Goal: Task Accomplishment & Management: Manage account settings

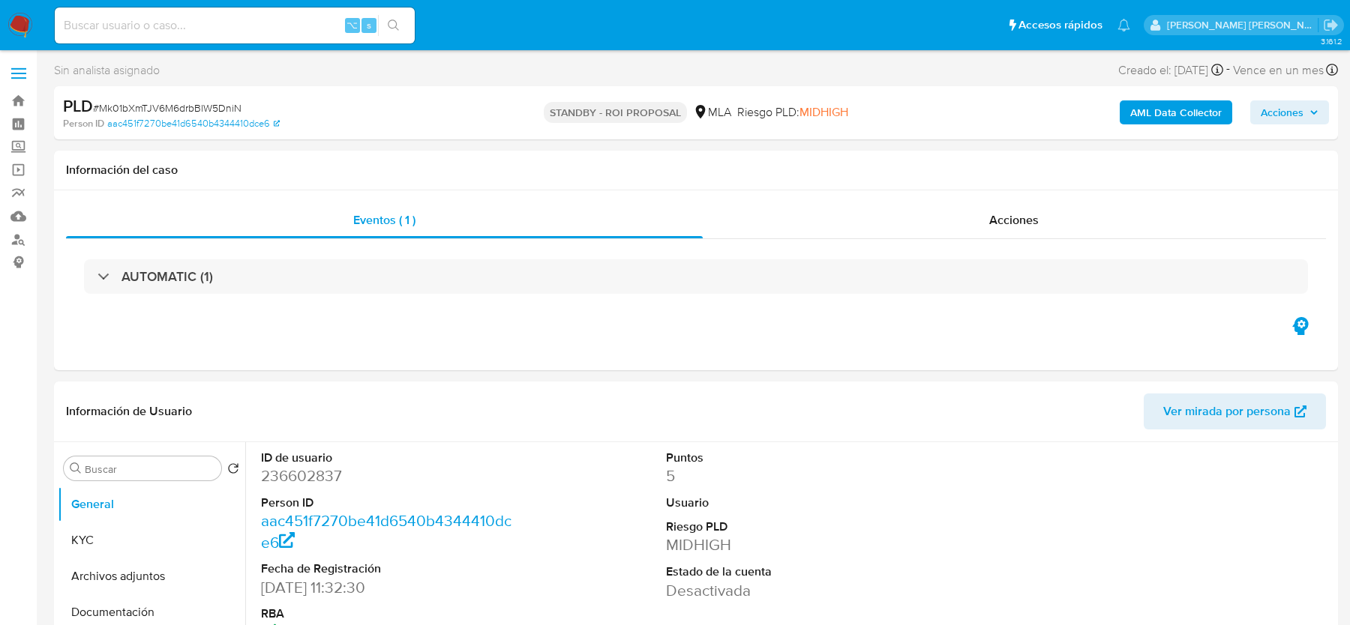
select select "10"
click at [22, 19] on img at bounding box center [19, 25] width 25 height 25
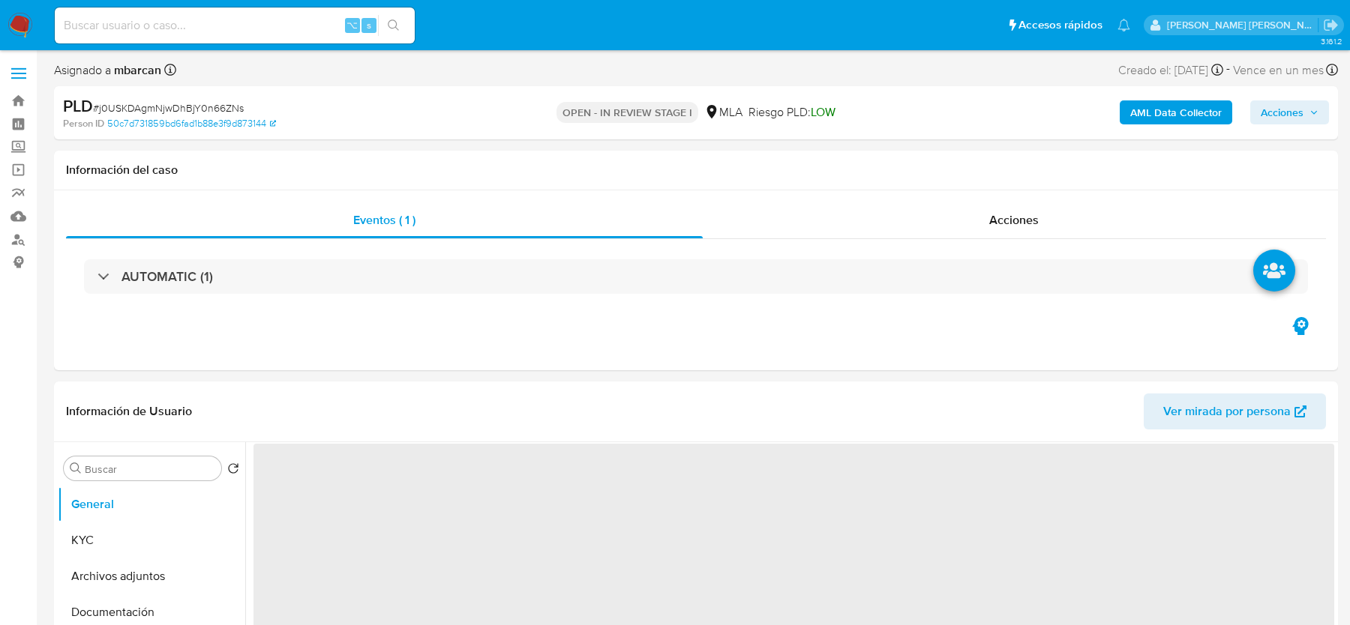
select select "10"
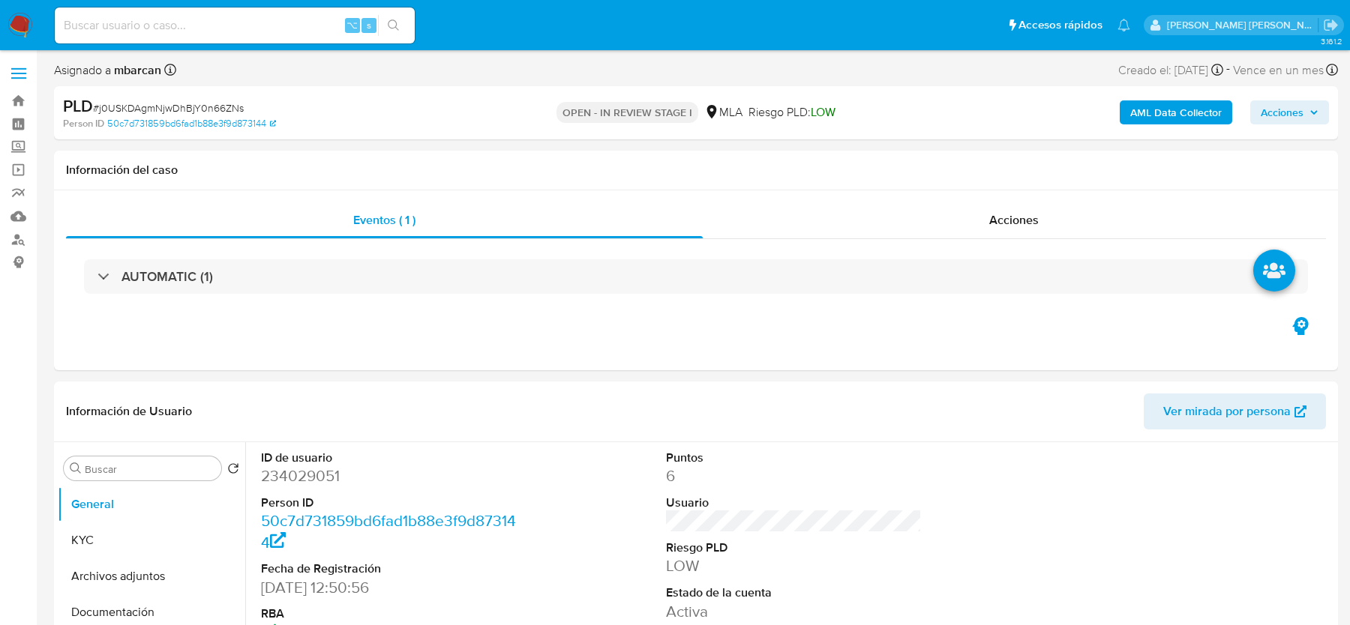
click at [187, 100] on span "# j0USKDAgmNjwDhBjY0n66ZNs" at bounding box center [168, 107] width 151 height 15
copy span "j0USKDAgmNjwDhBjY0n66ZNs"
click at [319, 471] on dd "234029051" at bounding box center [388, 476] width 255 height 21
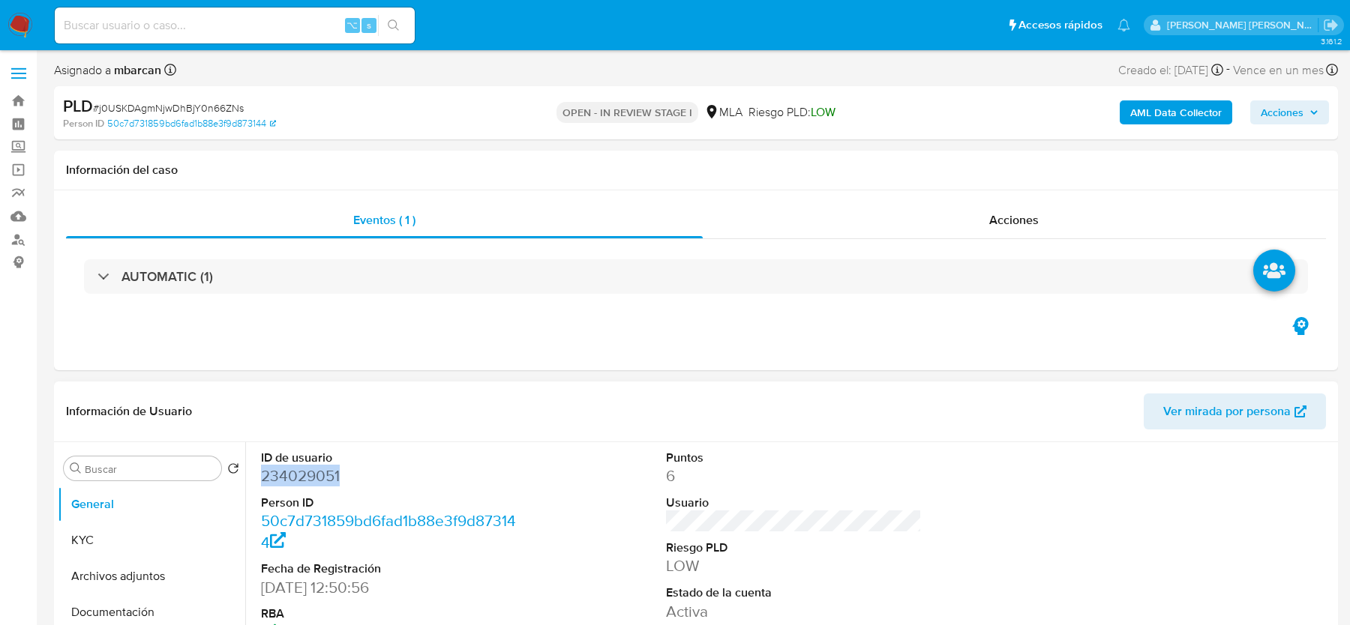
click at [319, 471] on dd "234029051" at bounding box center [388, 476] width 255 height 21
copy dd "234029051"
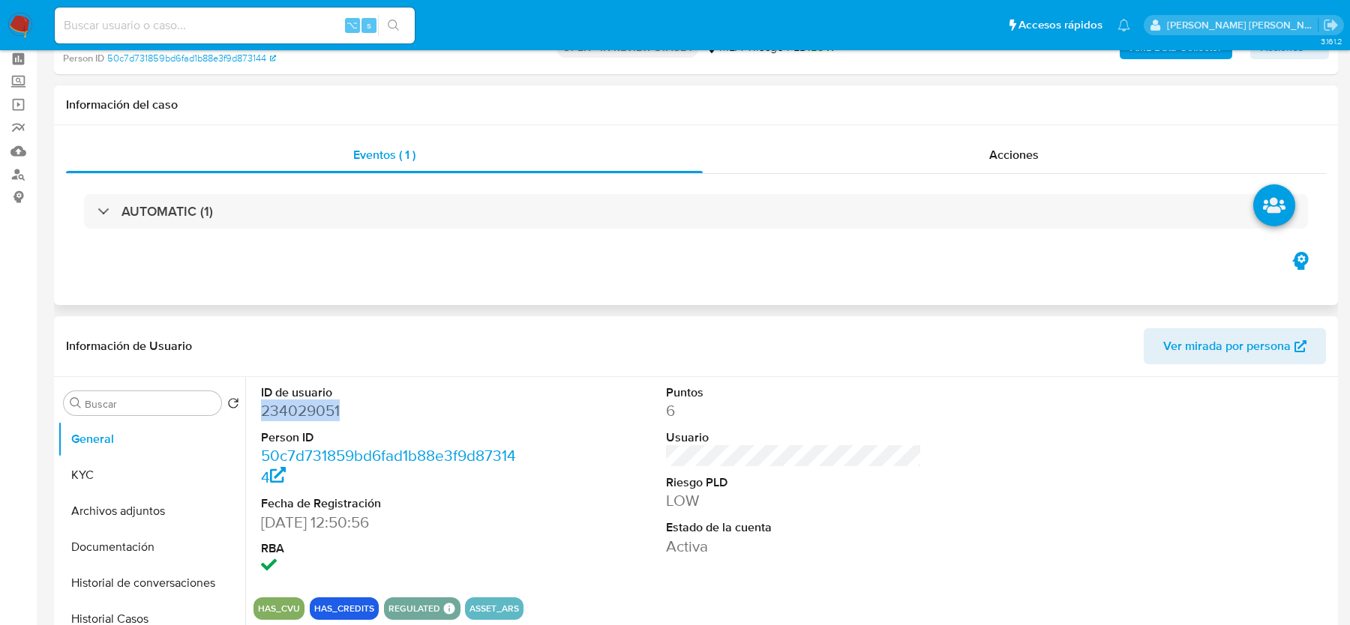
scroll to position [162, 0]
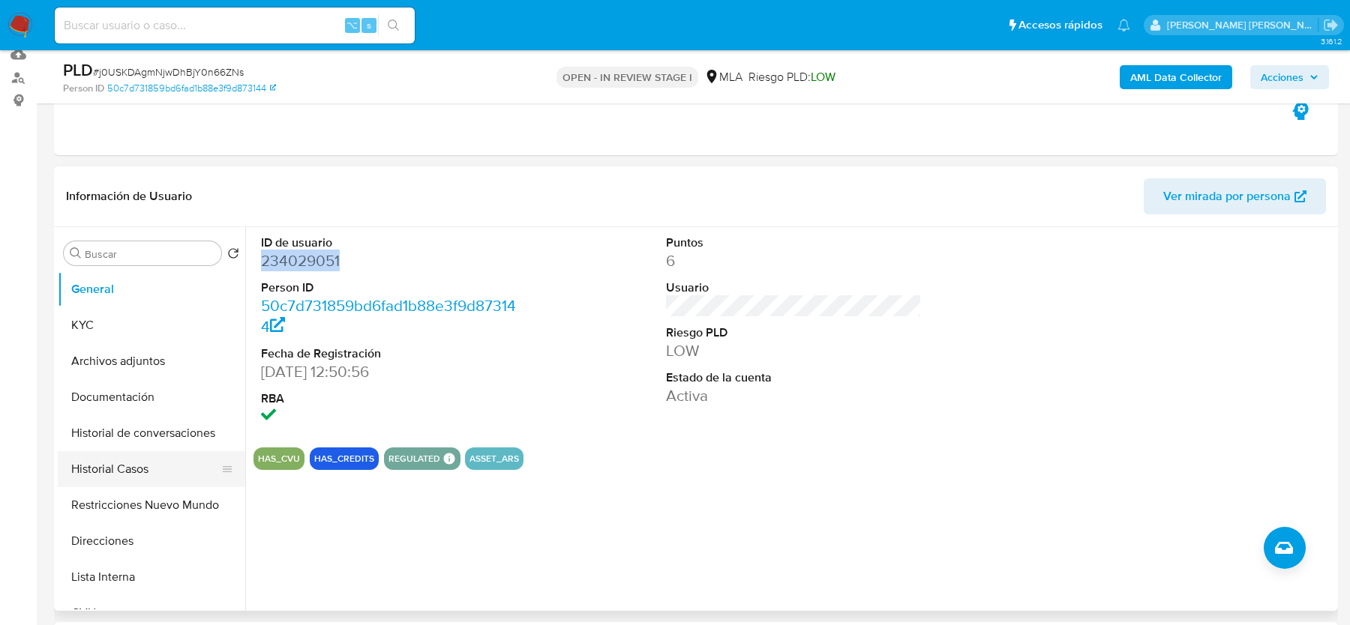
click at [123, 463] on button "Historial Casos" at bounding box center [145, 469] width 175 height 36
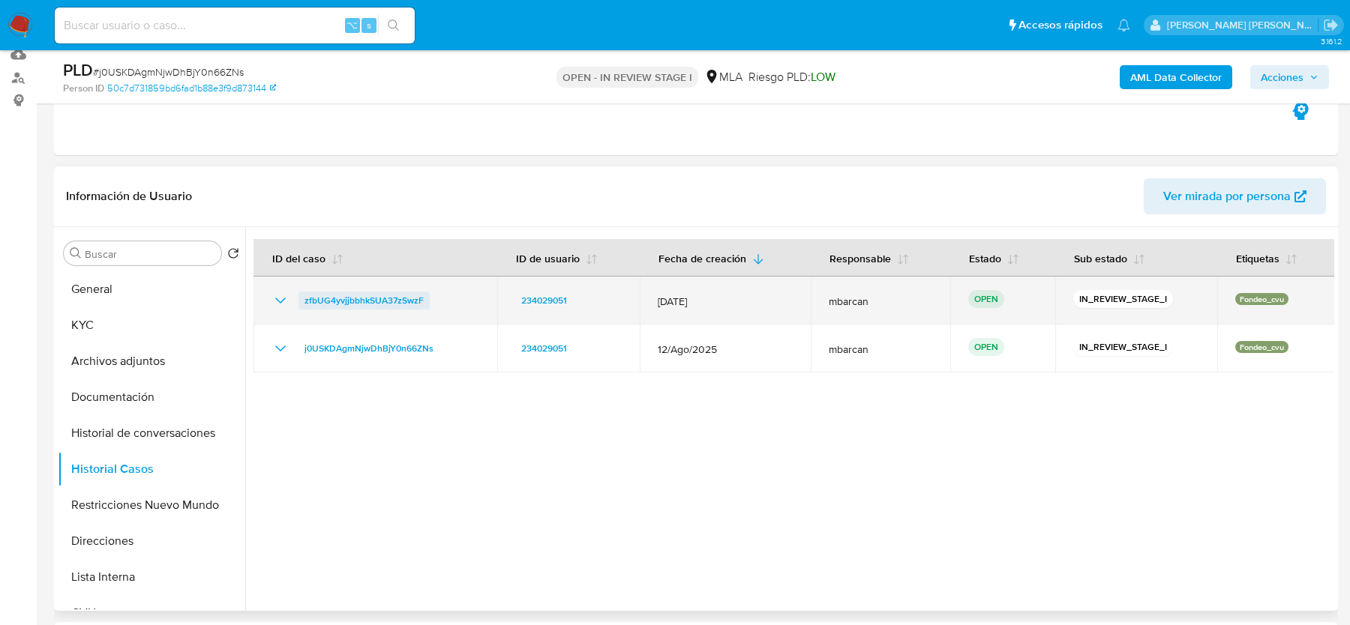
click at [348, 295] on span "zfbUG4yvjjbbhkSUA37zSwzF" at bounding box center [363, 301] width 119 height 18
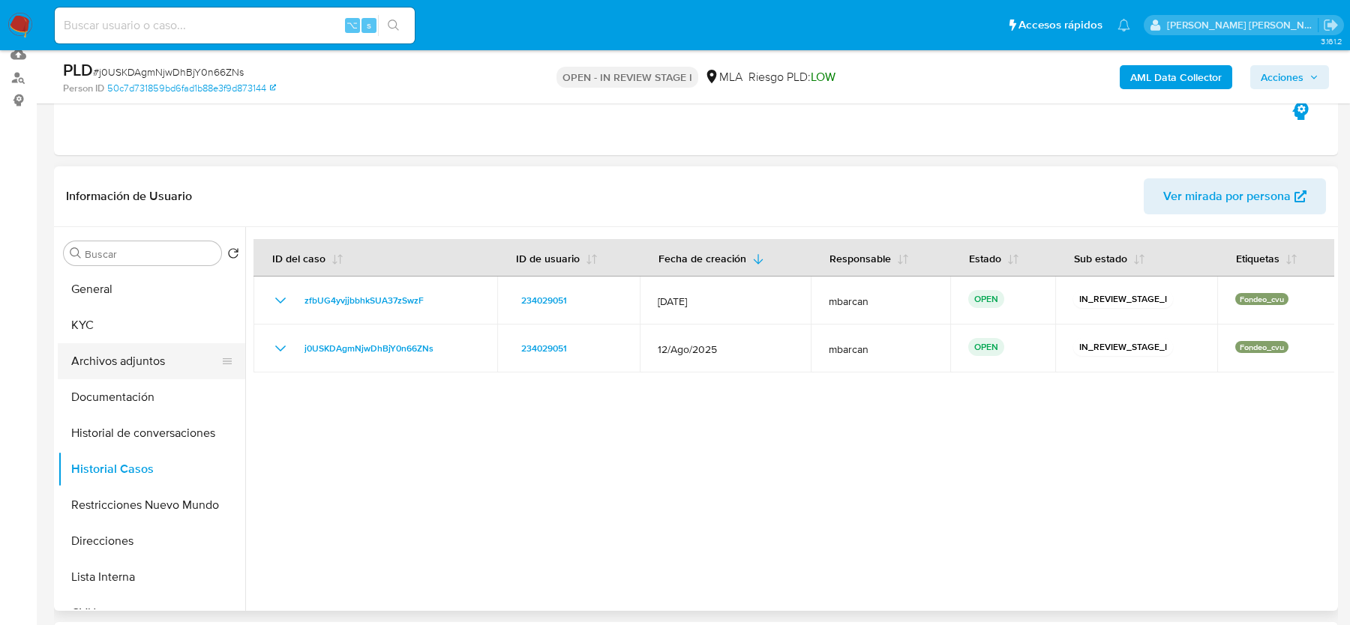
click at [138, 349] on button "Archivos adjuntos" at bounding box center [145, 361] width 175 height 36
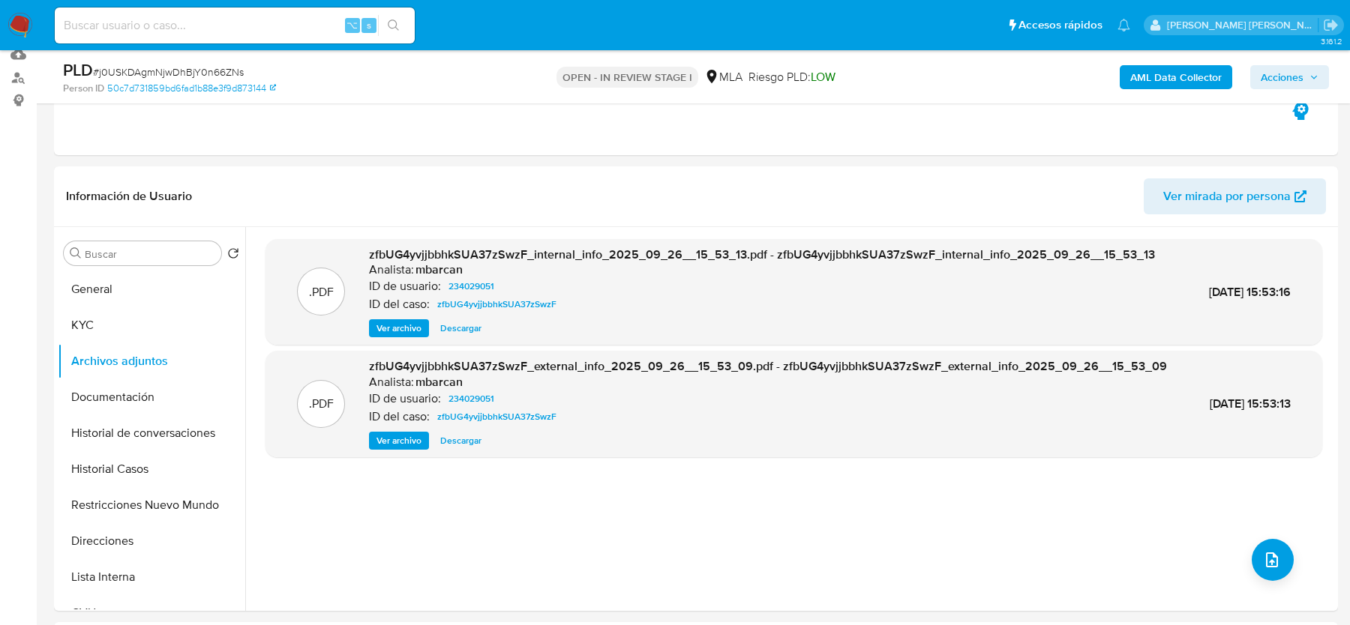
scroll to position [661, 0]
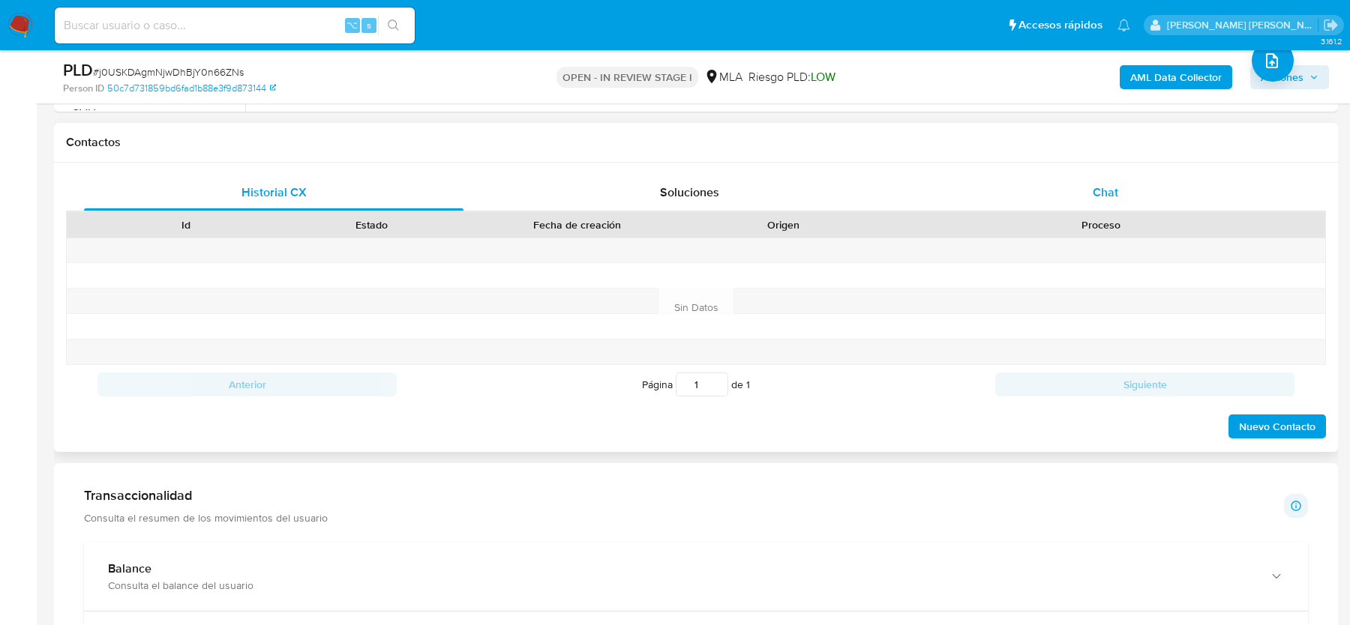
click at [1104, 201] on div "Chat" at bounding box center [1105, 193] width 379 height 36
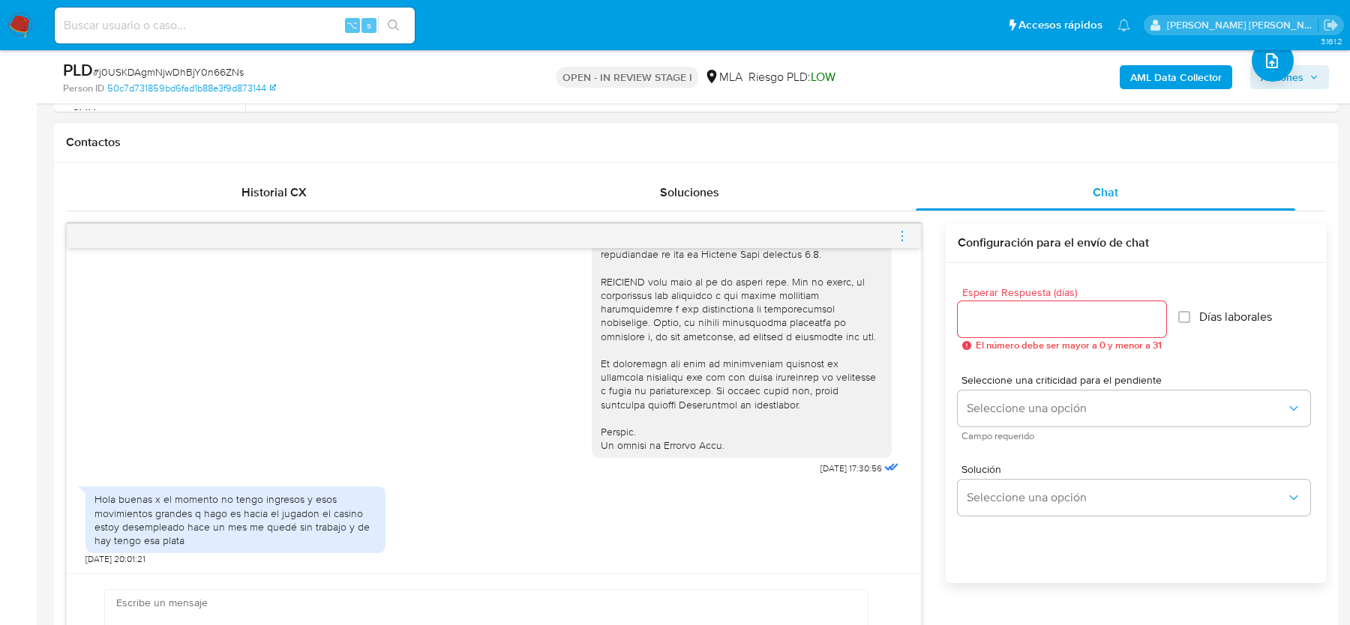
scroll to position [718, 0]
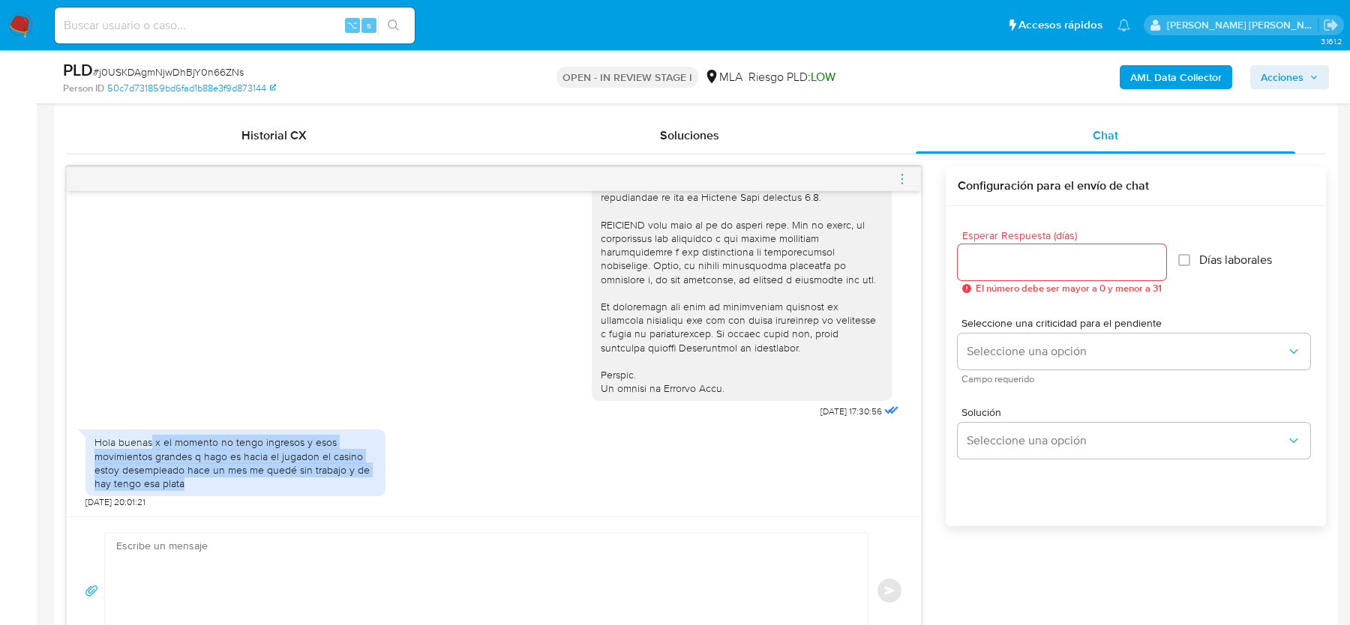
drag, startPoint x: 197, startPoint y: 479, endPoint x: 151, endPoint y: 440, distance: 60.7
click at [151, 440] on div "Hola buenas x el momento no tengo ingresos y esos movimientos grandes q hago es…" at bounding box center [235, 463] width 282 height 55
copy div "x el momento no tengo ingresos y esos movimientos grandes q hago es hacia el ju…"
click at [458, 120] on div "Historial CX" at bounding box center [273, 136] width 379 height 36
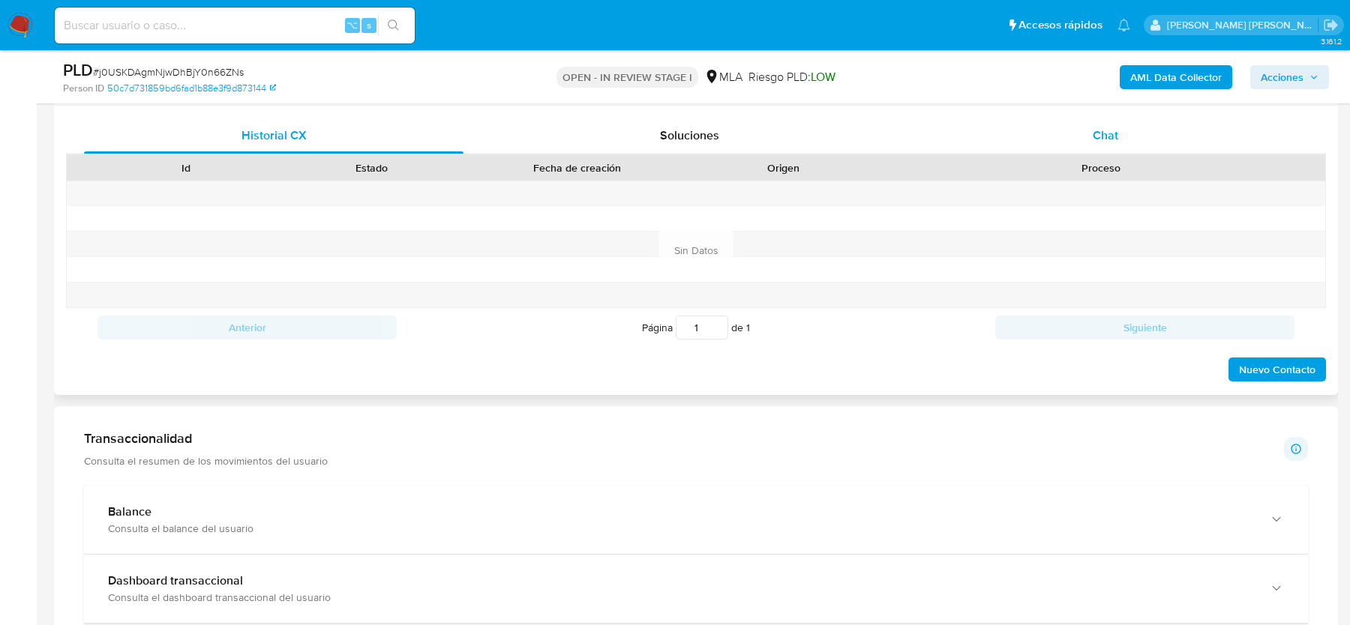
click at [1123, 121] on div "Chat" at bounding box center [1105, 136] width 379 height 36
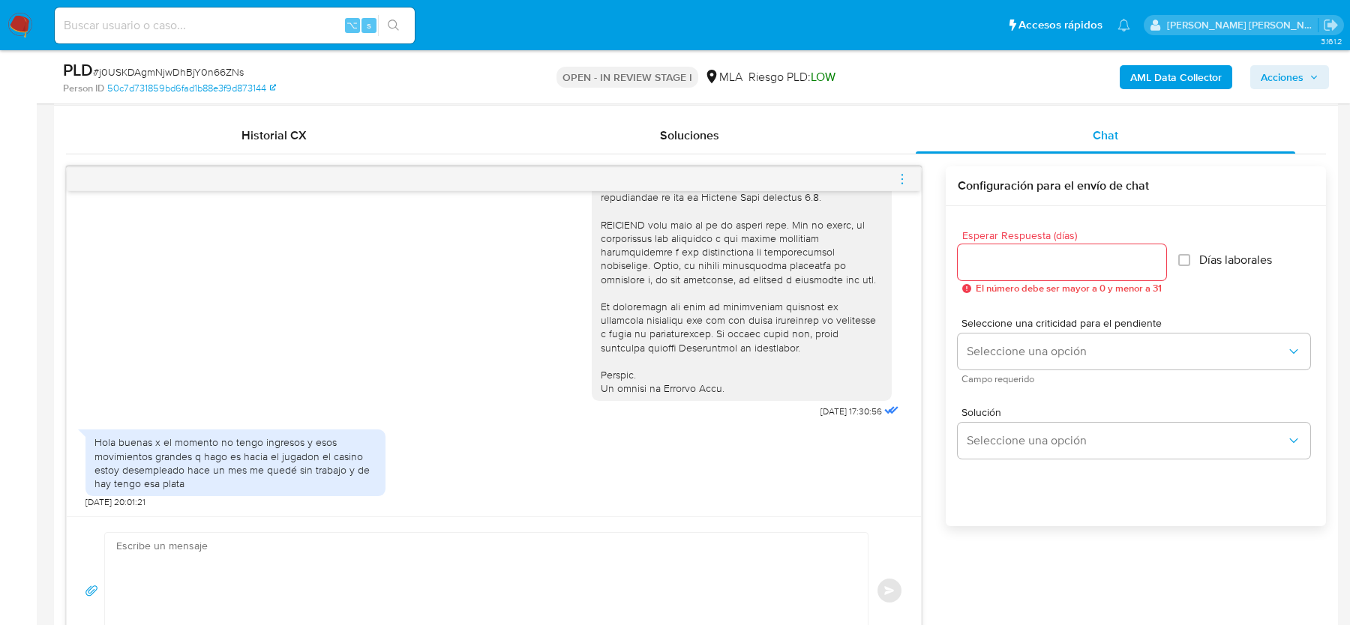
click at [518, 541] on textarea at bounding box center [482, 590] width 733 height 115
paste textarea "Hola, Gracias por tu respuesta. Al respecto, ¿podrías enviarnos lo siguiente? 1…"
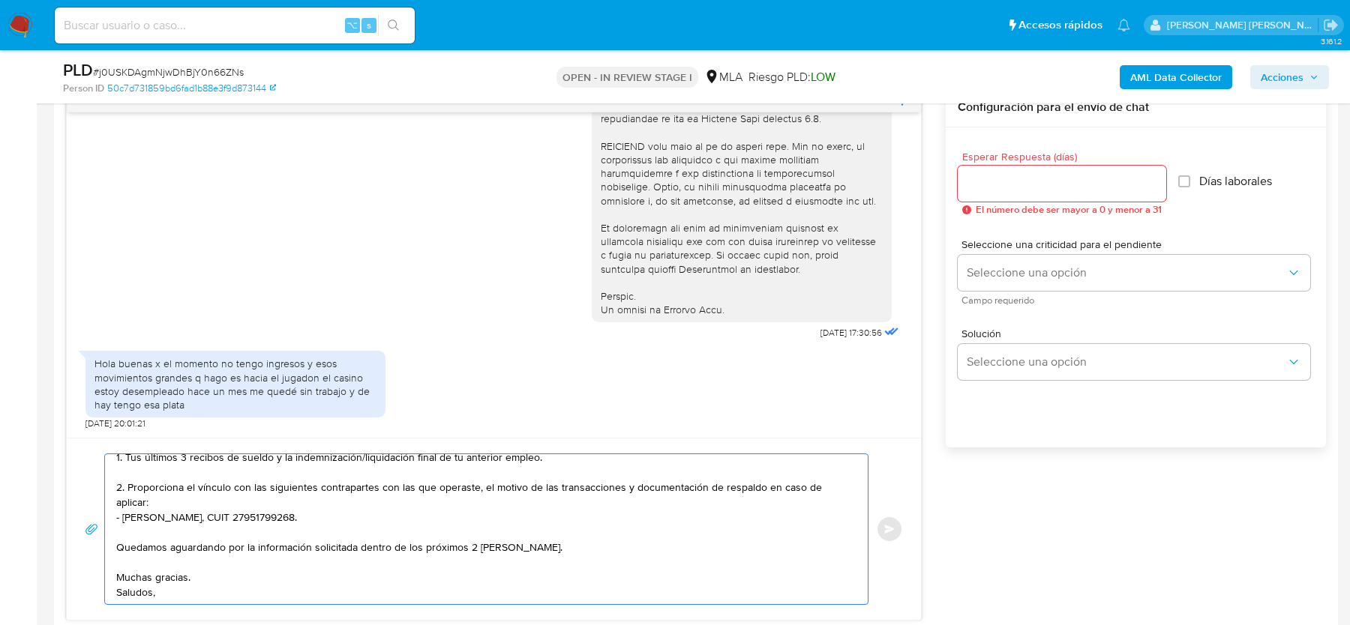
scroll to position [754, 0]
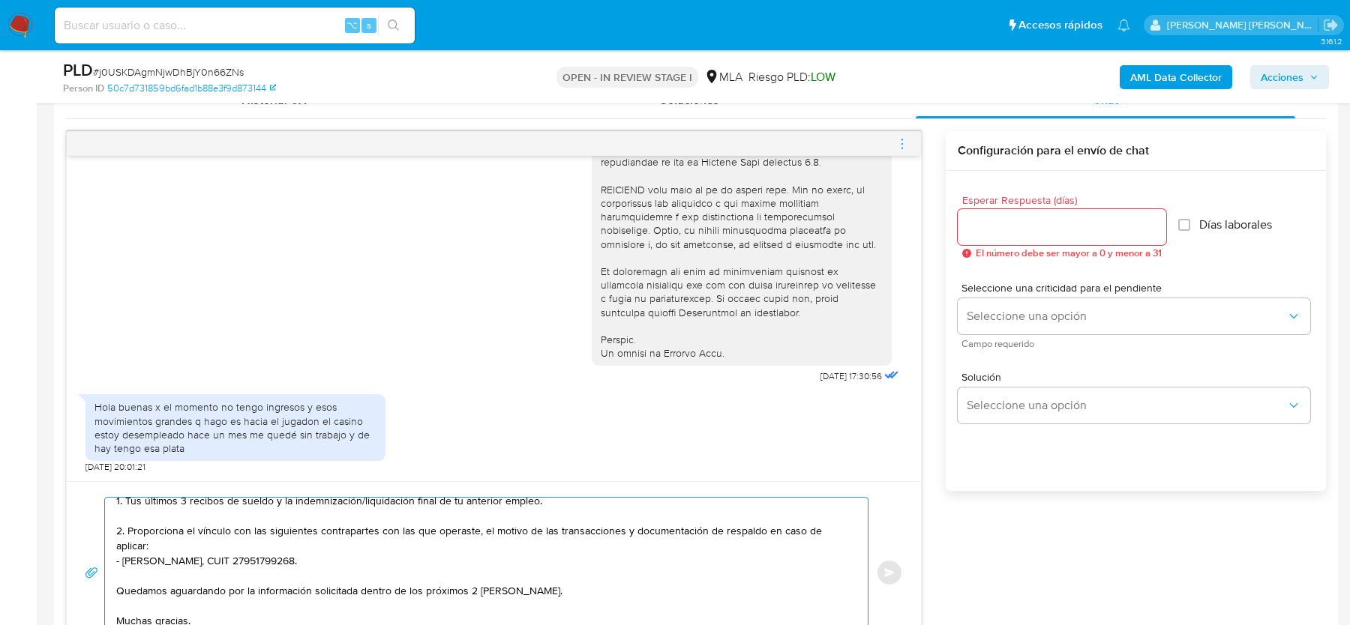
type textarea "Hola, Gracias por tu respuesta. Al respecto, ¿podrías enviarnos lo siguiente? 1…"
click at [1029, 238] on div at bounding box center [1062, 227] width 208 height 36
click at [1029, 230] on input "Esperar Respuesta (días)" at bounding box center [1062, 226] width 208 height 19
type input "2"
click at [1029, 287] on span "Seleccione una criticidad para el pendiente" at bounding box center [1137, 288] width 352 height 10
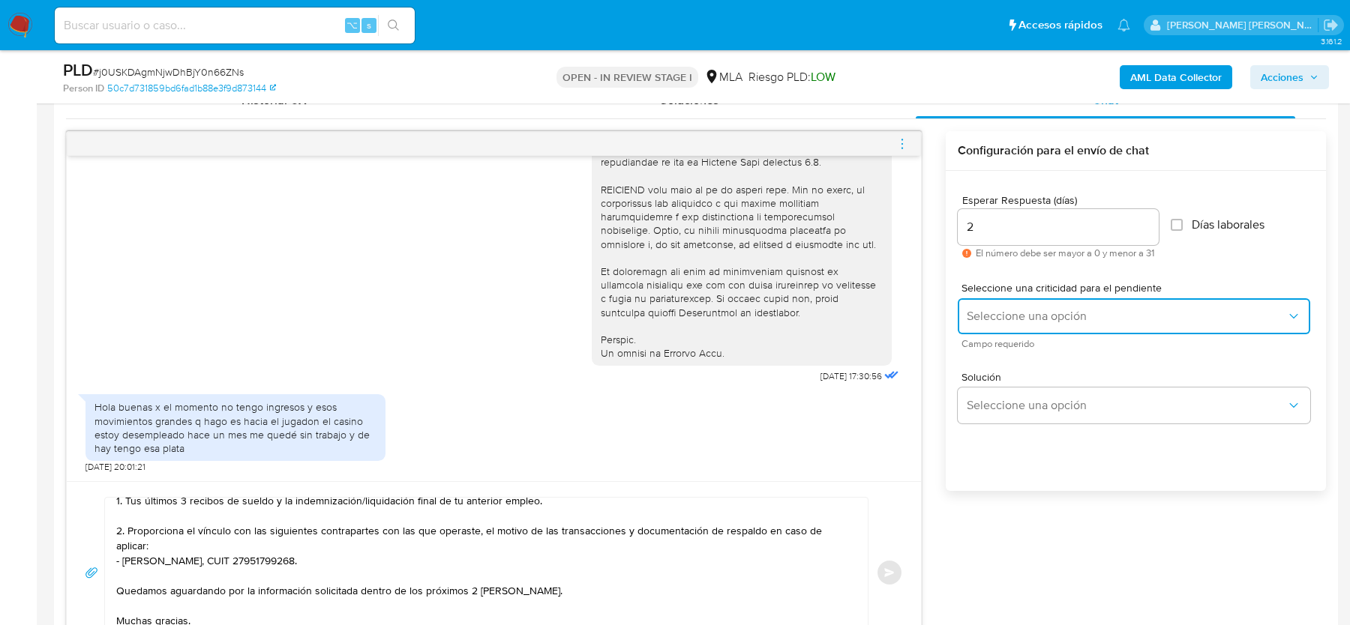
click at [1015, 331] on button "Seleccione una opción" at bounding box center [1134, 316] width 352 height 36
click at [1012, 337] on div "HIGH" at bounding box center [1126, 348] width 319 height 30
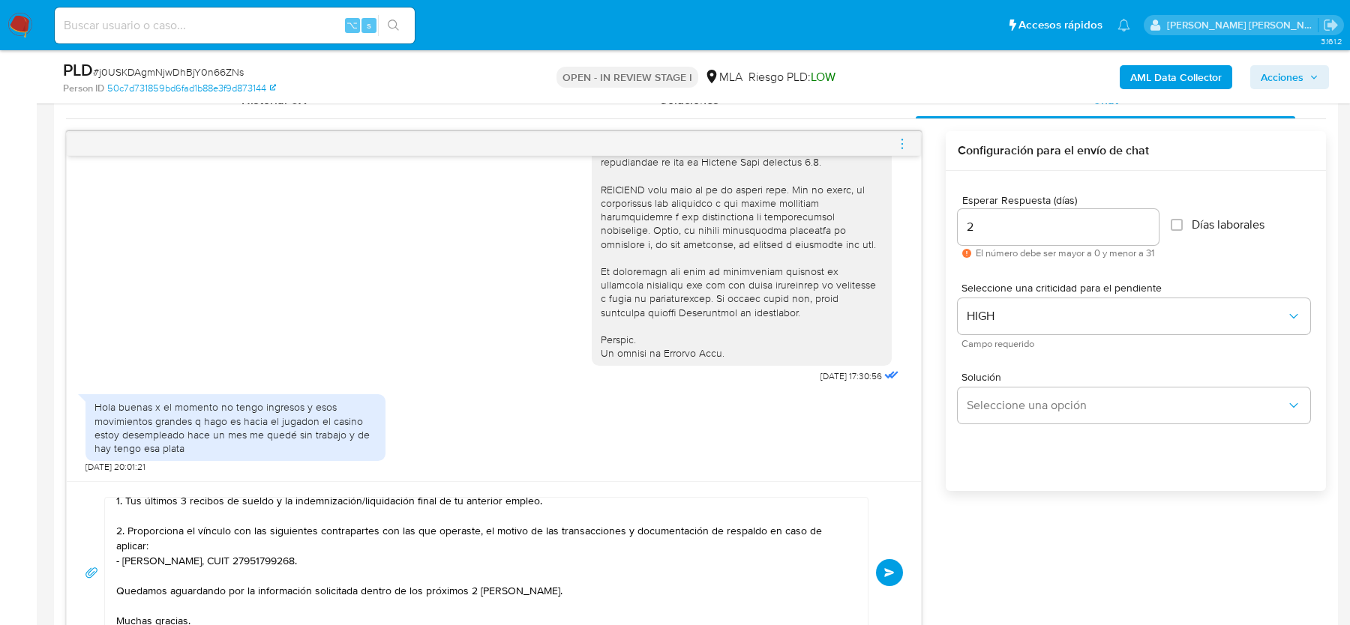
click at [891, 570] on span "Enviar" at bounding box center [889, 572] width 10 height 9
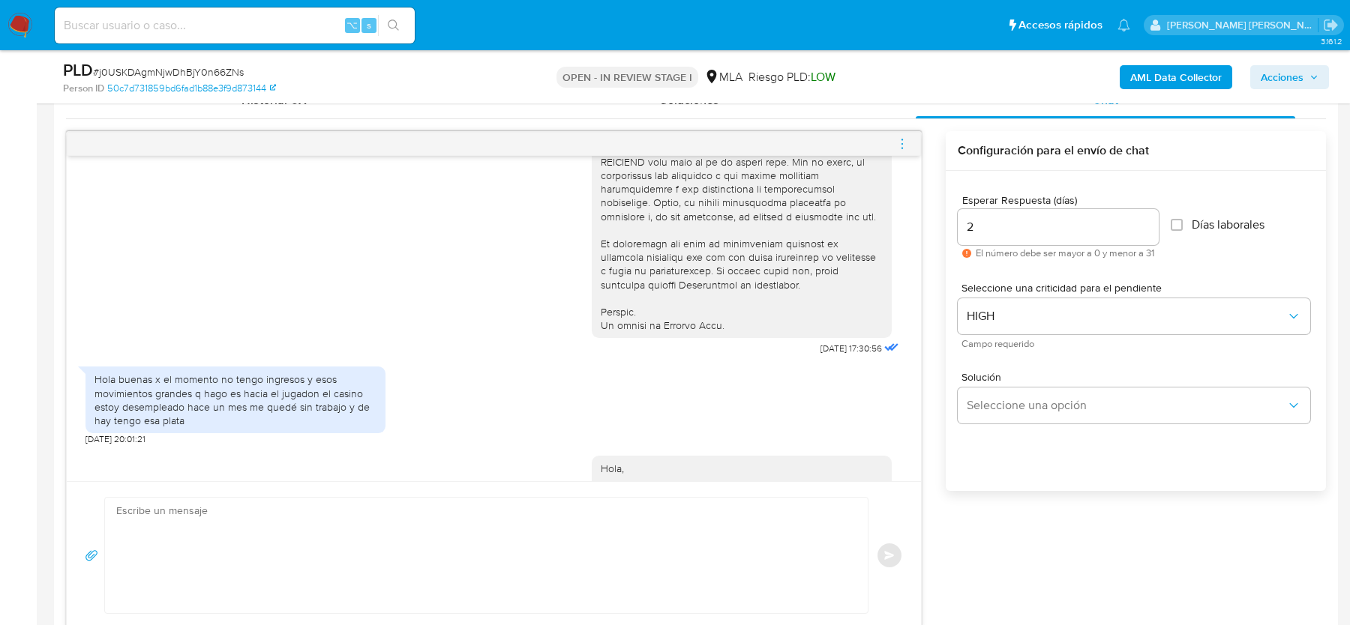
scroll to position [928, 0]
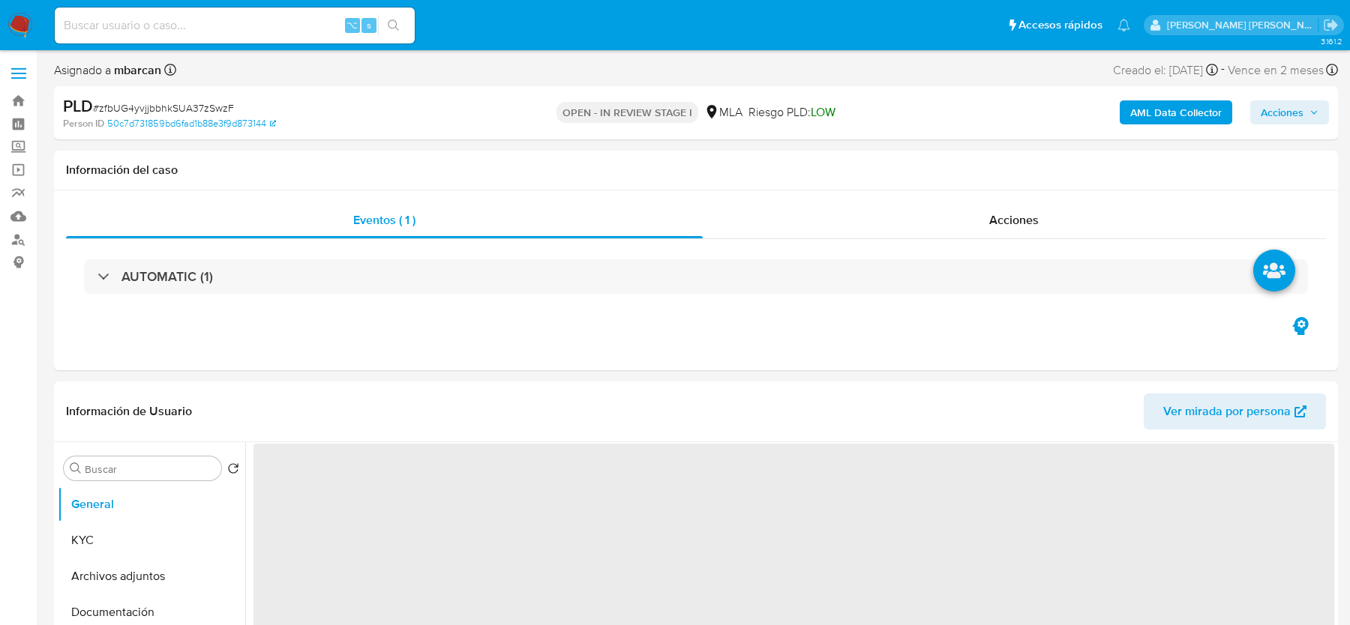
click at [132, 111] on span "# zfbUG4yvjjbbhkSUA37zSwzF" at bounding box center [163, 107] width 141 height 15
copy span "zfbUG4yvjjbbhkSUA37zSwzF"
select select "10"
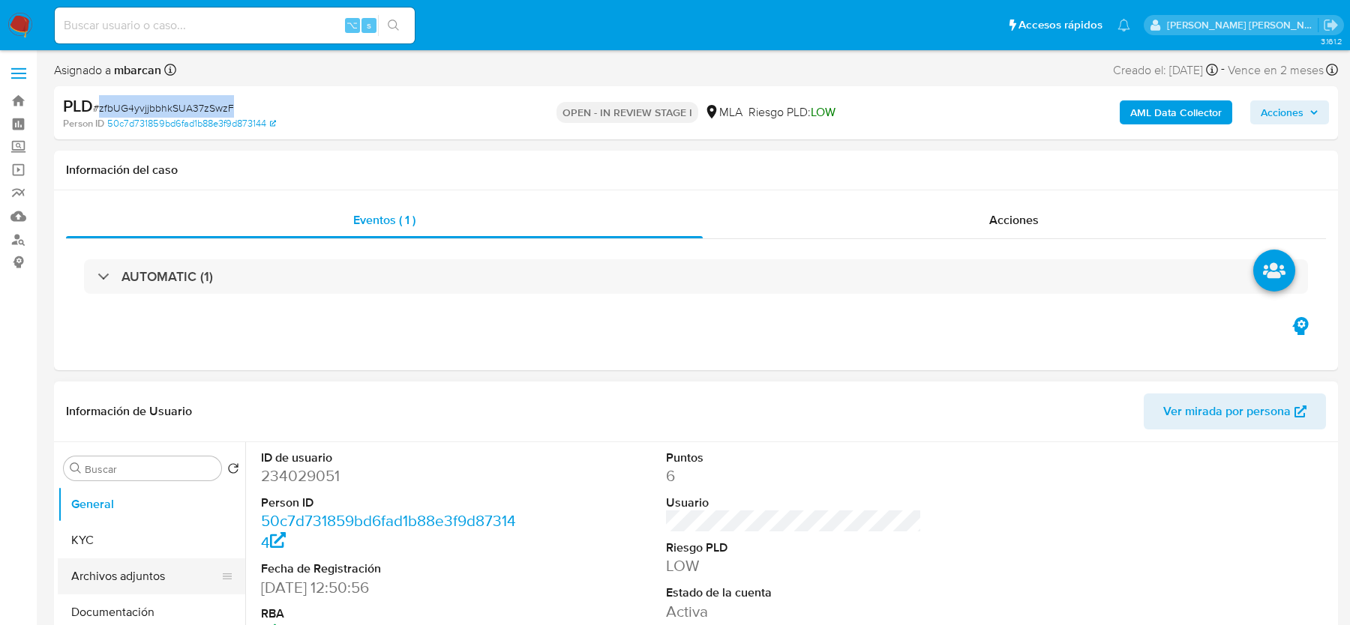
copy span "zfbUG4yvjjbbhkSUA37zSwzF"
click at [307, 466] on dd "234029051" at bounding box center [388, 476] width 255 height 21
click at [169, 100] on div "PLD # zfbUG4yvjjbbhkSUA37zSwzF" at bounding box center [271, 106] width 416 height 22
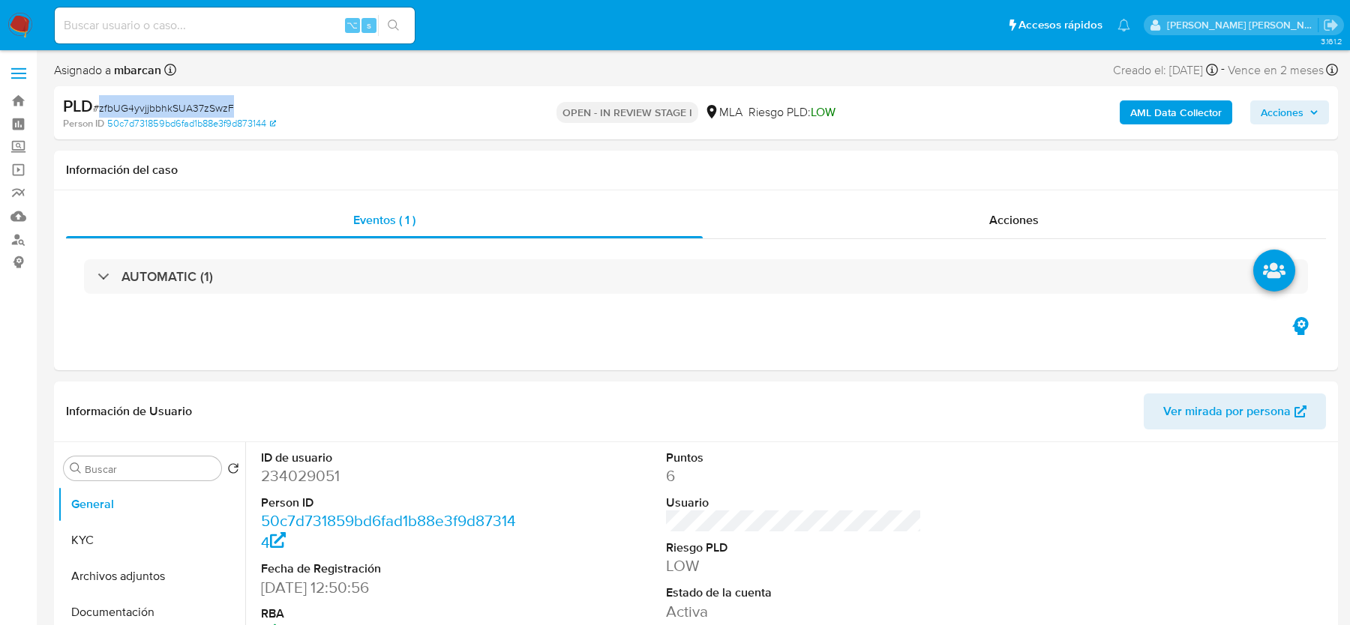
copy span "zfbUG4yvjjbbhkSUA37zSwzF"
click at [1169, 103] on b "AML Data Collector" at bounding box center [1175, 112] width 91 height 24
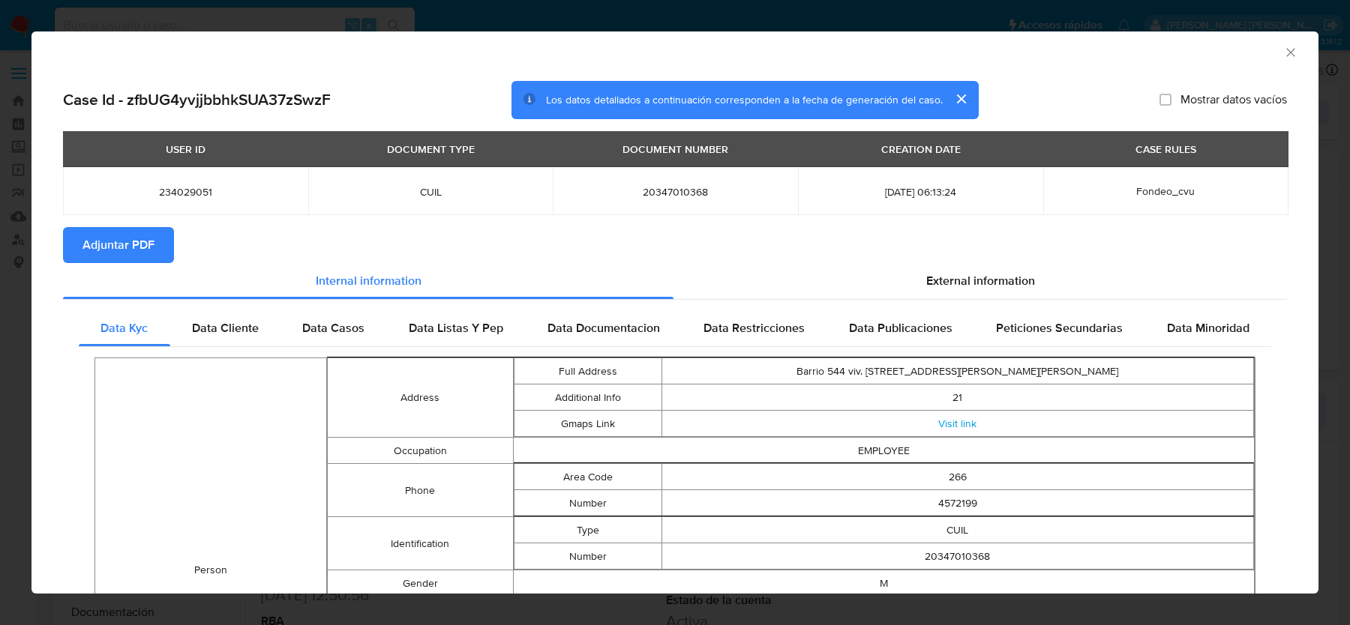
click at [130, 243] on span "Adjuntar PDF" at bounding box center [118, 245] width 72 height 33
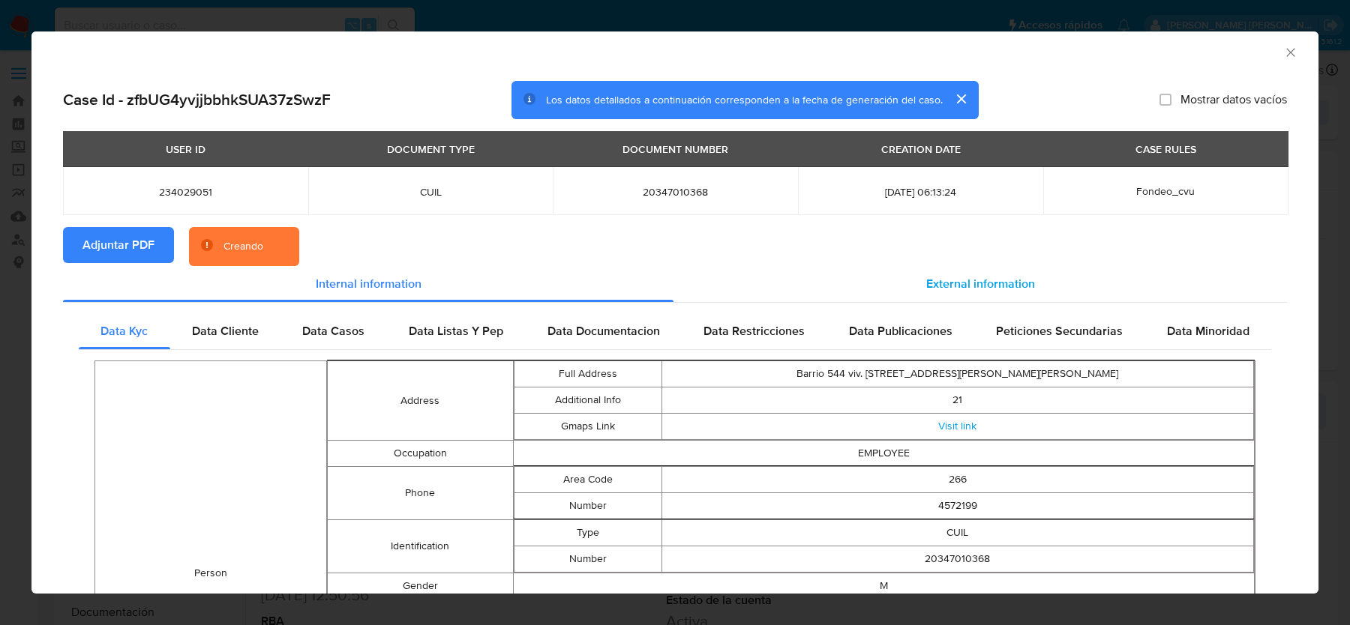
click at [1008, 288] on span "External information" at bounding box center [980, 283] width 109 height 17
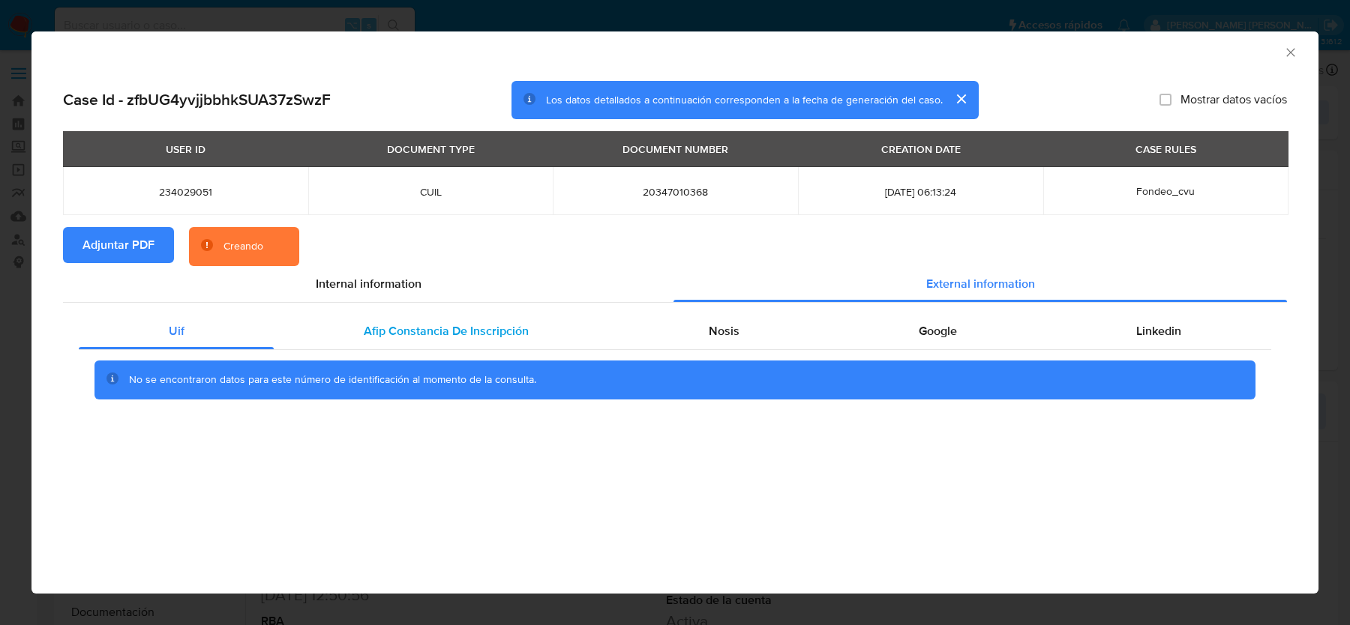
click at [433, 334] on span "Afip Constancia De Inscripción" at bounding box center [446, 330] width 165 height 17
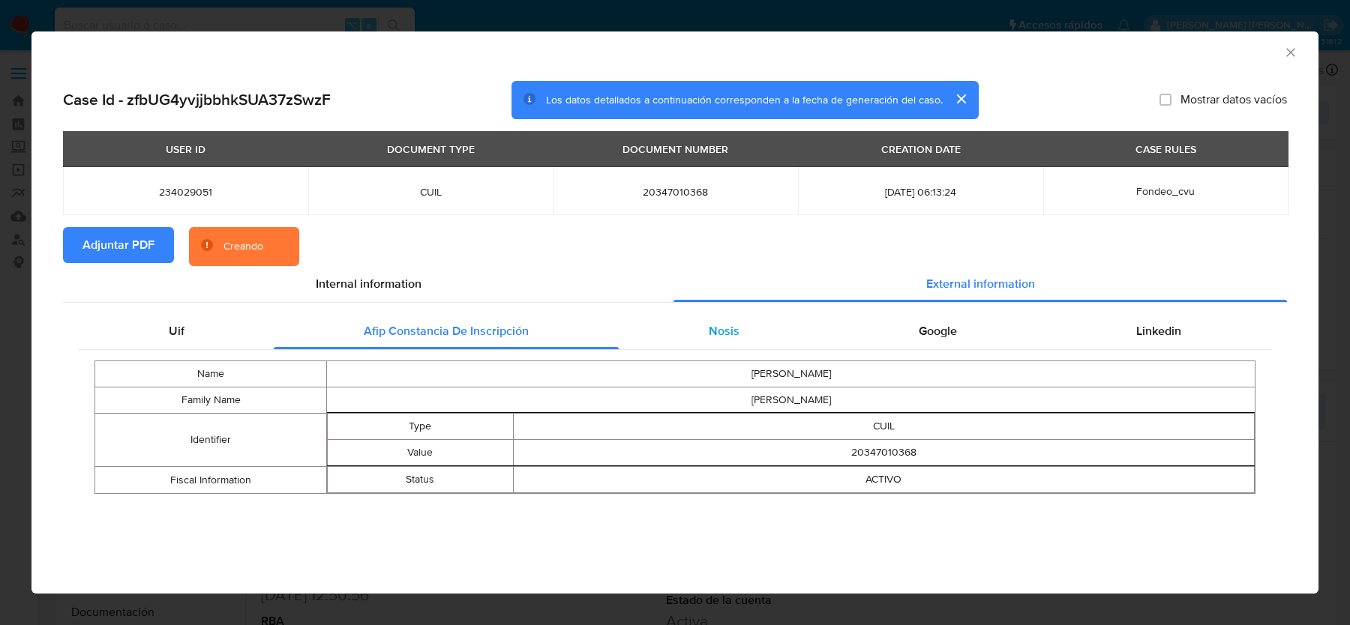
click at [659, 337] on div "Nosis" at bounding box center [724, 331] width 210 height 36
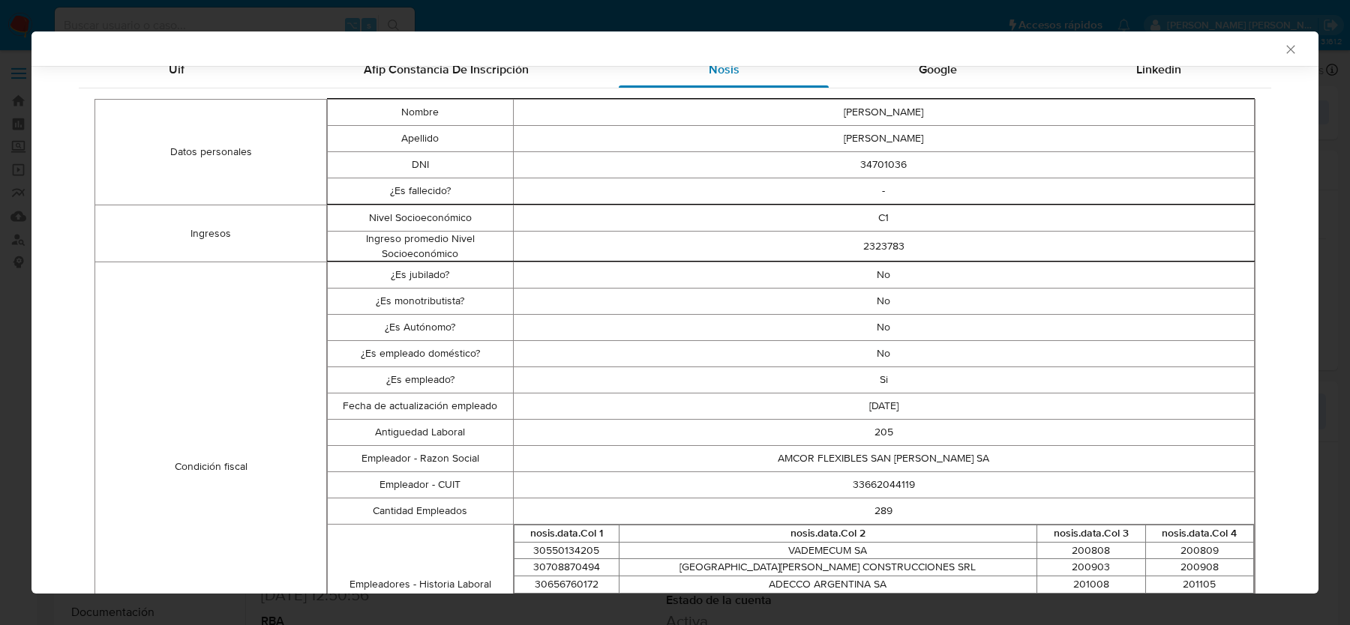
scroll to position [261, 0]
click at [883, 486] on td "33662044119" at bounding box center [884, 483] width 742 height 26
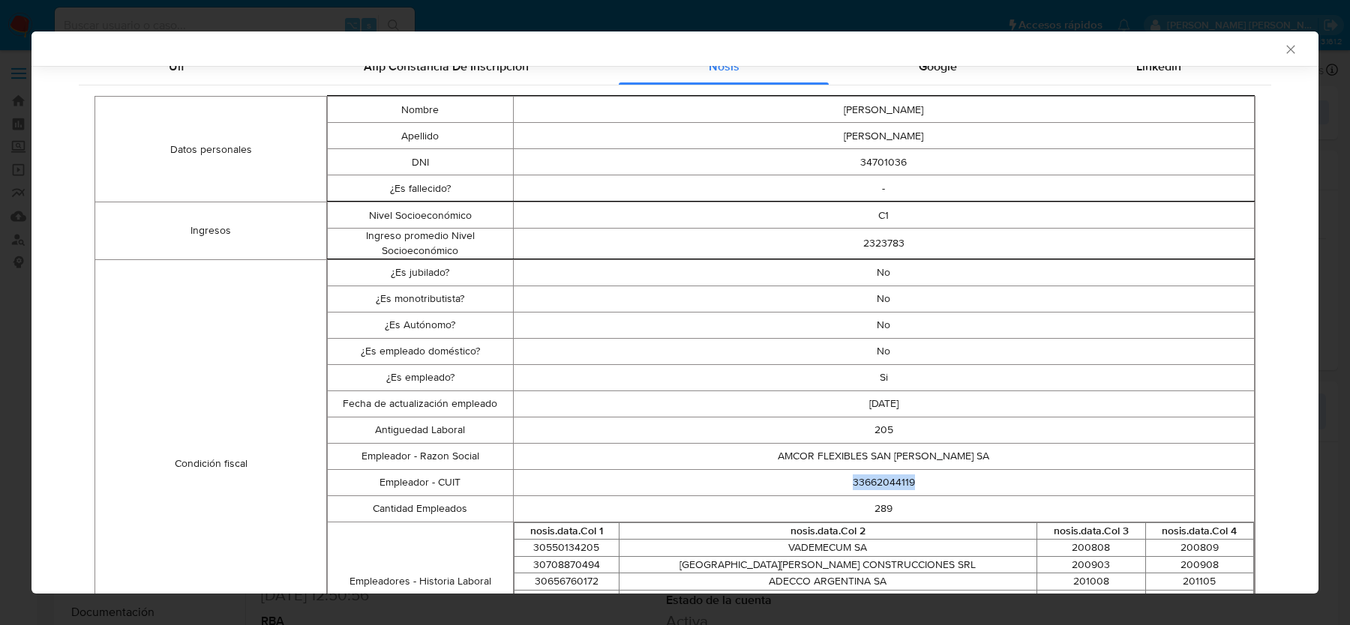
copy td "33662044119"
click at [895, 76] on div "Google" at bounding box center [937, 67] width 217 height 36
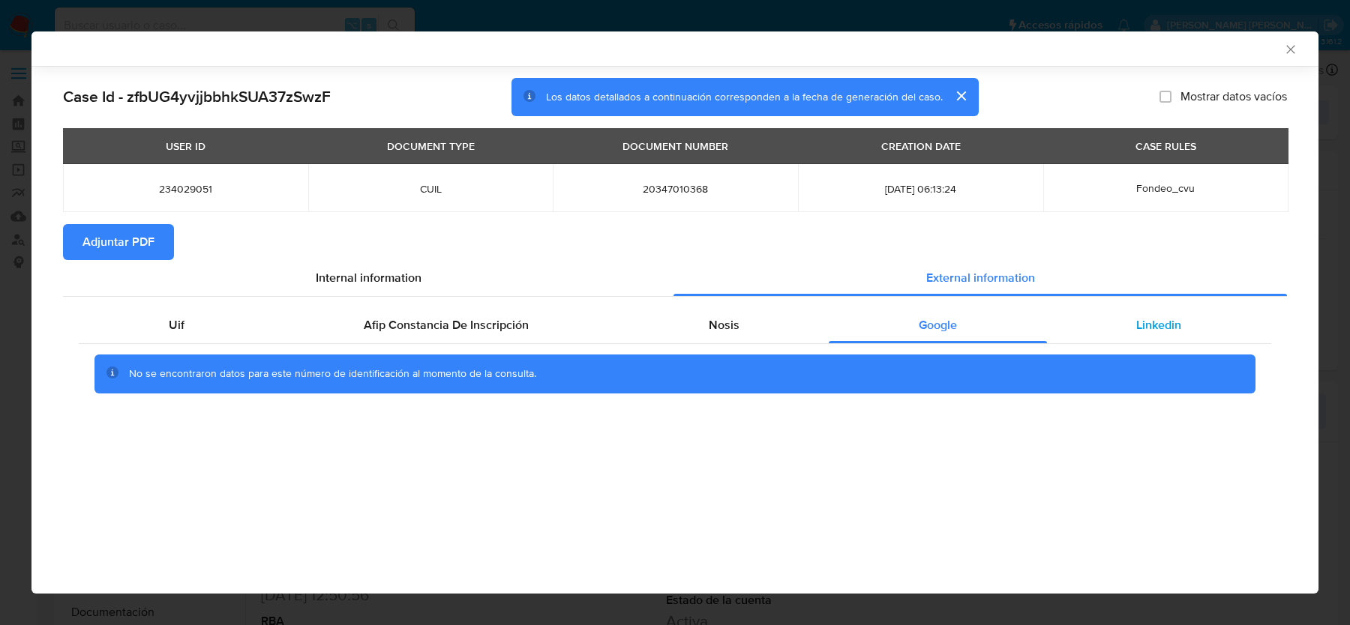
click at [1104, 322] on div "Linkedin" at bounding box center [1159, 325] width 224 height 36
click at [1287, 58] on div "AML Data Collector" at bounding box center [674, 48] width 1287 height 34
click at [1287, 56] on icon "Cerrar ventana" at bounding box center [1290, 49] width 15 height 15
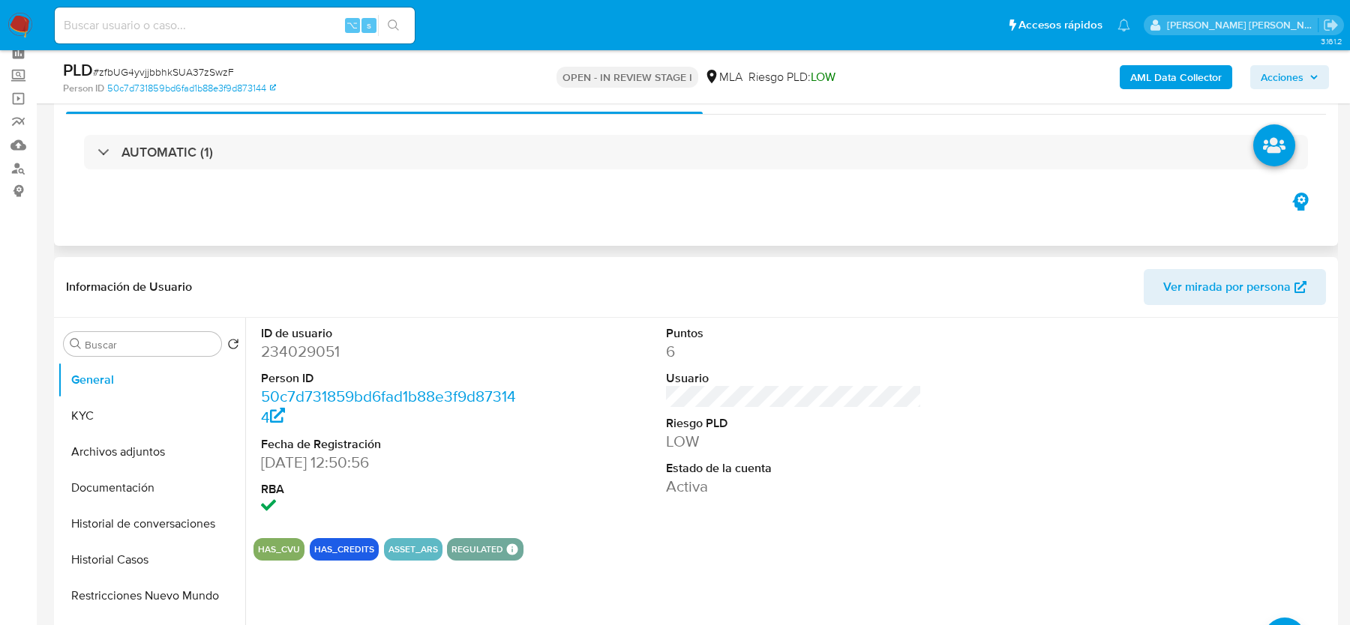
scroll to position [141, 0]
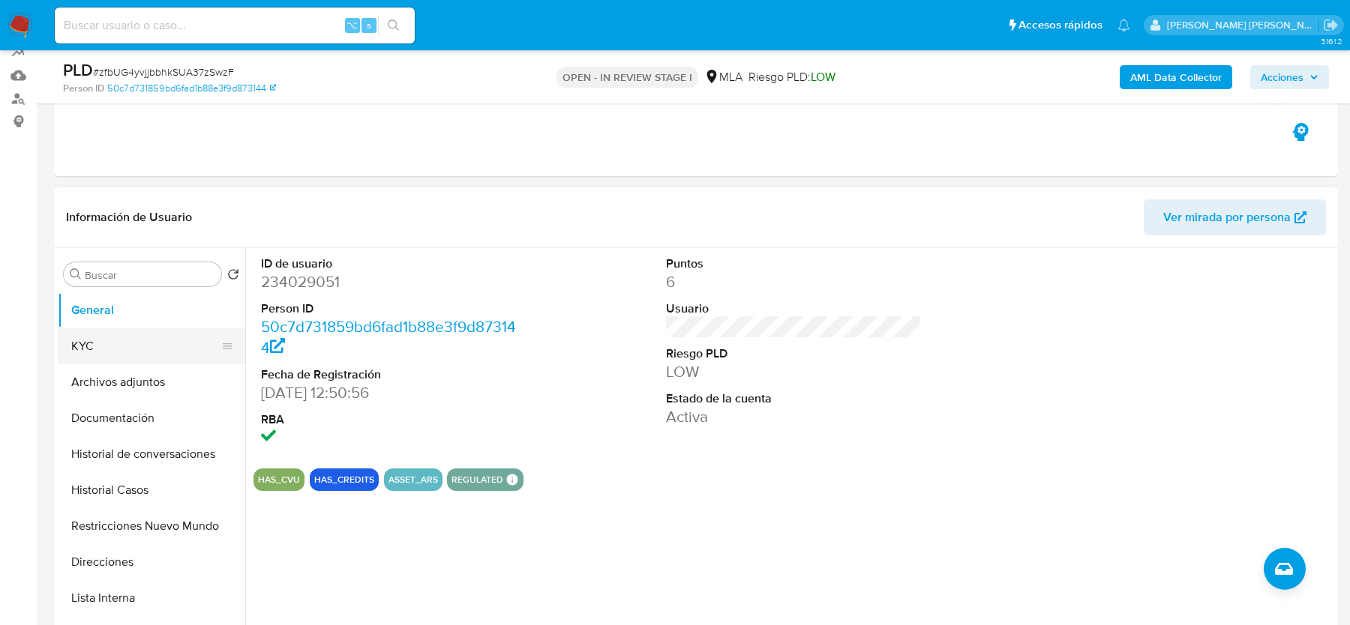
click at [111, 332] on button "KYC" at bounding box center [145, 346] width 175 height 36
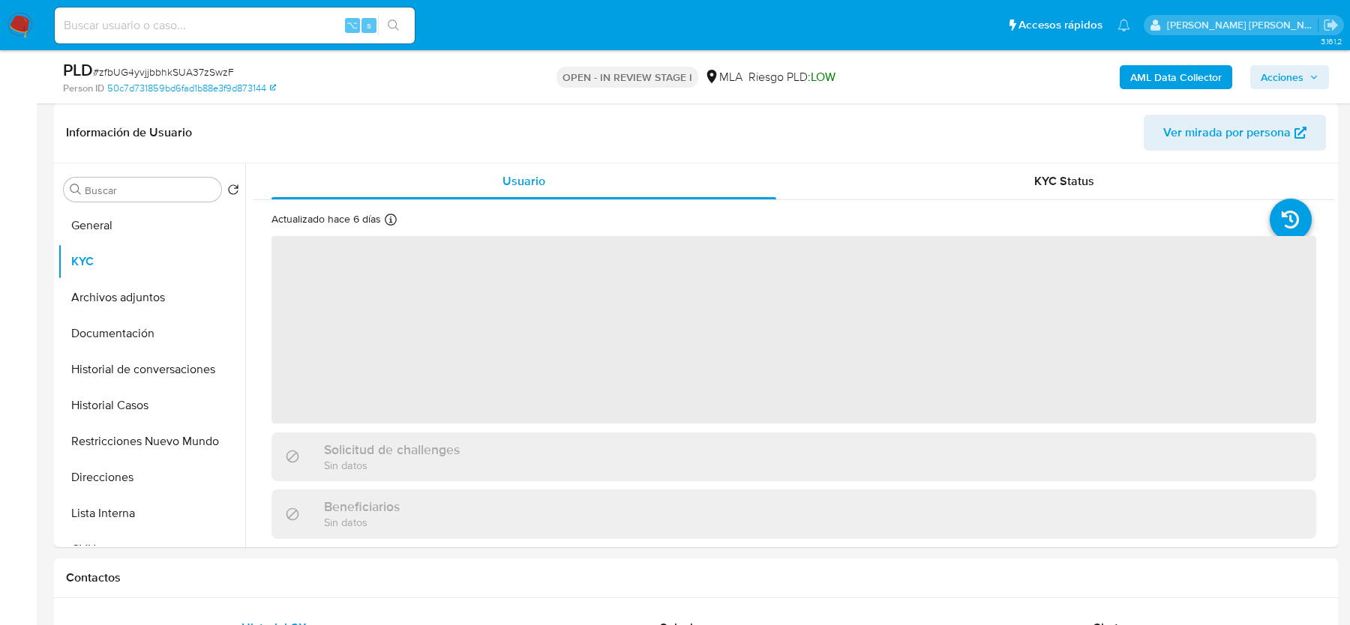
scroll to position [248, 0]
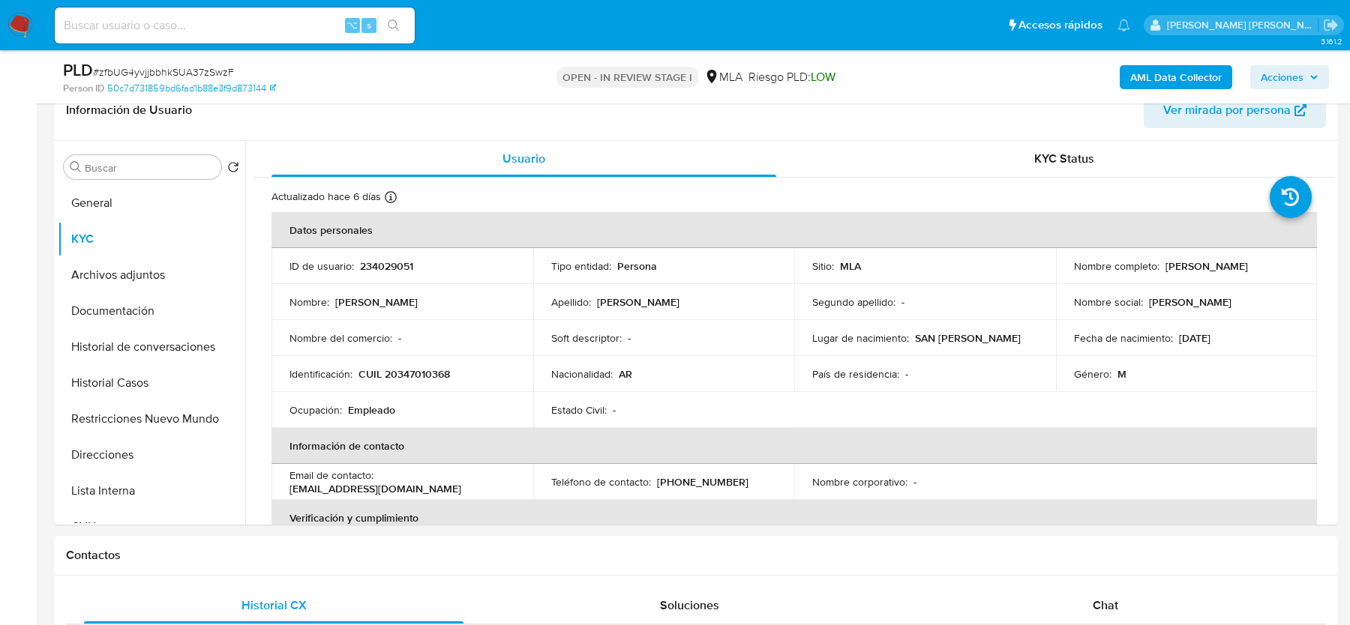
click at [185, 76] on span "# zfbUG4yvjjbbhkSUA37zSwzF" at bounding box center [163, 71] width 141 height 15
copy span "zfbUG4yvjjbbhkSUA37zSwzF"
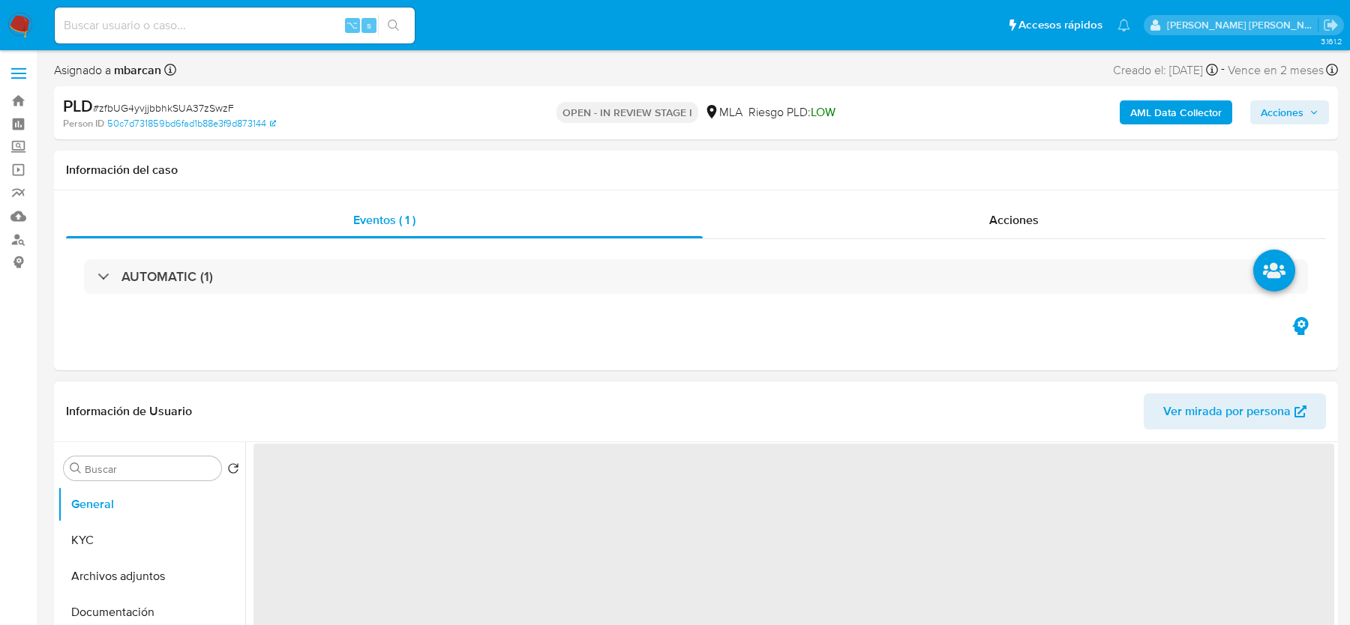
select select "10"
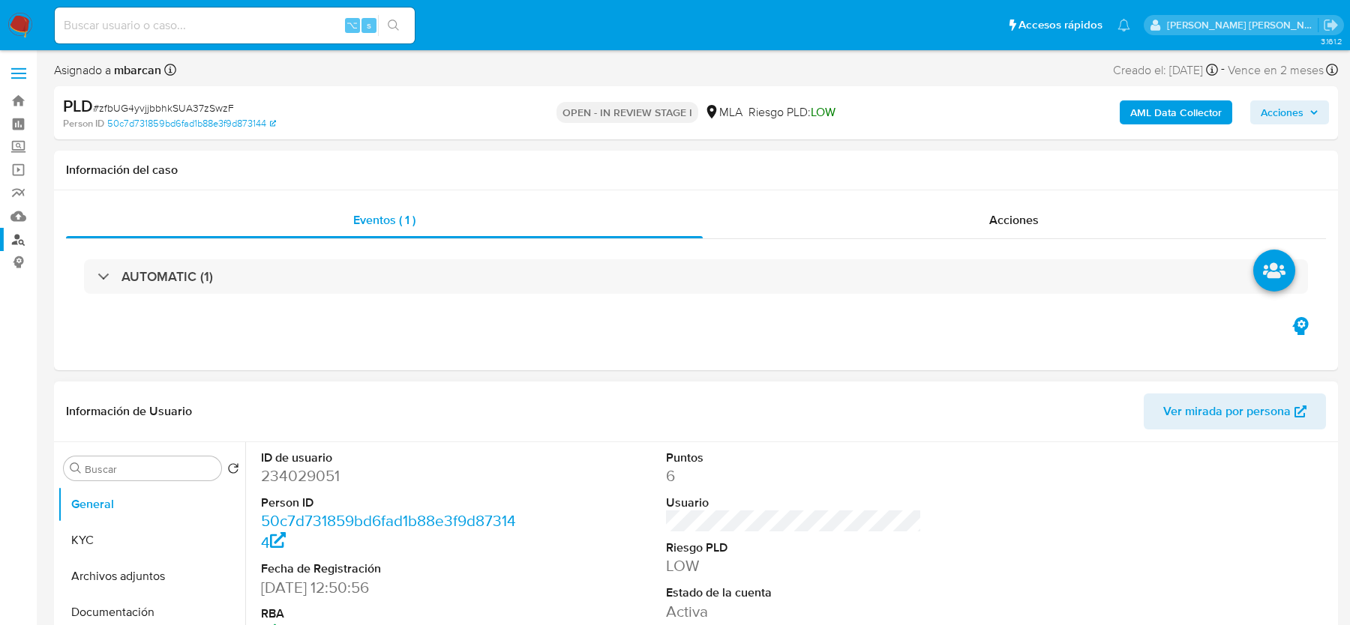
click at [16, 243] on link "Buscador de personas" at bounding box center [89, 239] width 178 height 23
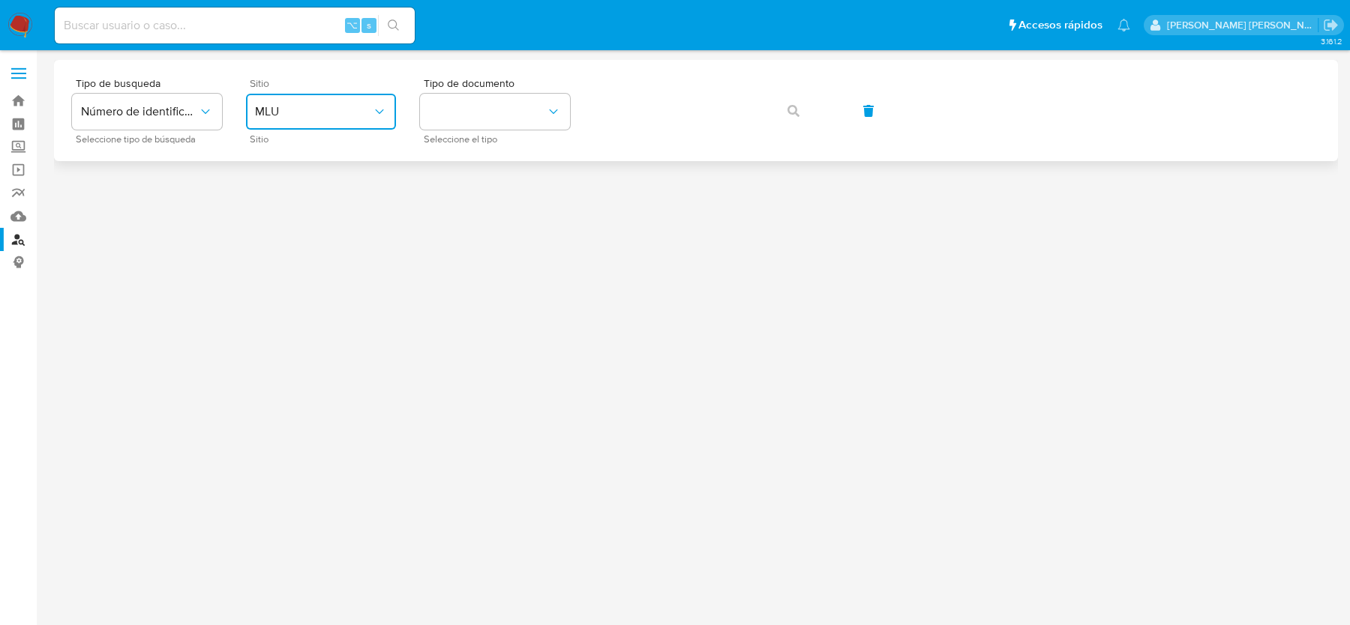
click at [352, 103] on button "MLU" at bounding box center [321, 112] width 150 height 36
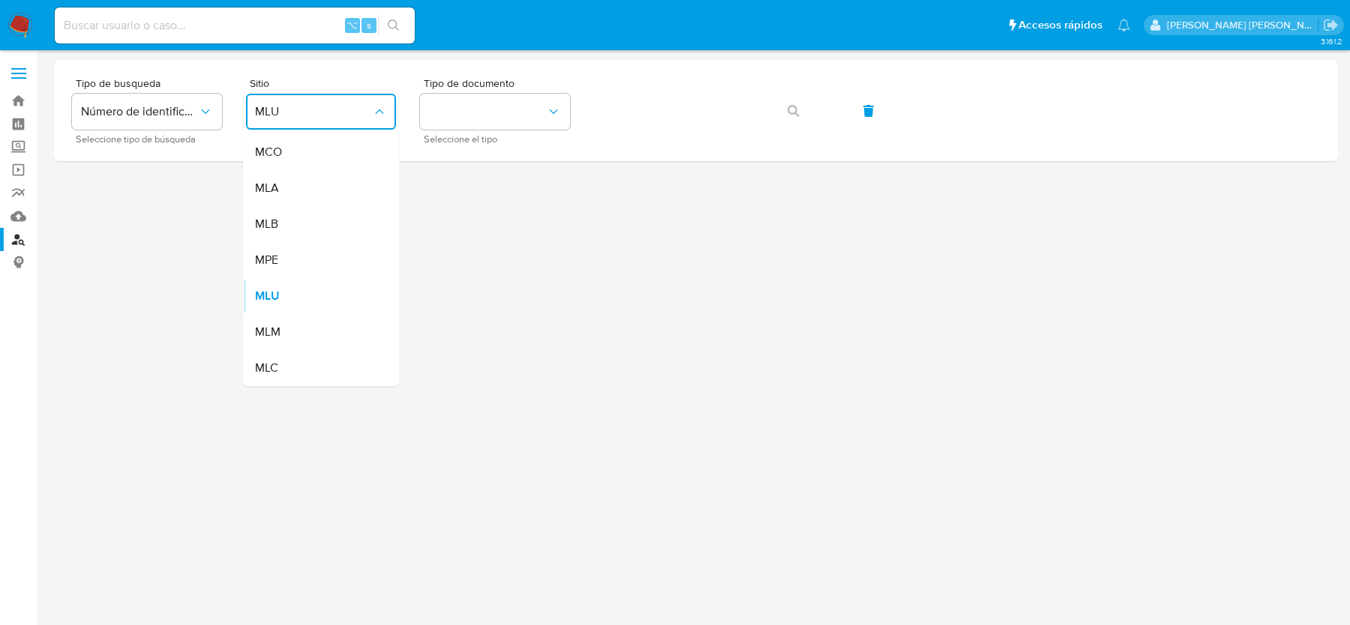
click at [303, 182] on div "MLA" at bounding box center [316, 188] width 123 height 36
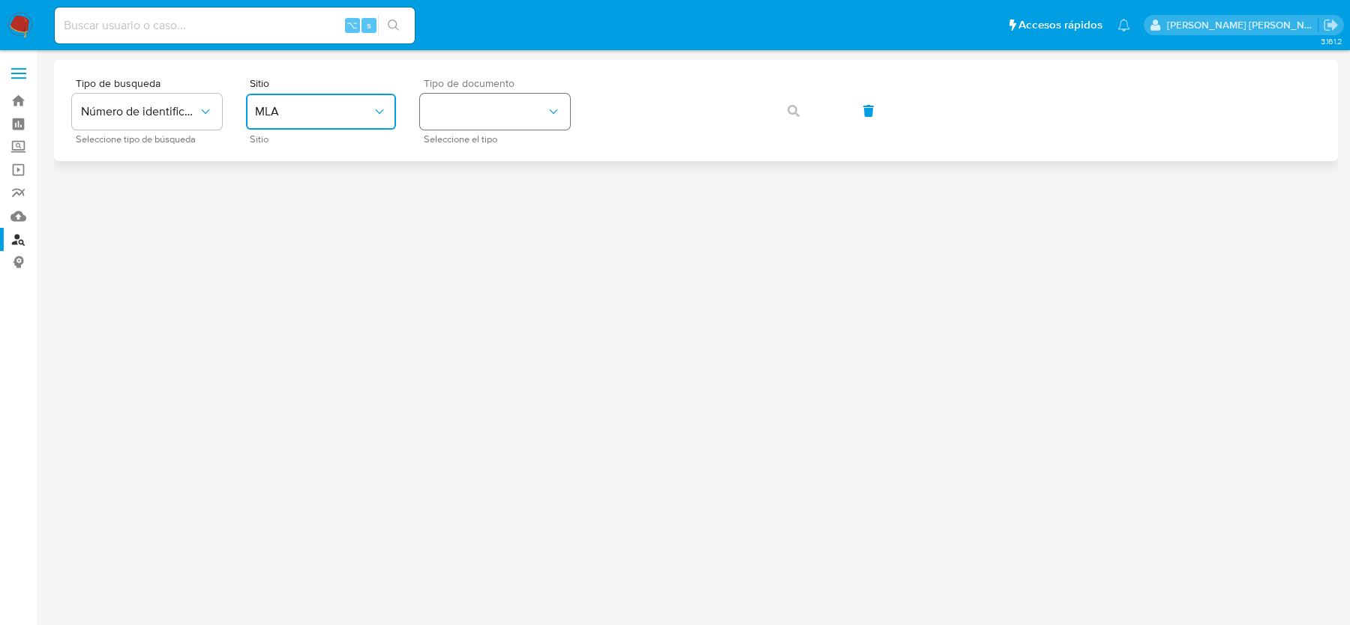
click at [519, 100] on button "identificationType" at bounding box center [495, 112] width 150 height 36
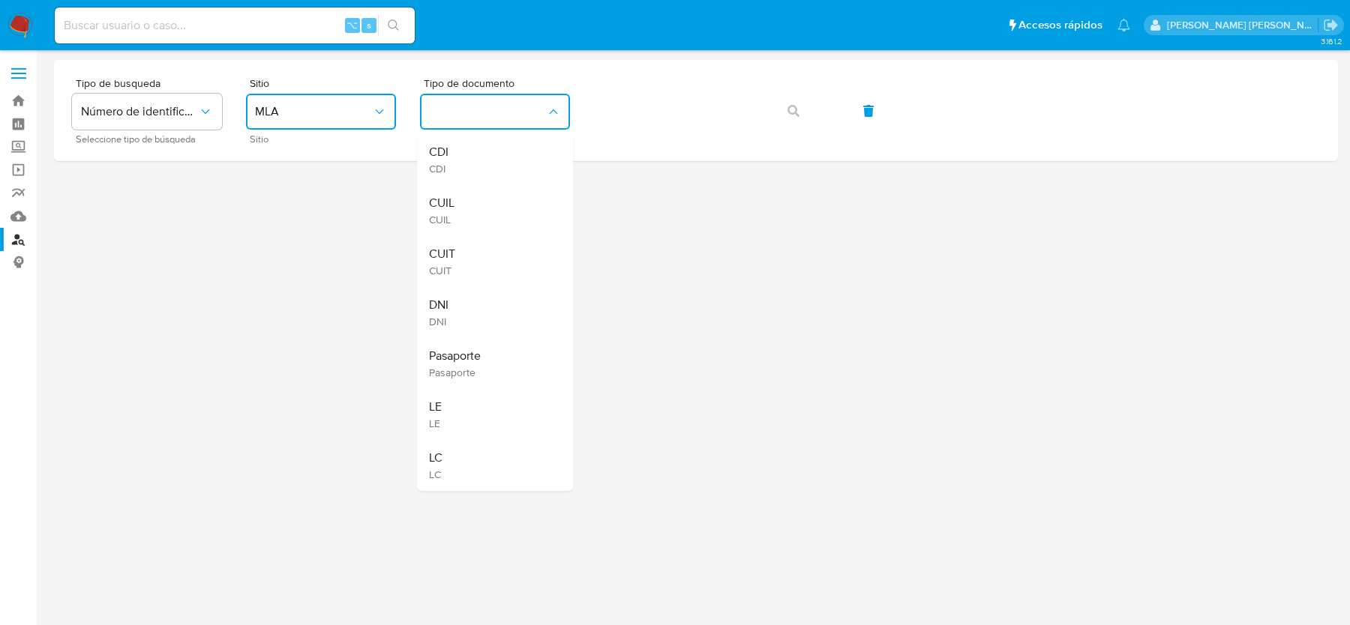
click at [469, 217] on div "CUIL CUIL" at bounding box center [490, 210] width 123 height 51
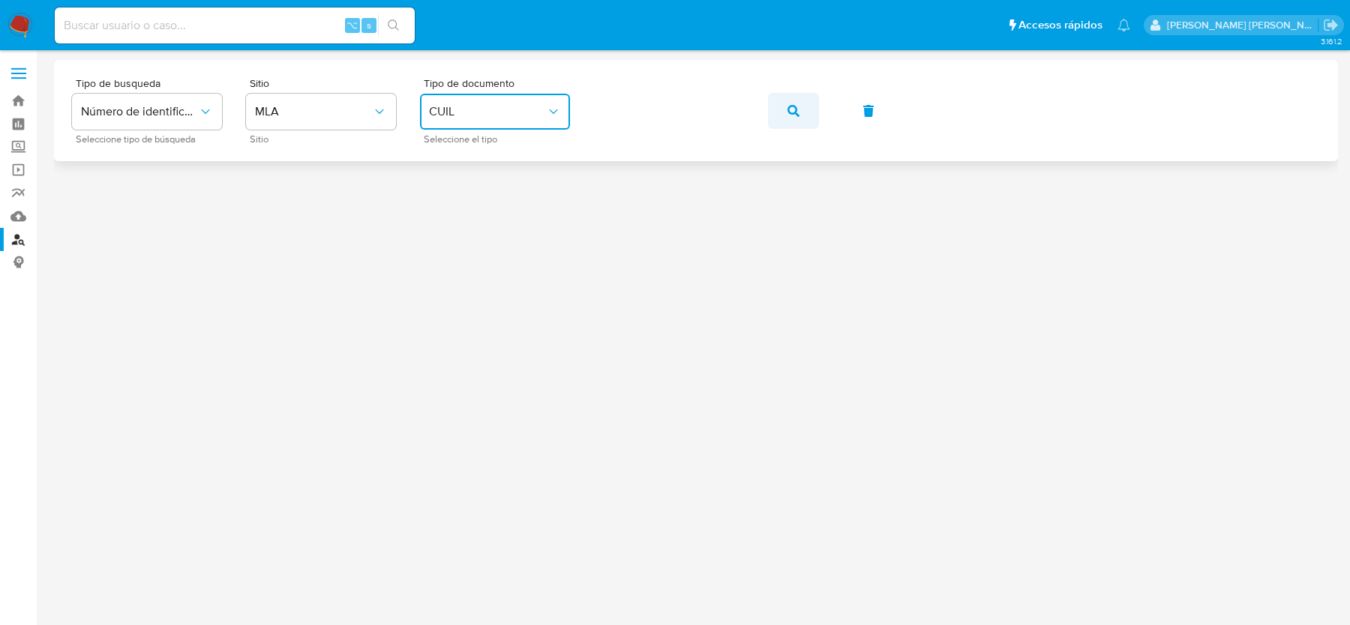
click at [800, 112] on button "button" at bounding box center [793, 111] width 51 height 36
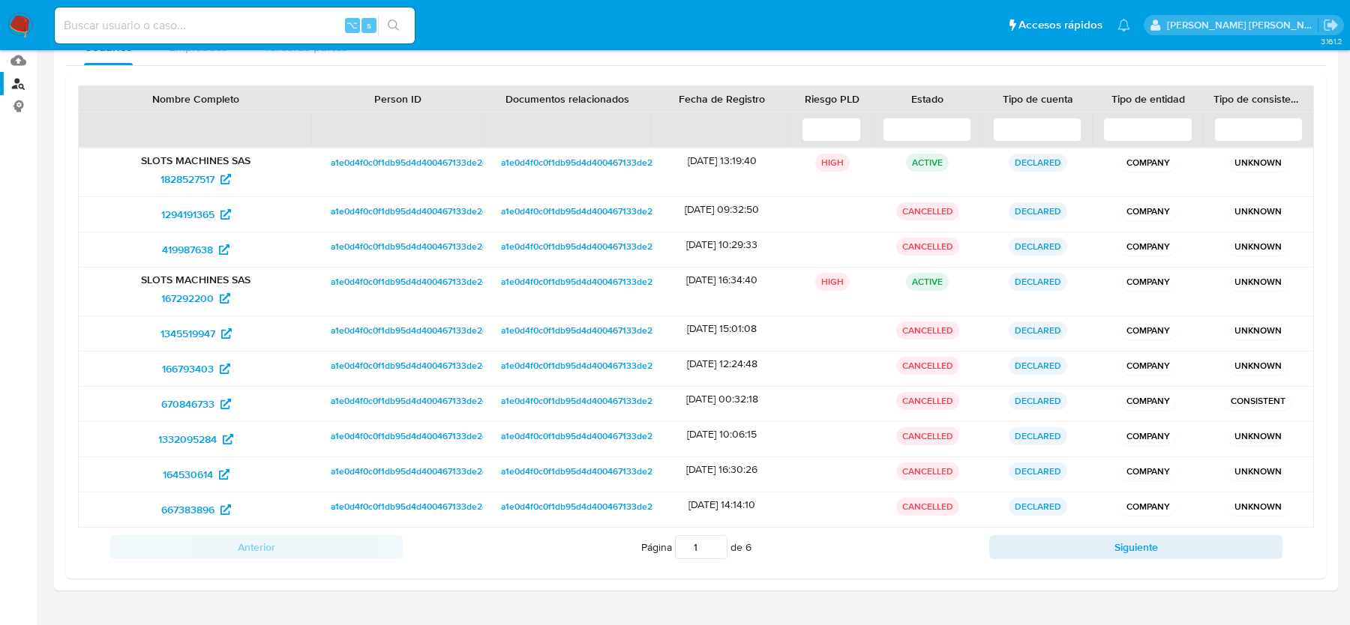
scroll to position [160, 0]
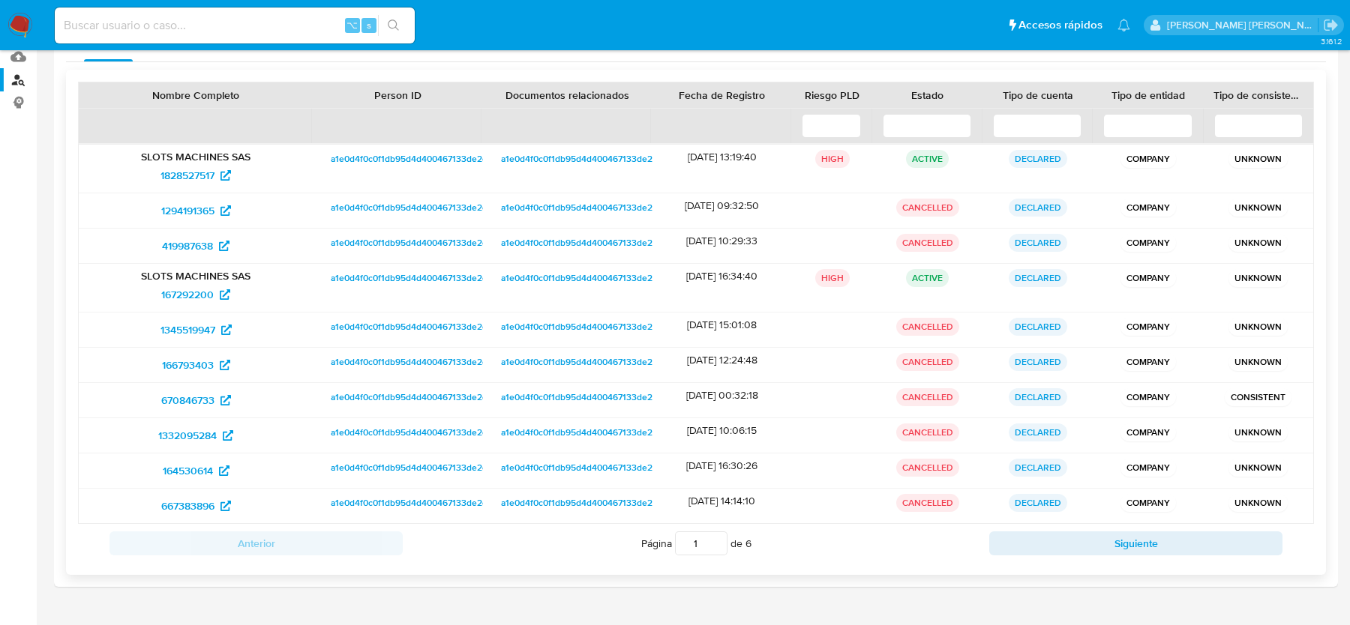
click at [1065, 130] on input at bounding box center [1037, 126] width 88 height 24
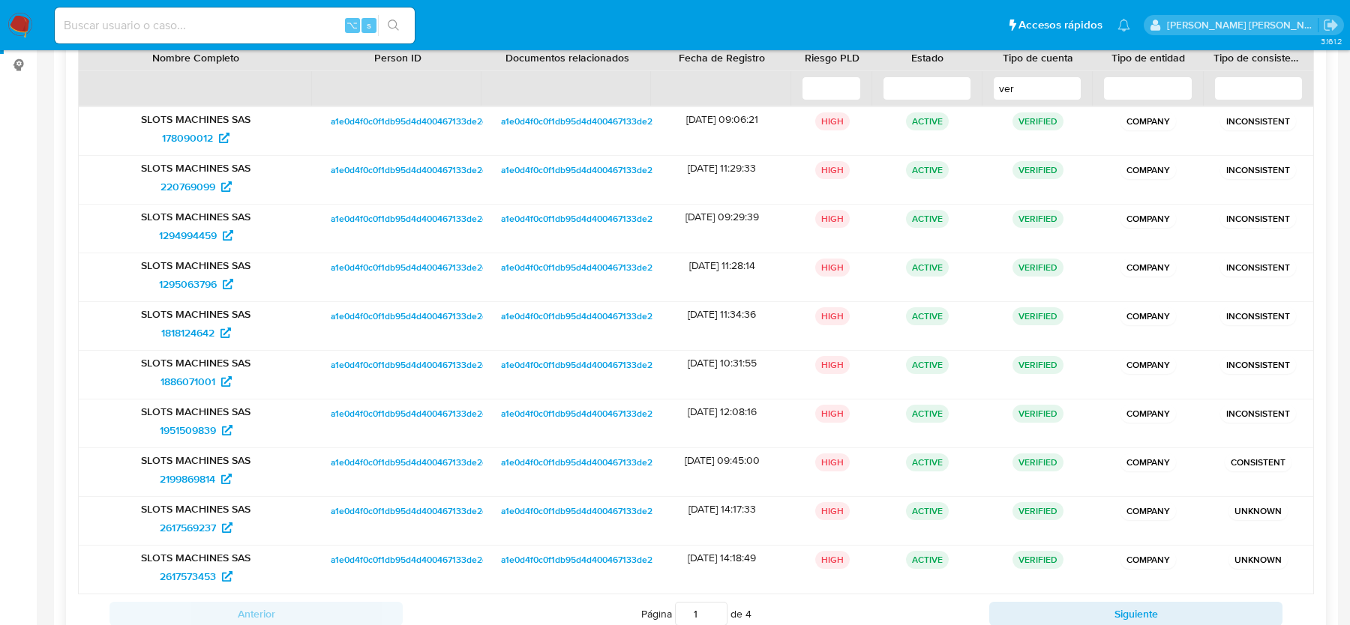
scroll to position [205, 0]
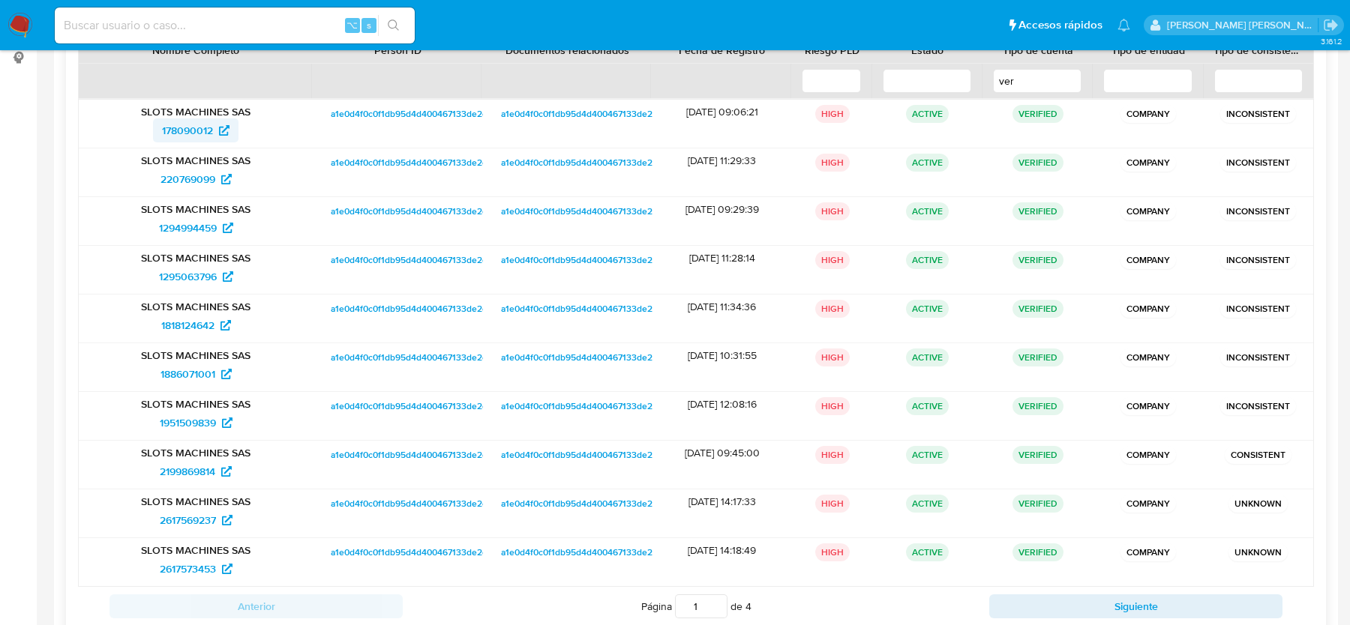
type input "ver"
click at [202, 127] on span "178090012" at bounding box center [187, 130] width 51 height 24
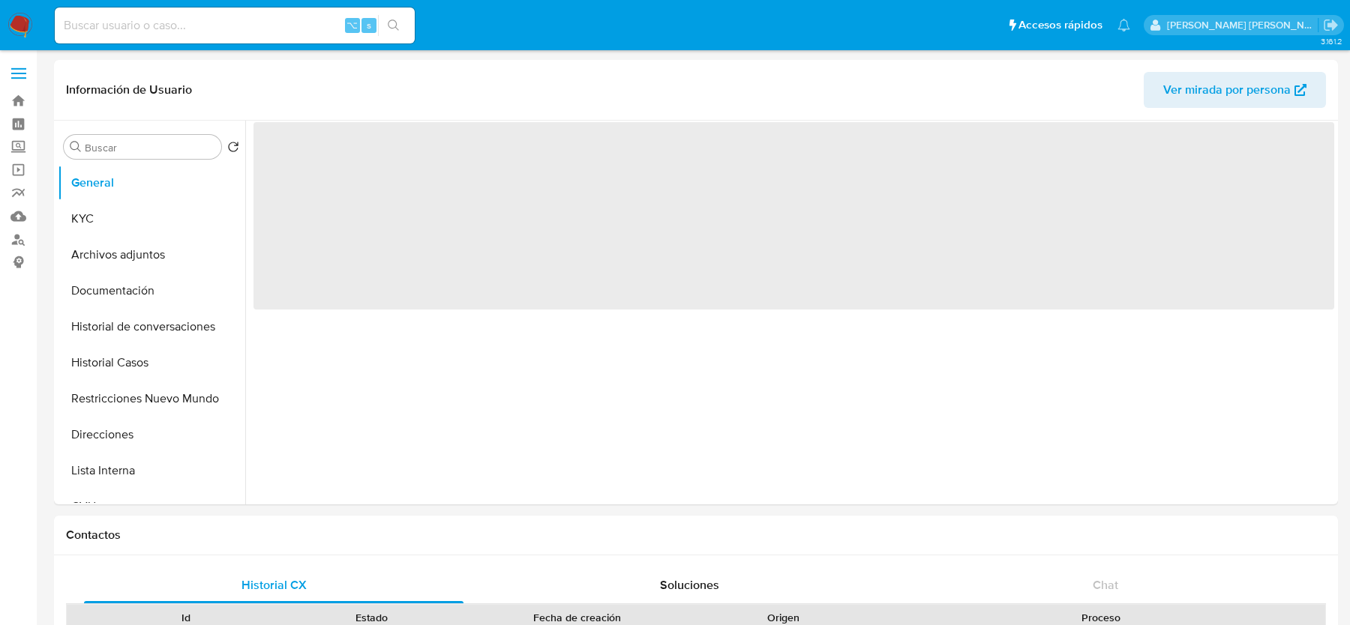
select select "10"
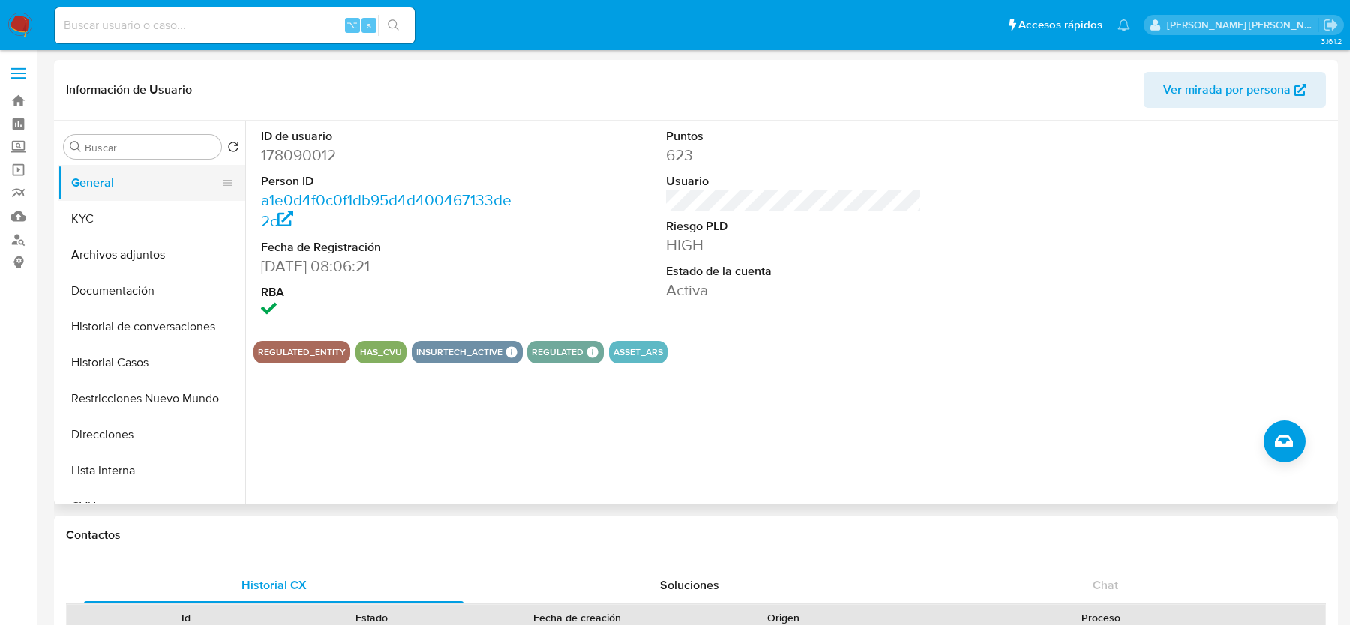
click at [112, 175] on button "General" at bounding box center [145, 183] width 175 height 36
click at [112, 212] on button "KYC" at bounding box center [145, 219] width 175 height 36
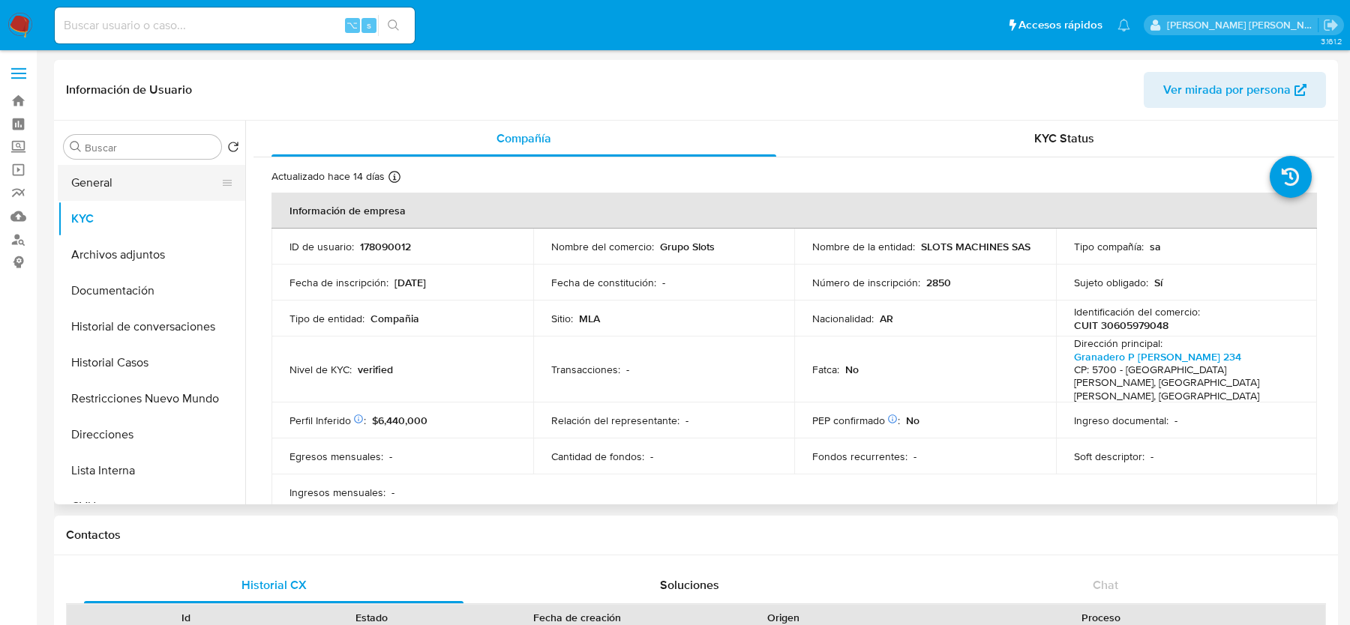
click at [115, 186] on button "General" at bounding box center [145, 183] width 175 height 36
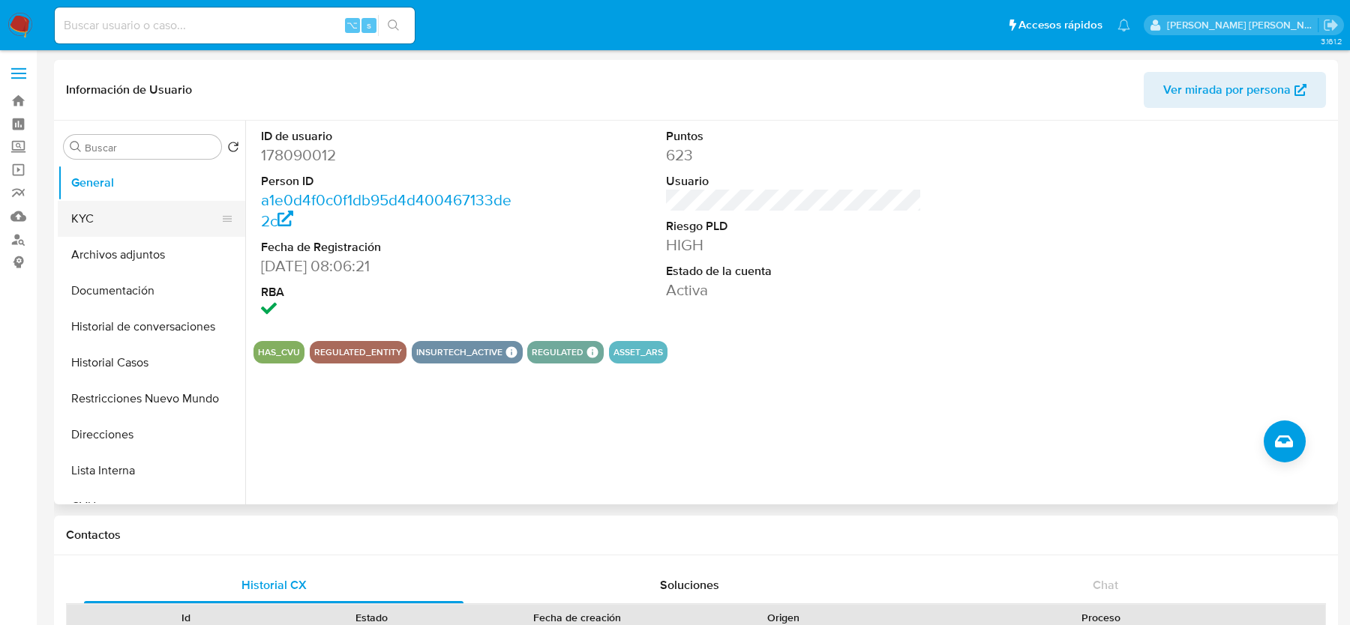
click at [158, 222] on button "KYC" at bounding box center [145, 219] width 175 height 36
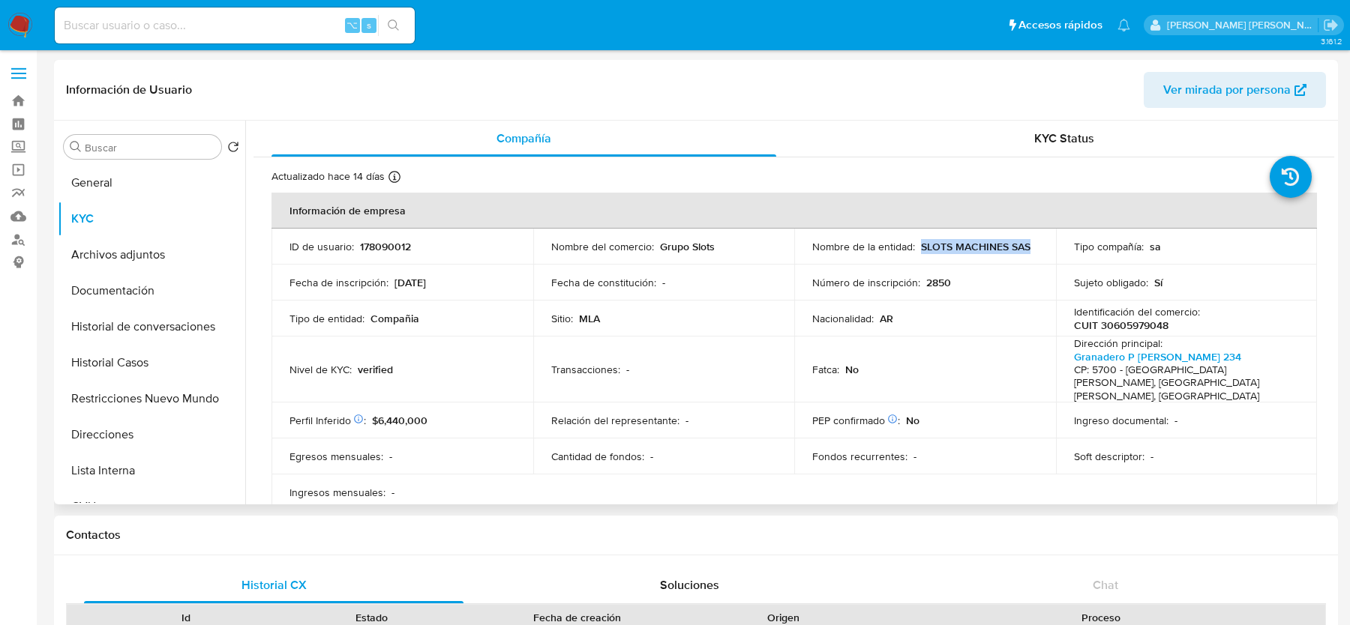
drag, startPoint x: 917, startPoint y: 243, endPoint x: 1029, endPoint y: 246, distance: 111.8
click at [1029, 246] on div "Nombre de la entidad : SLOTS MACHINES SAS" at bounding box center [925, 246] width 226 height 13
copy p "SLOTS MACHINES SAS"
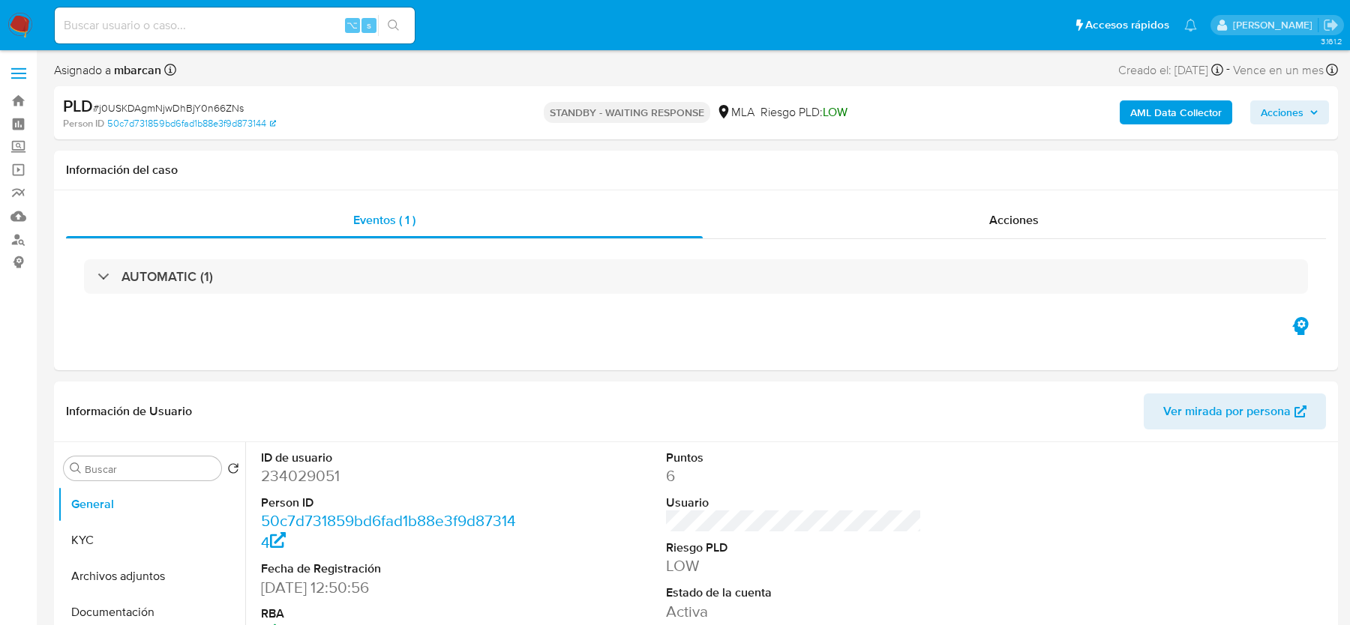
select select "10"
click at [140, 545] on button "KYC" at bounding box center [145, 541] width 175 height 36
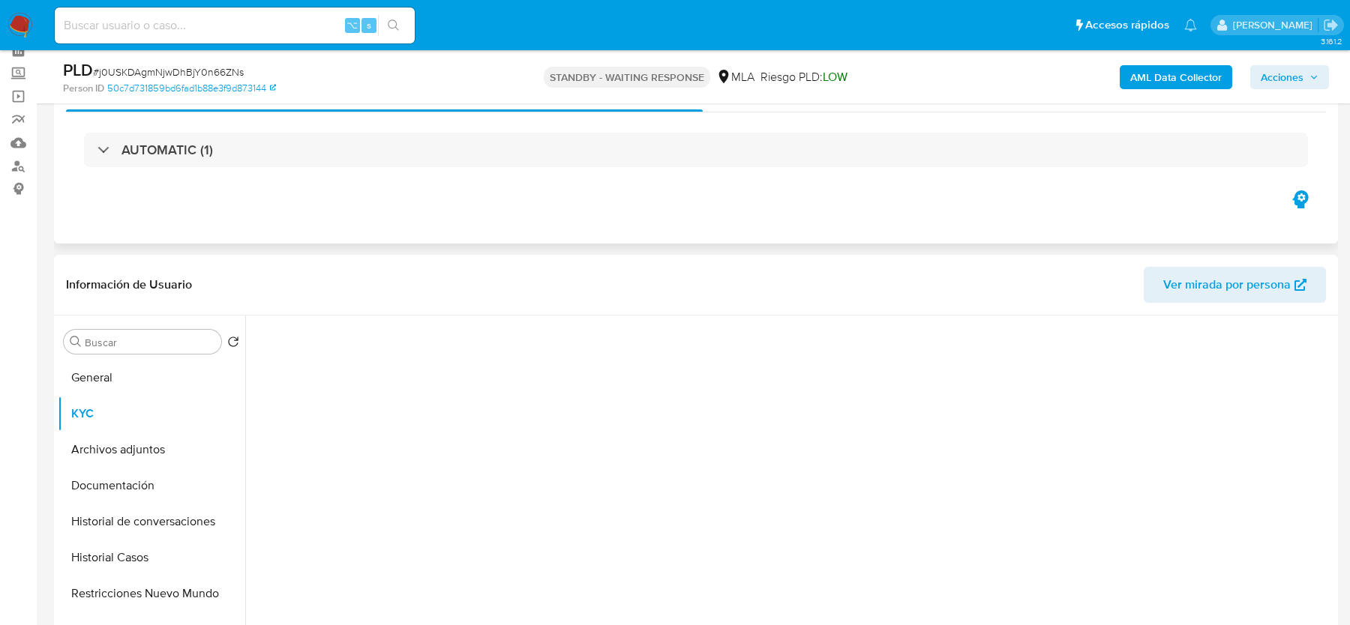
scroll to position [185, 0]
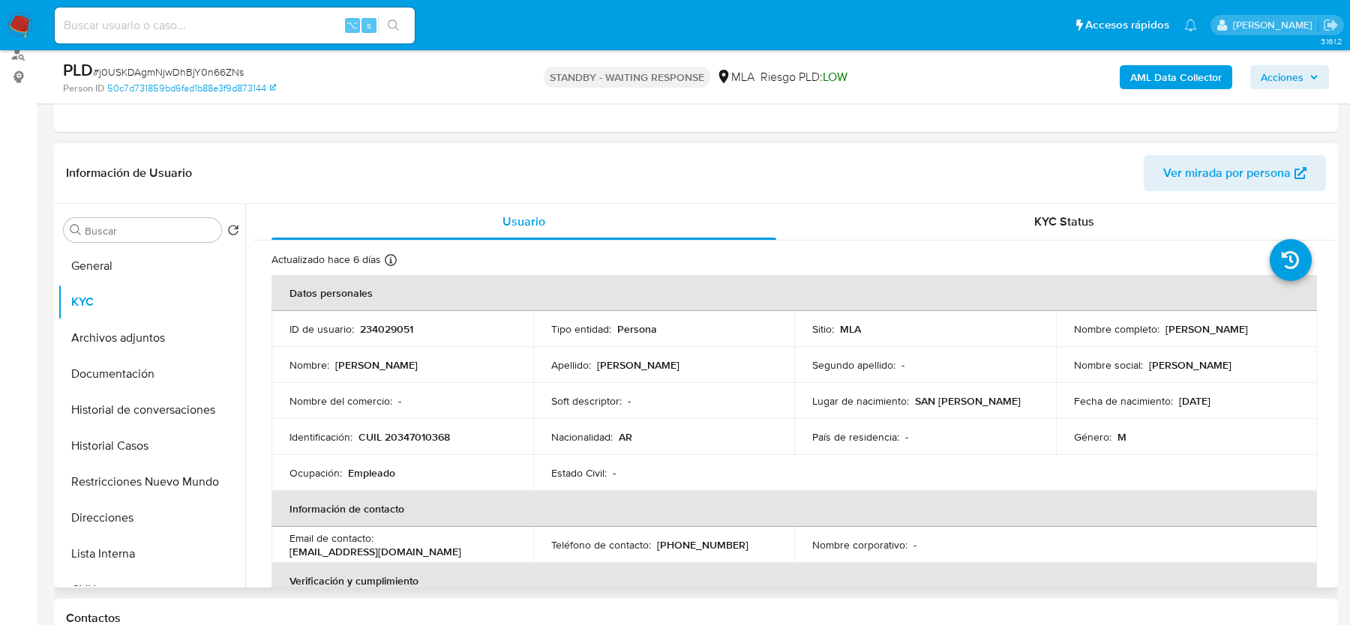
click at [415, 436] on p "CUIL 20347010368" at bounding box center [403, 436] width 91 height 13
click at [133, 66] on span "# j0USKDAgmNjwDhBjY0n66ZNs" at bounding box center [168, 71] width 151 height 15
copy span "j0USKDAgmNjwDhBjY0n66ZNs"
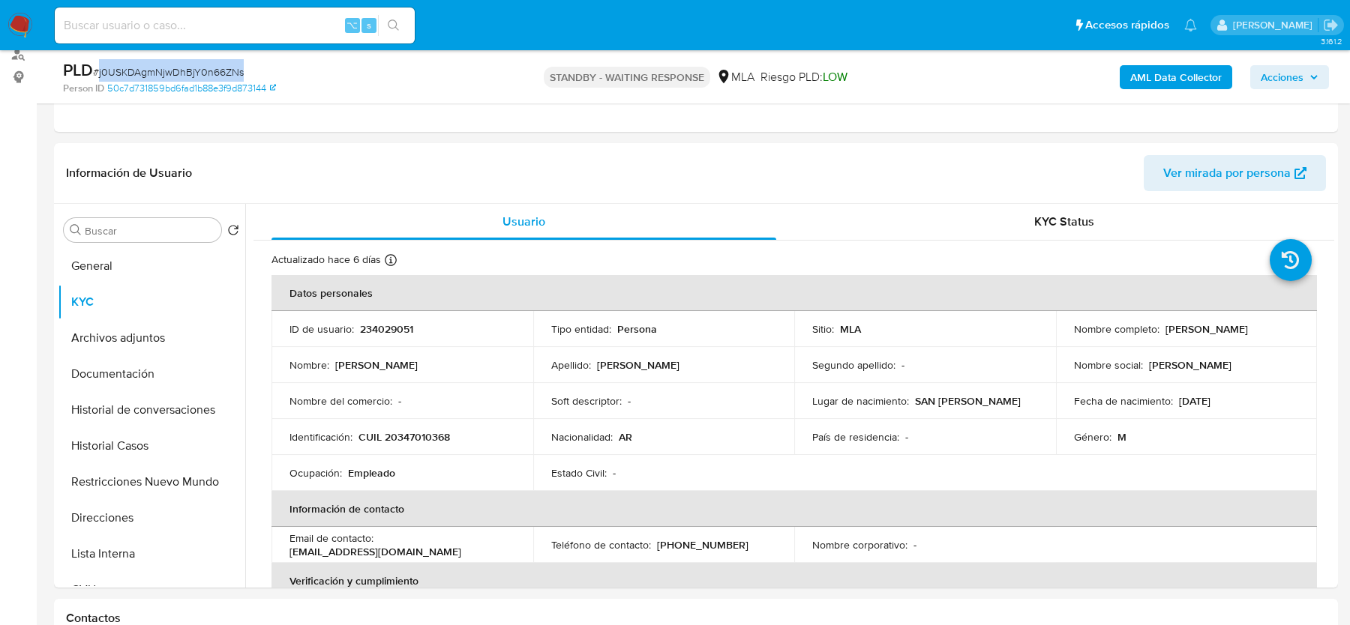
click at [23, 25] on img at bounding box center [19, 25] width 25 height 25
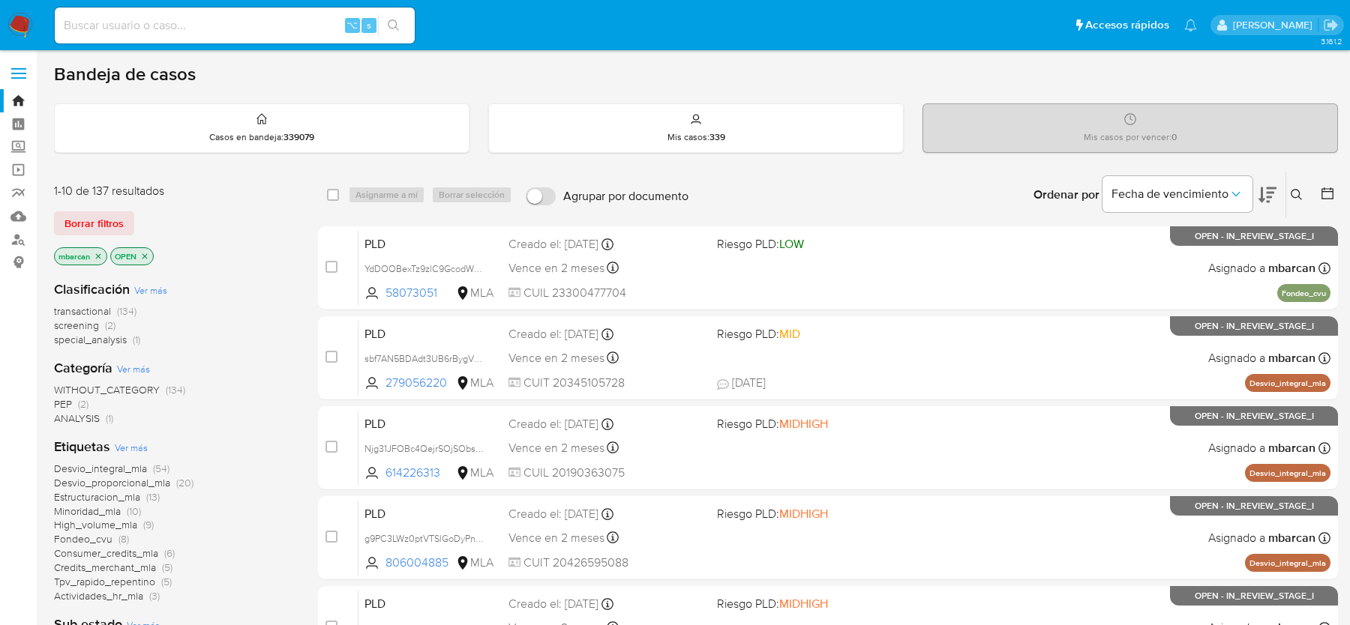
click at [1294, 197] on icon at bounding box center [1296, 195] width 12 height 12
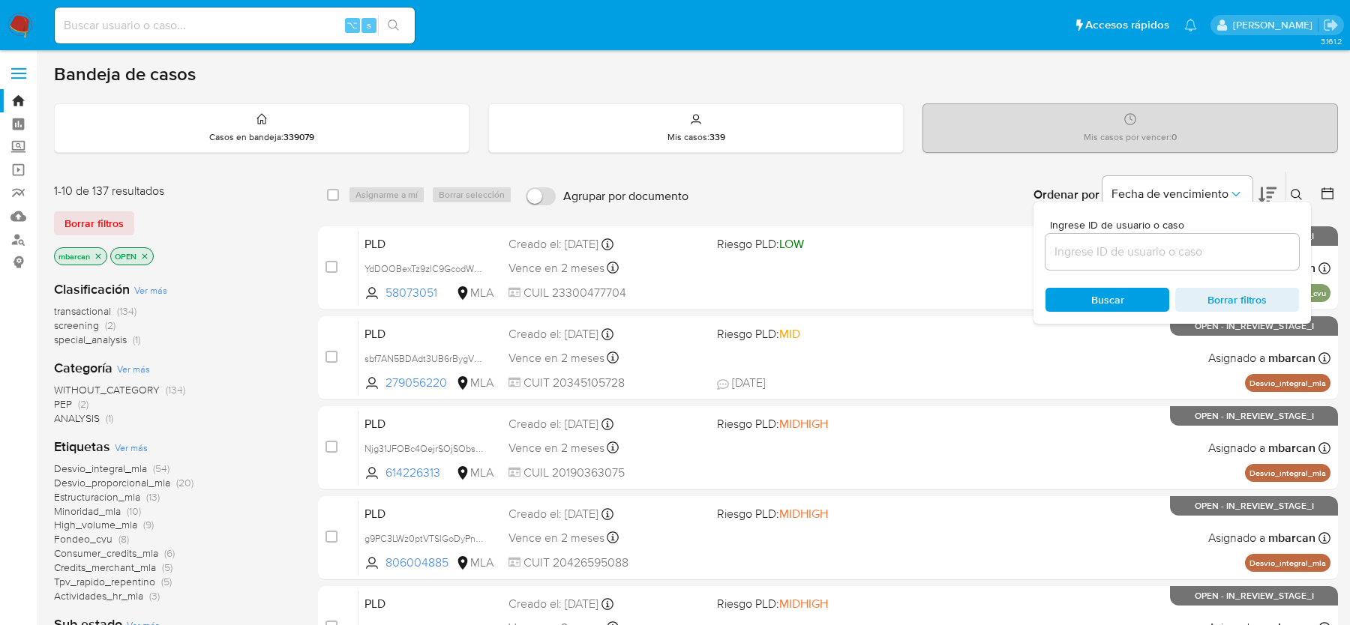
click at [1126, 263] on div at bounding box center [1171, 252] width 253 height 36
click at [1128, 254] on input at bounding box center [1171, 251] width 253 height 19
paste input "udrgXirMHQSKdchKj32wylW1"
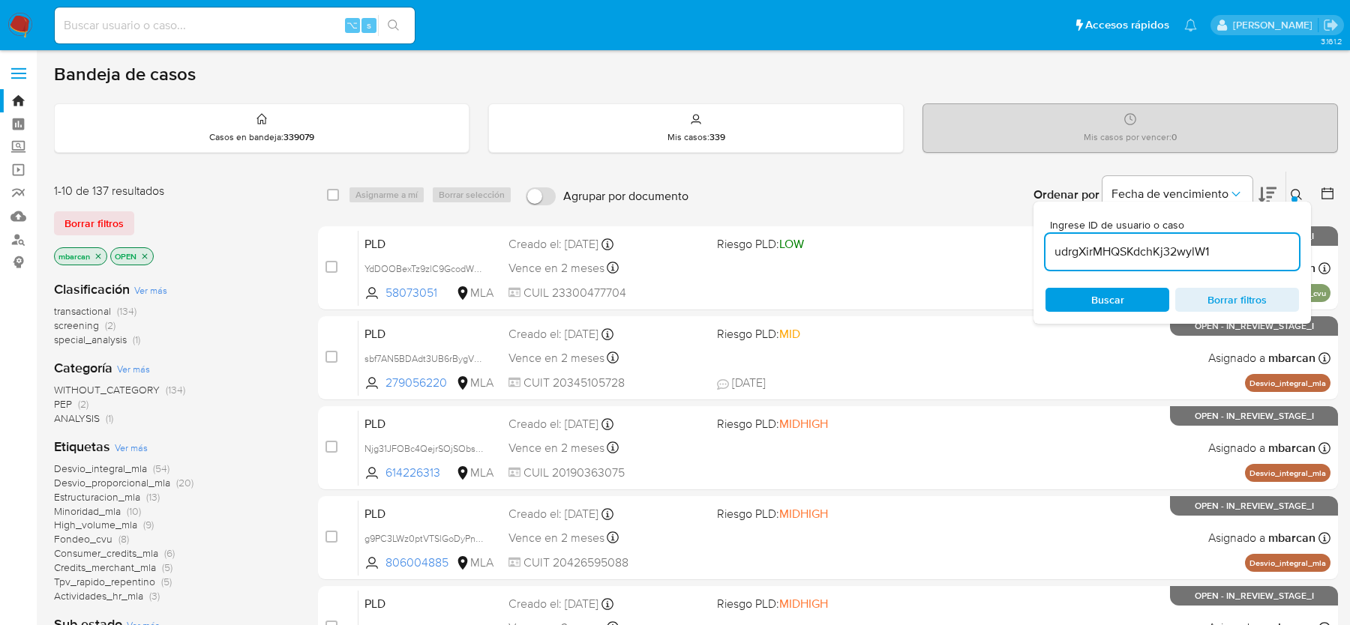
type input "udrgXirMHQSKdchKj32wylW1"
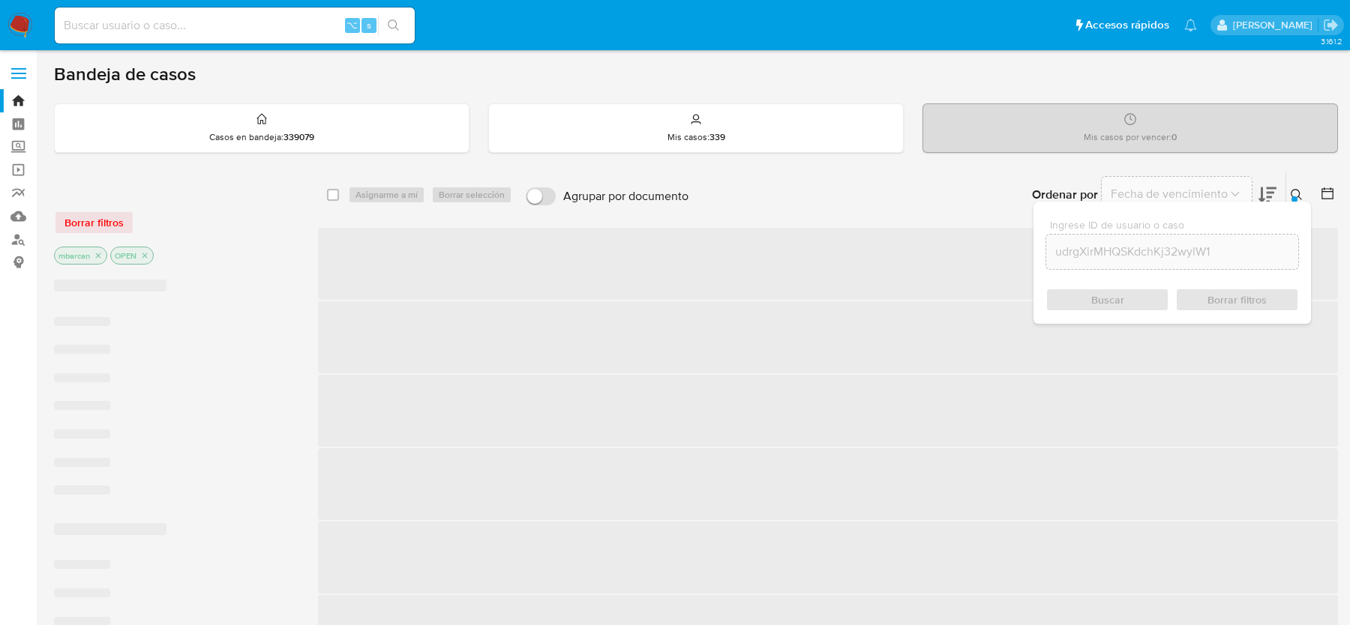
click at [1296, 192] on icon at bounding box center [1296, 195] width 12 height 12
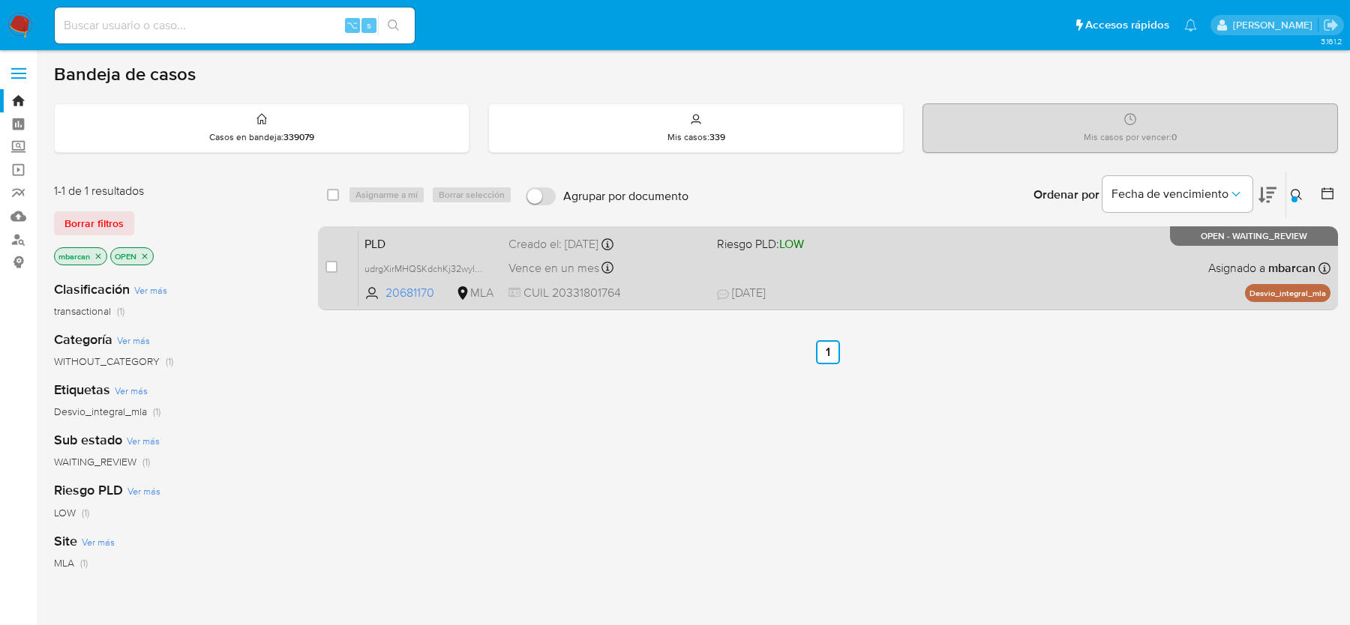
click at [324, 262] on div "case-item-checkbox No es posible asignar el caso PLD udrgXirMHQSKdchKj32wylW1 2…" at bounding box center [828, 268] width 1020 height 84
click at [343, 262] on div "case-item-checkbox No es posible asignar el caso" at bounding box center [341, 268] width 33 height 76
click at [327, 262] on input "checkbox" at bounding box center [331, 267] width 12 height 12
checkbox input "true"
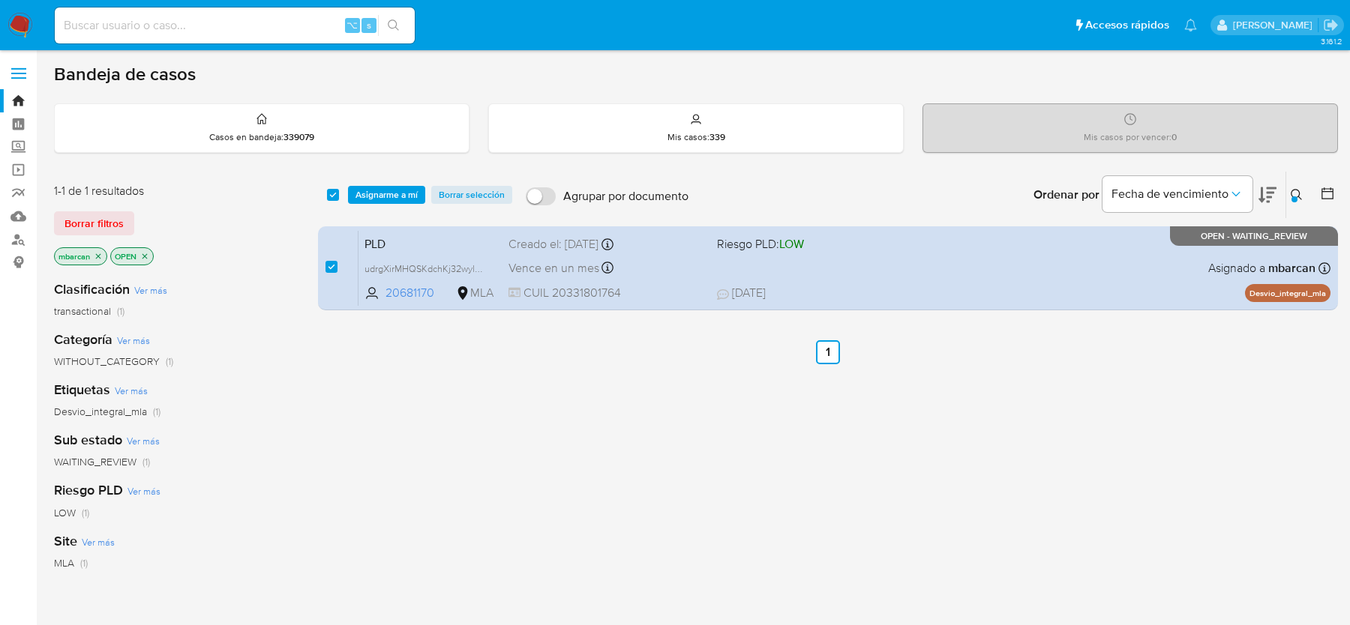
click at [404, 174] on div "select-all-cases-checkbox Asignarme a mí Borrar selección Agrupar por documento…" at bounding box center [828, 195] width 1020 height 46
click at [406, 201] on span "Asignarme a mí" at bounding box center [386, 194] width 62 height 15
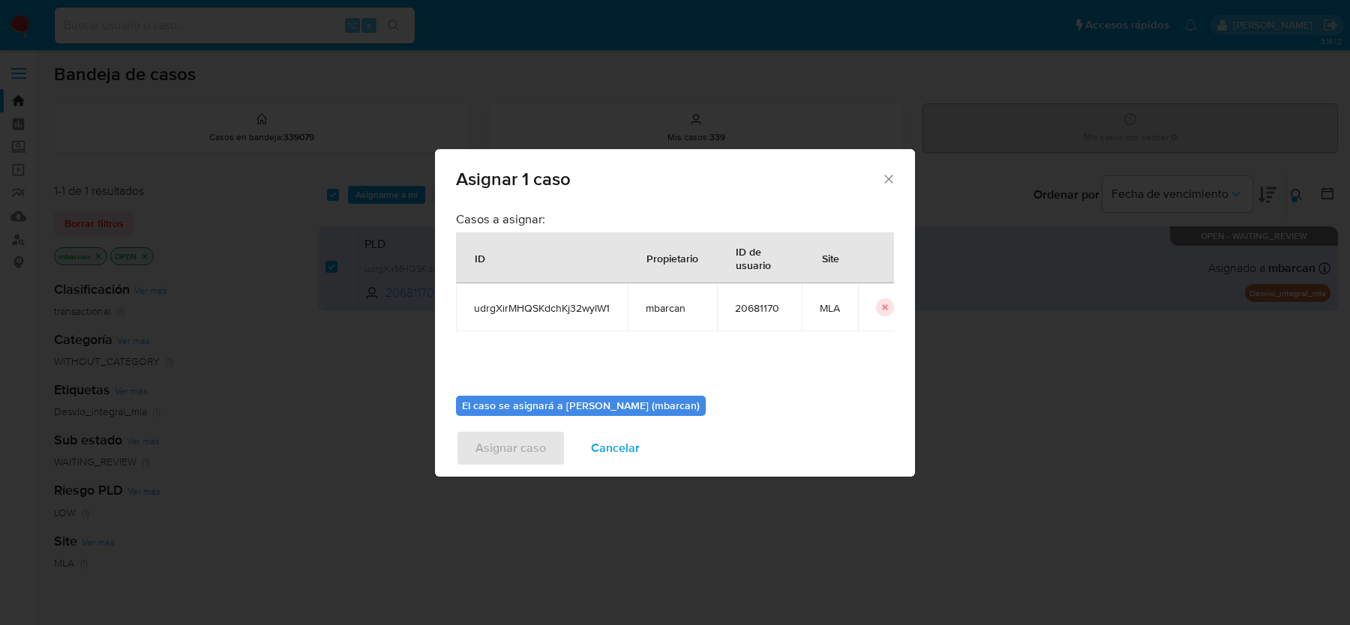
scroll to position [76, 0]
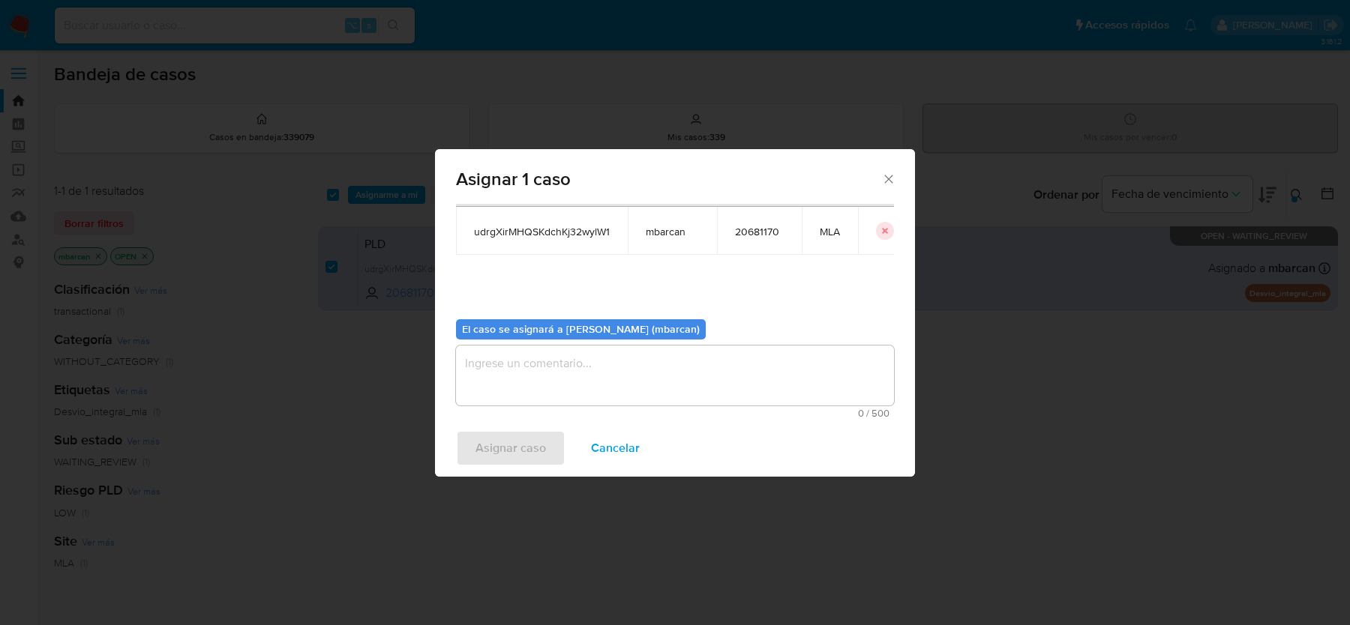
click at [629, 379] on textarea "assign-modal" at bounding box center [675, 376] width 438 height 60
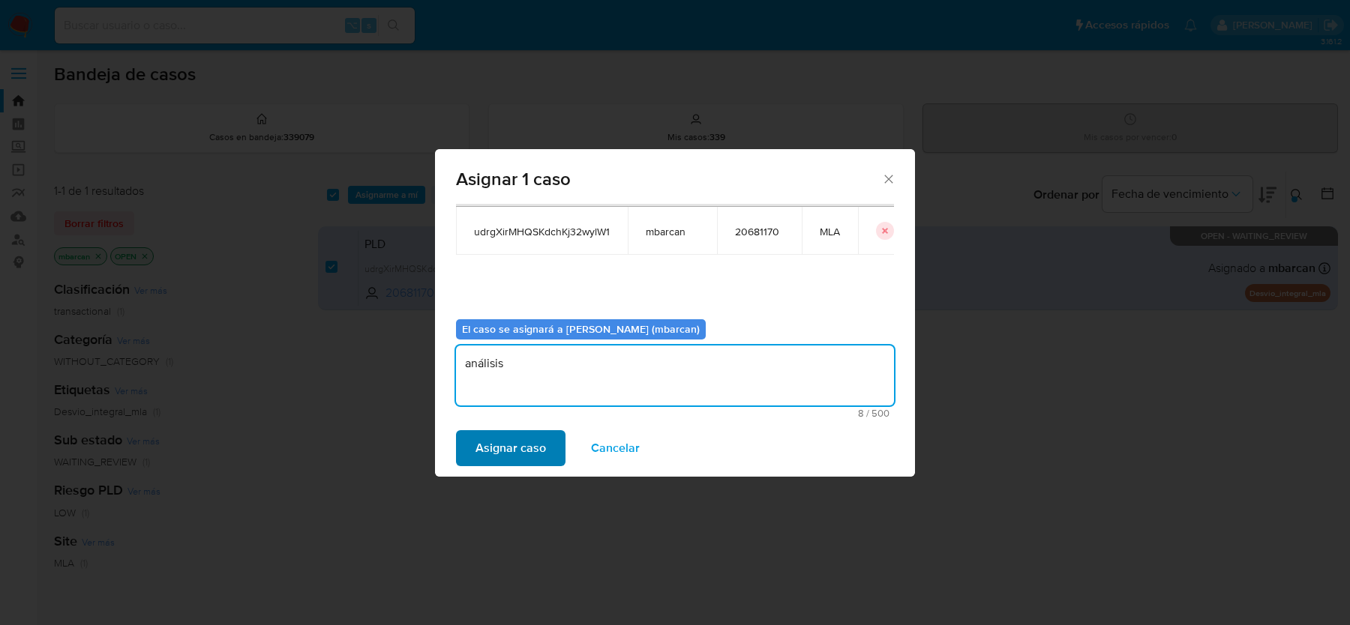
type textarea "análisis"
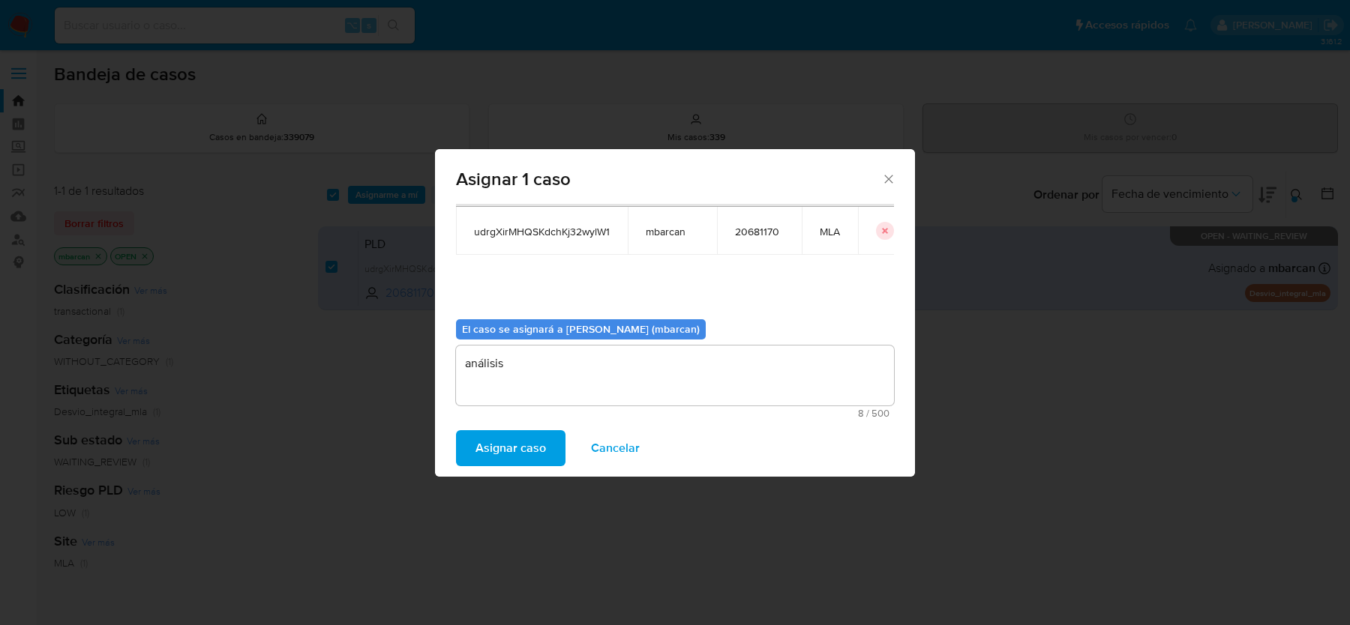
click at [494, 460] on span "Asignar caso" at bounding box center [510, 448] width 70 height 33
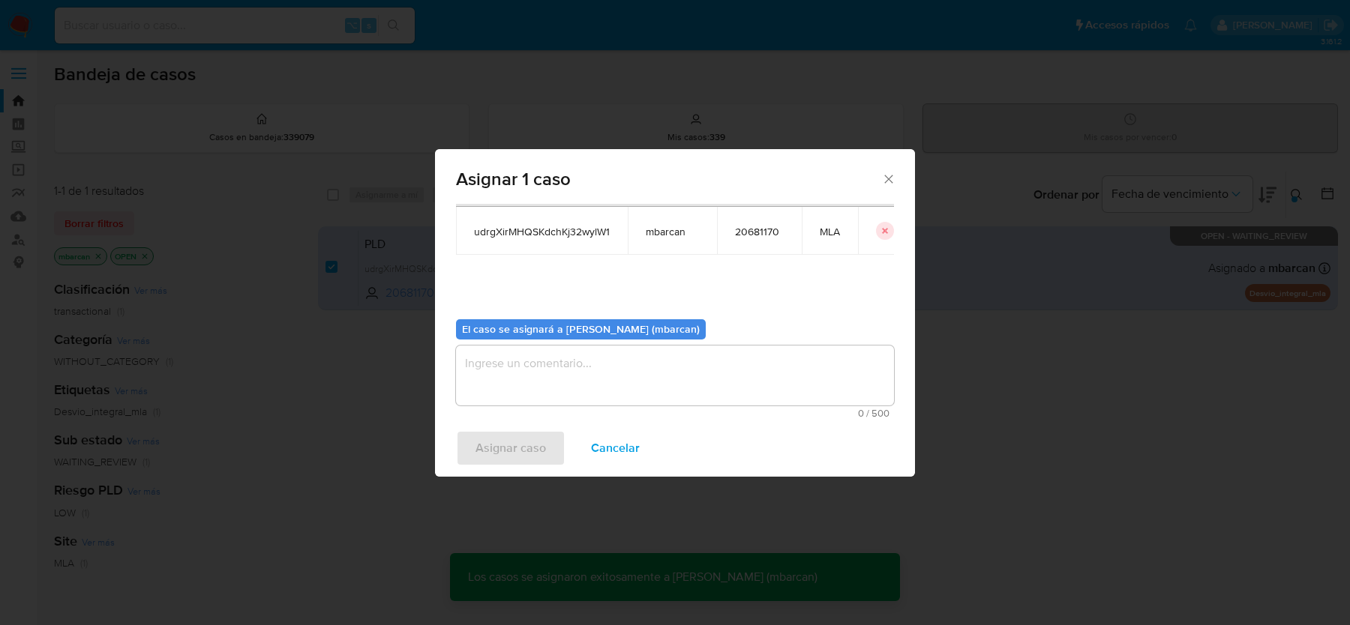
checkbox input "false"
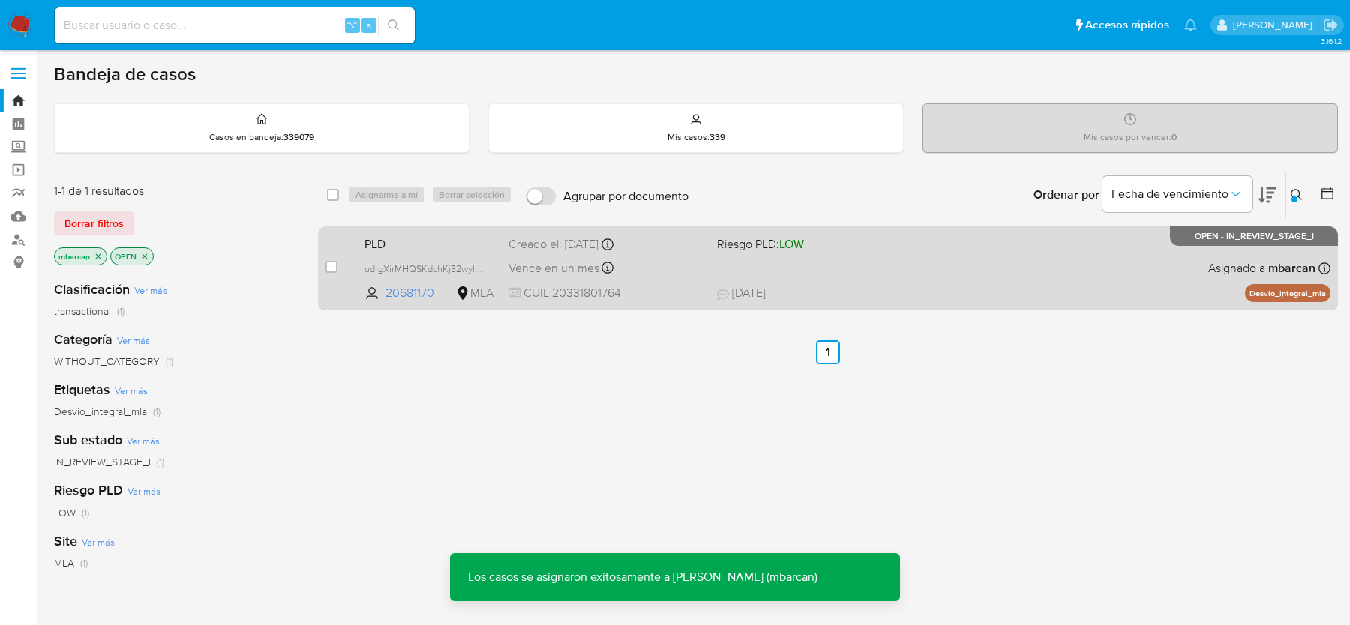
click at [414, 235] on span "PLD" at bounding box center [430, 242] width 132 height 19
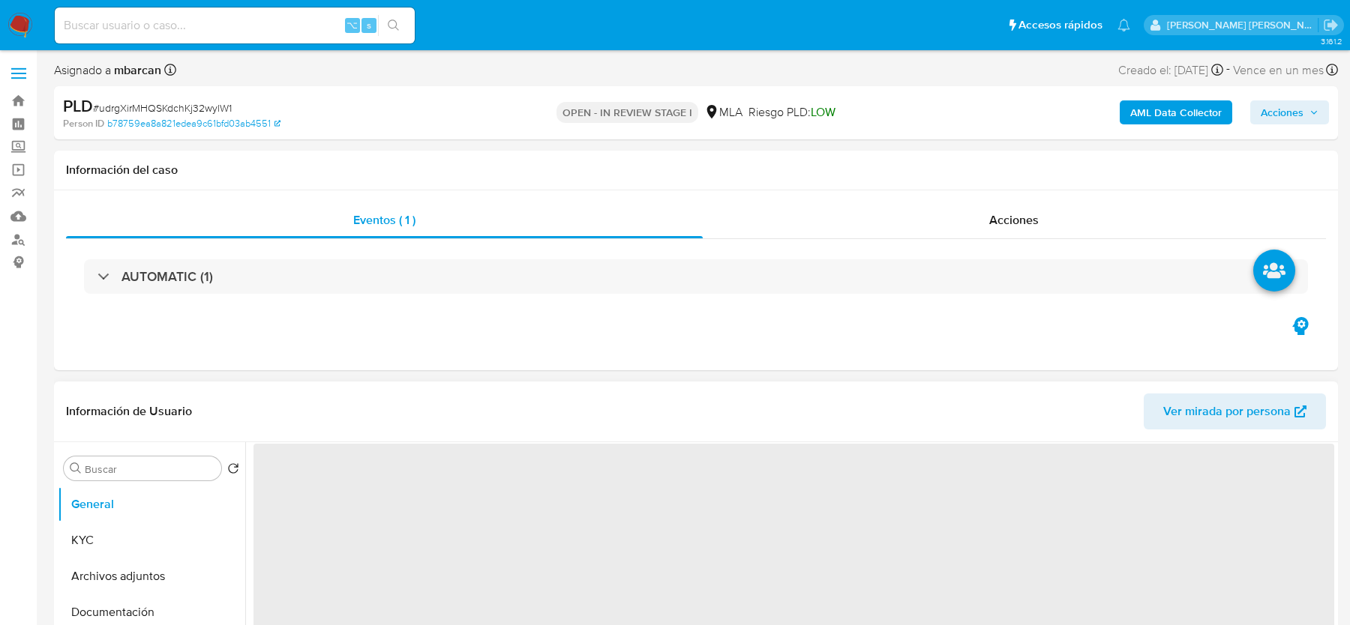
select select "10"
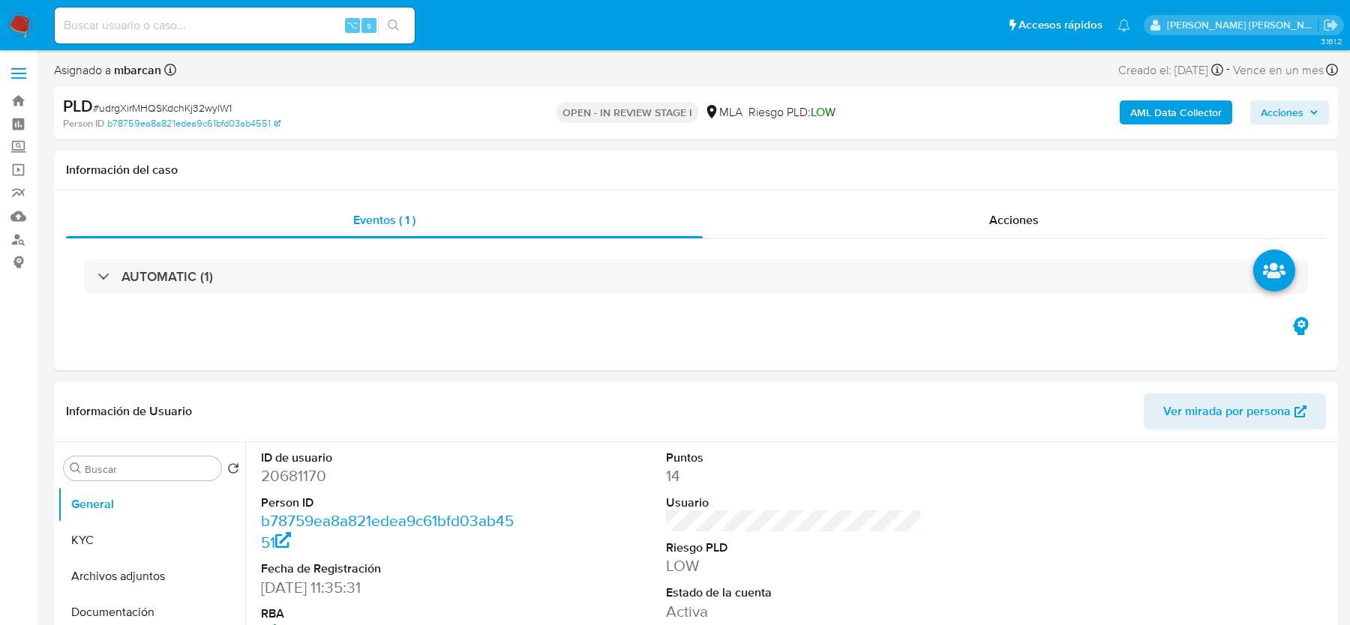
scroll to position [493, 0]
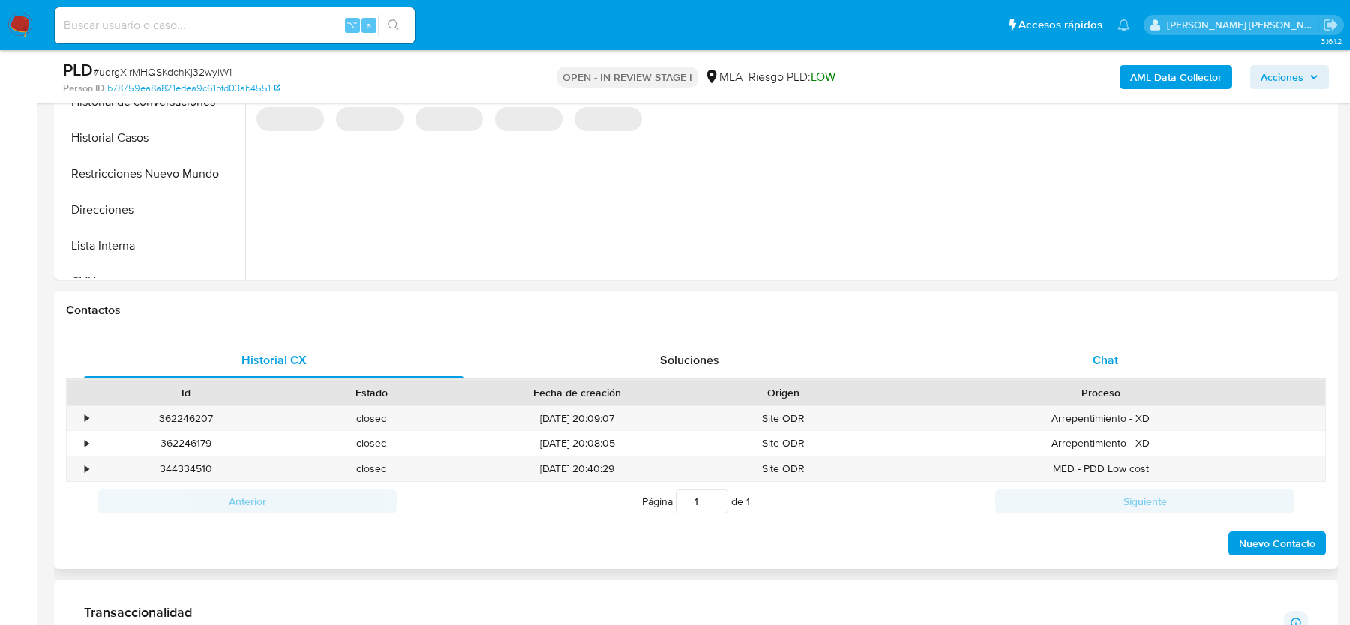
click at [1105, 348] on div "Chat" at bounding box center [1105, 361] width 379 height 36
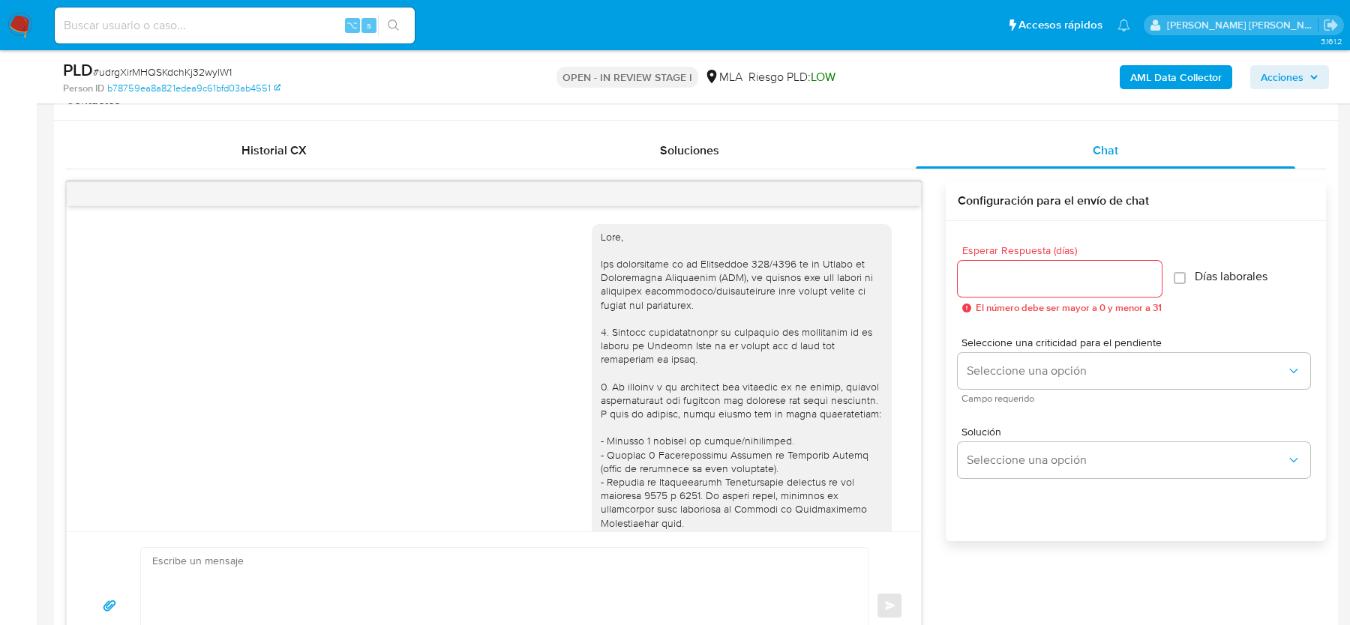
scroll to position [638, 0]
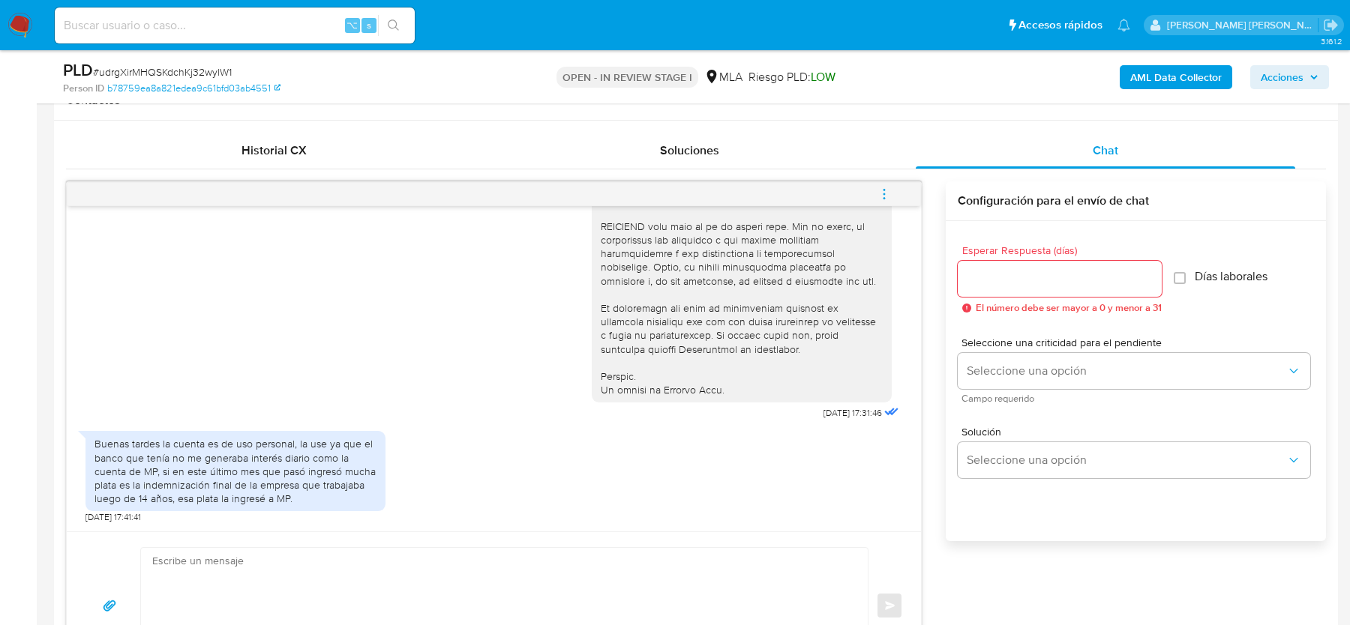
click at [146, 68] on span "# udrgXirMHQSKdchKj32wylW1" at bounding box center [162, 71] width 139 height 15
copy span "udrgXirMHQSKdchKj32wylW1"
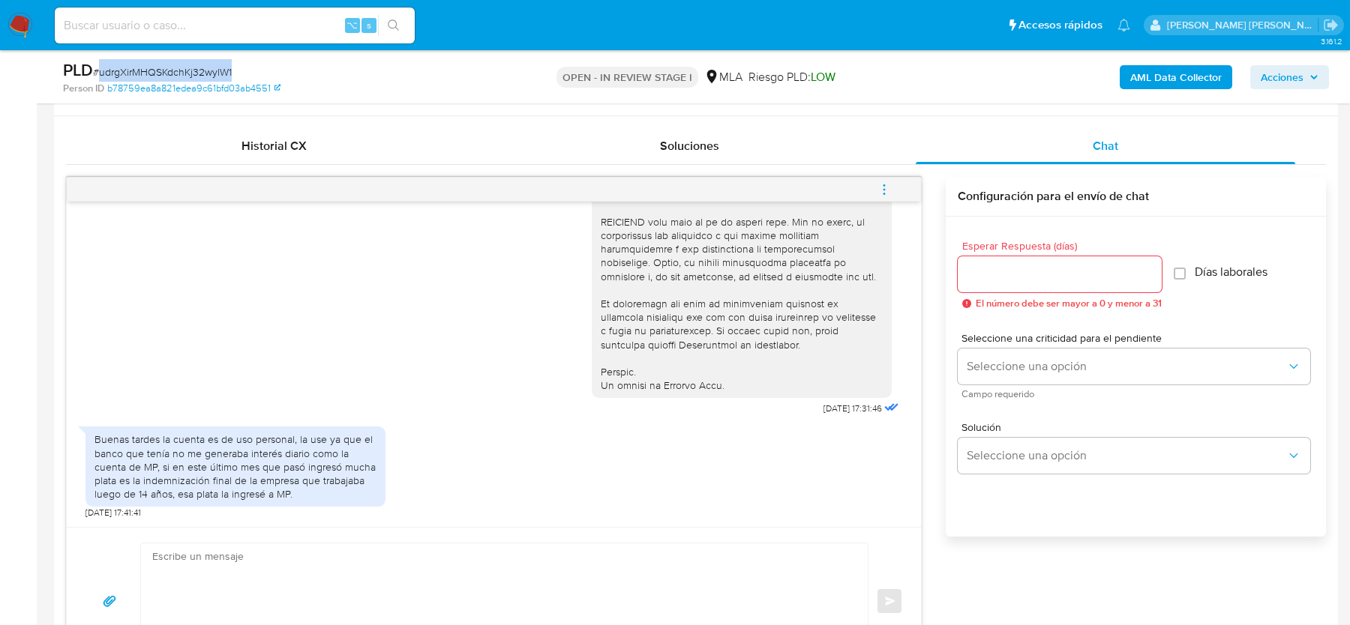
scroll to position [712, 0]
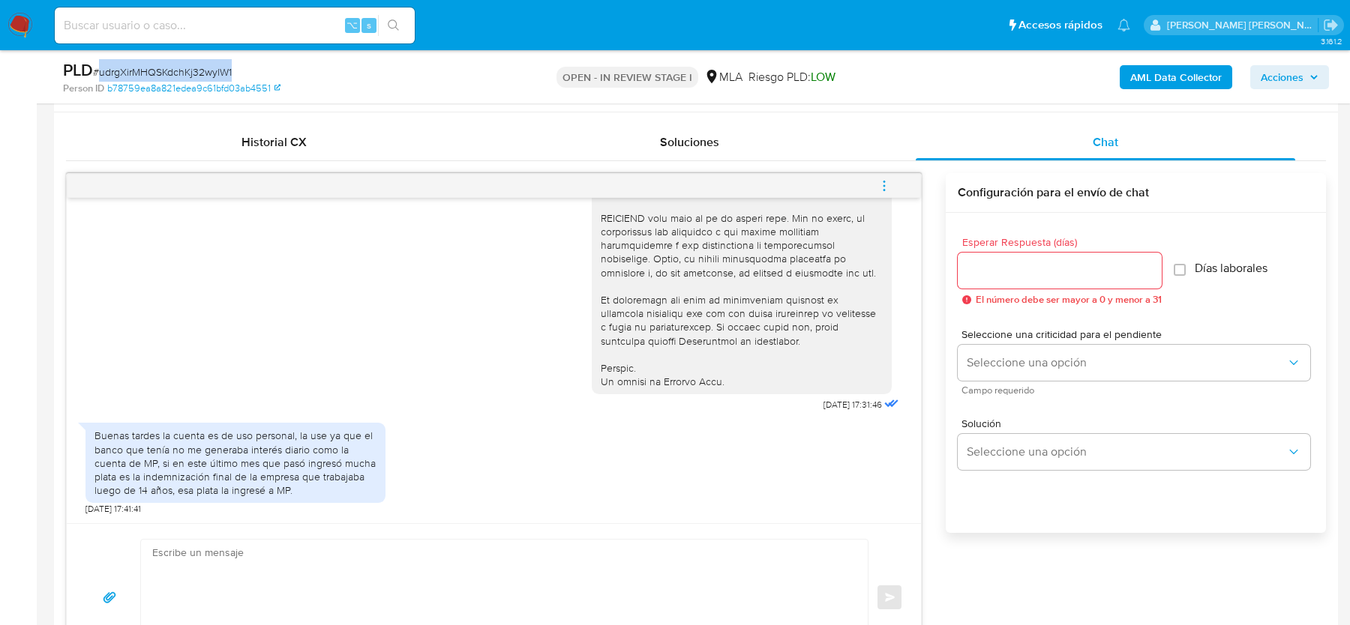
copy span "udrgXirMHQSKdchKj32wylW1"
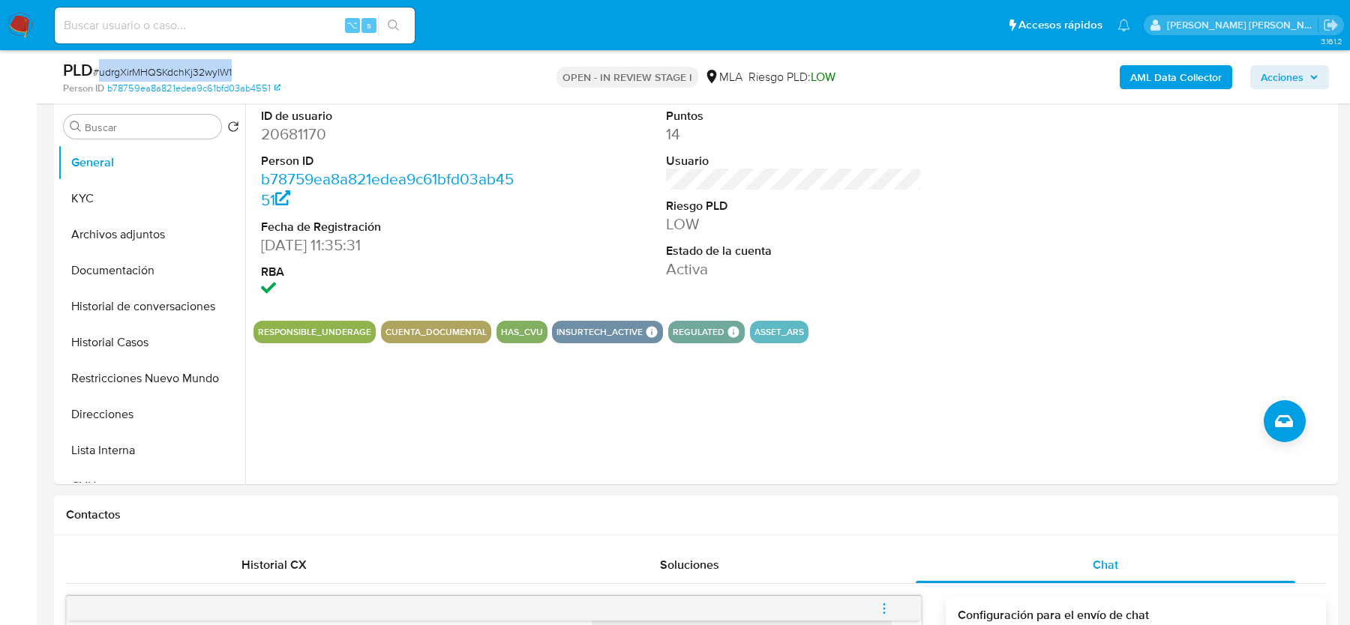
scroll to position [134, 0]
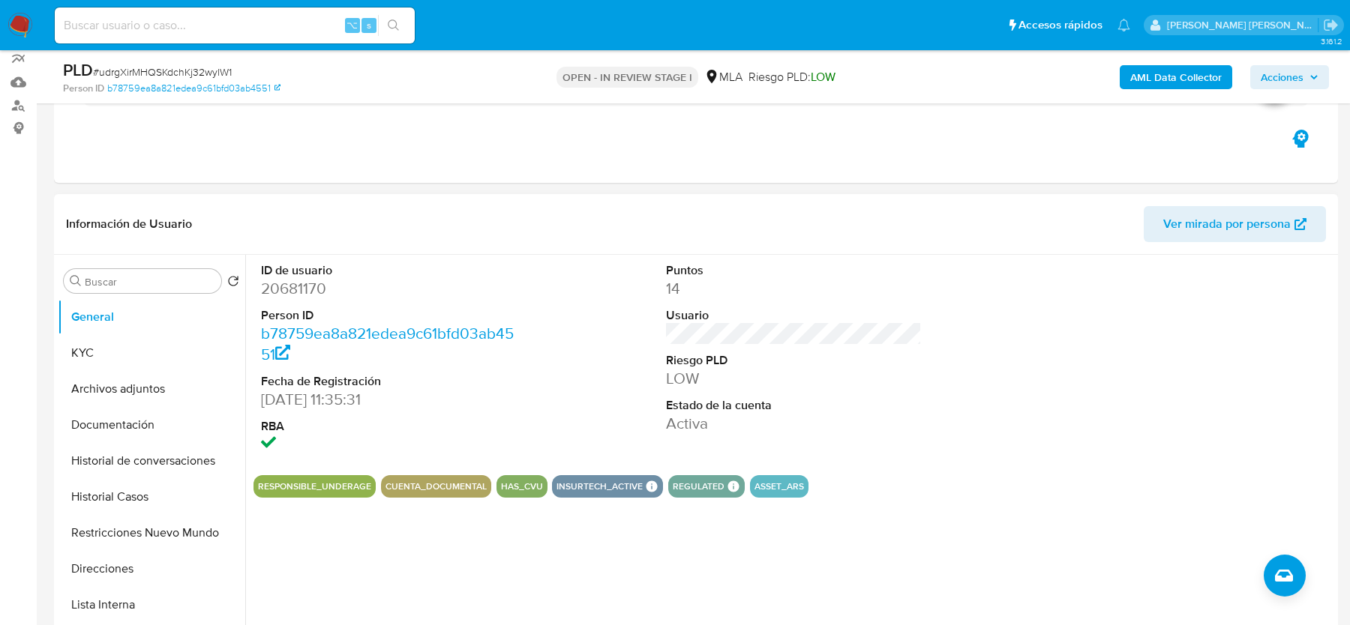
click at [296, 280] on dd "20681170" at bounding box center [388, 288] width 255 height 21
copy dd "20681170"
click at [561, 338] on div "ID de usuario 20681170 Person ID b78759ea8a821edea9c61bfd03ab4551 Fecha de Regi…" at bounding box center [793, 359] width 1080 height 208
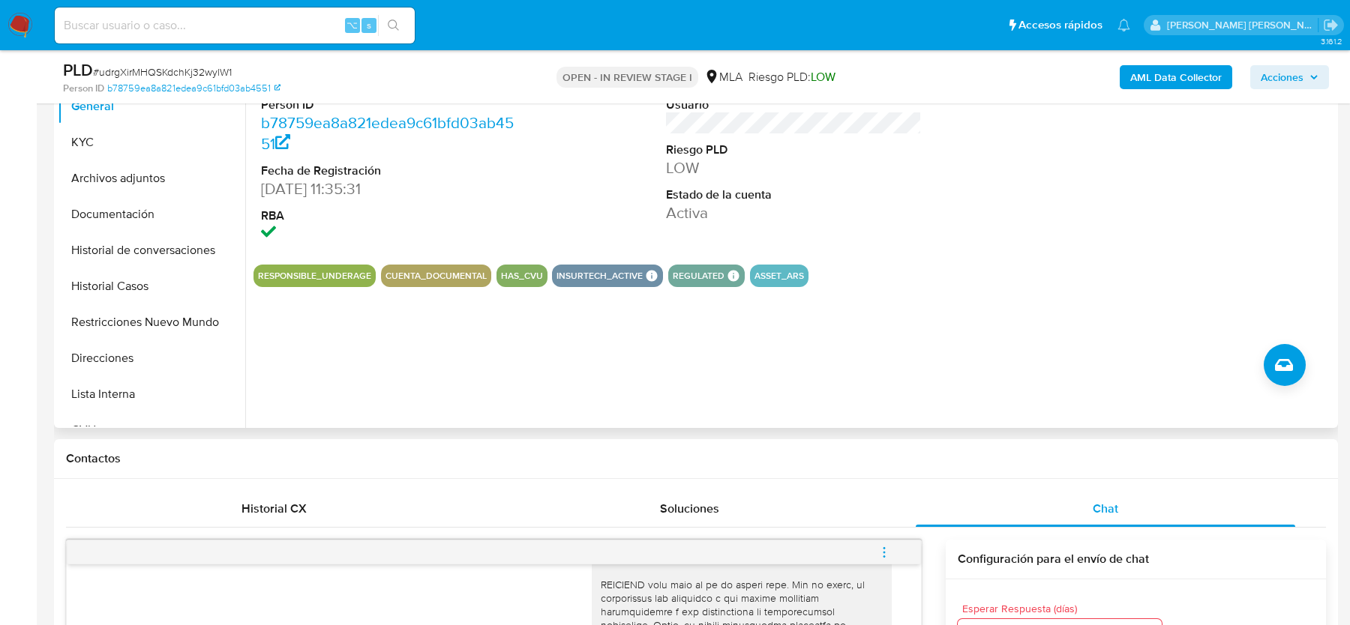
scroll to position [293, 0]
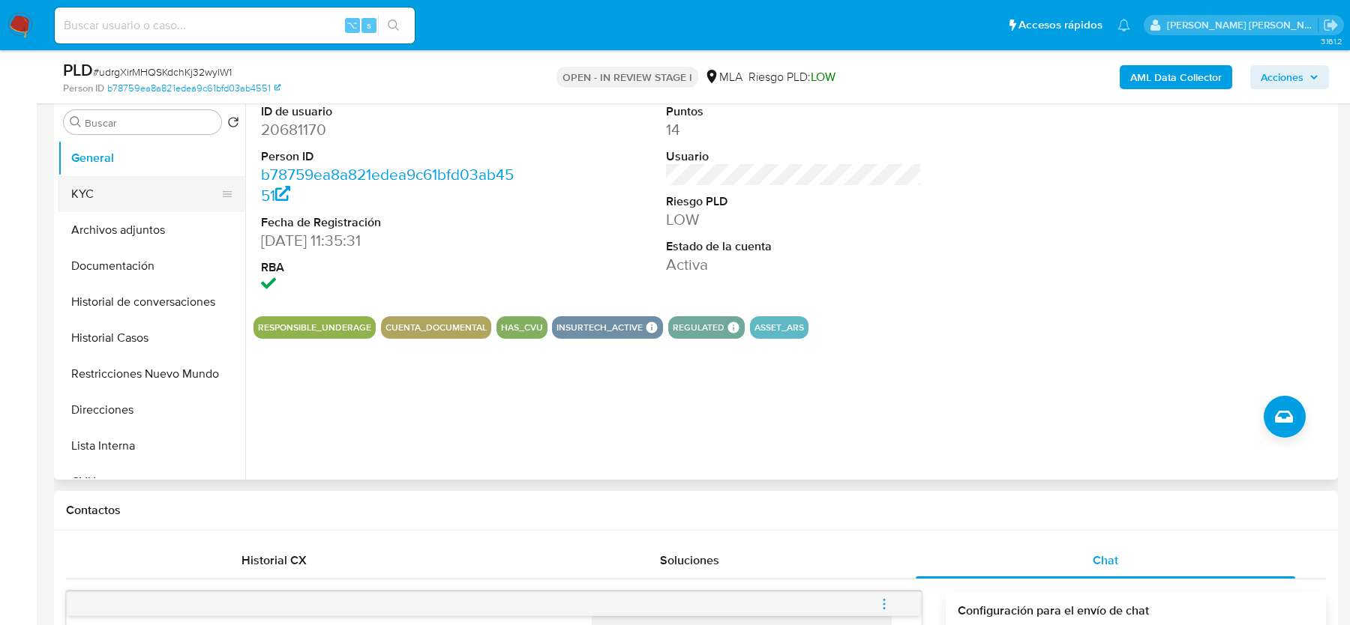
click at [146, 178] on button "KYC" at bounding box center [145, 194] width 175 height 36
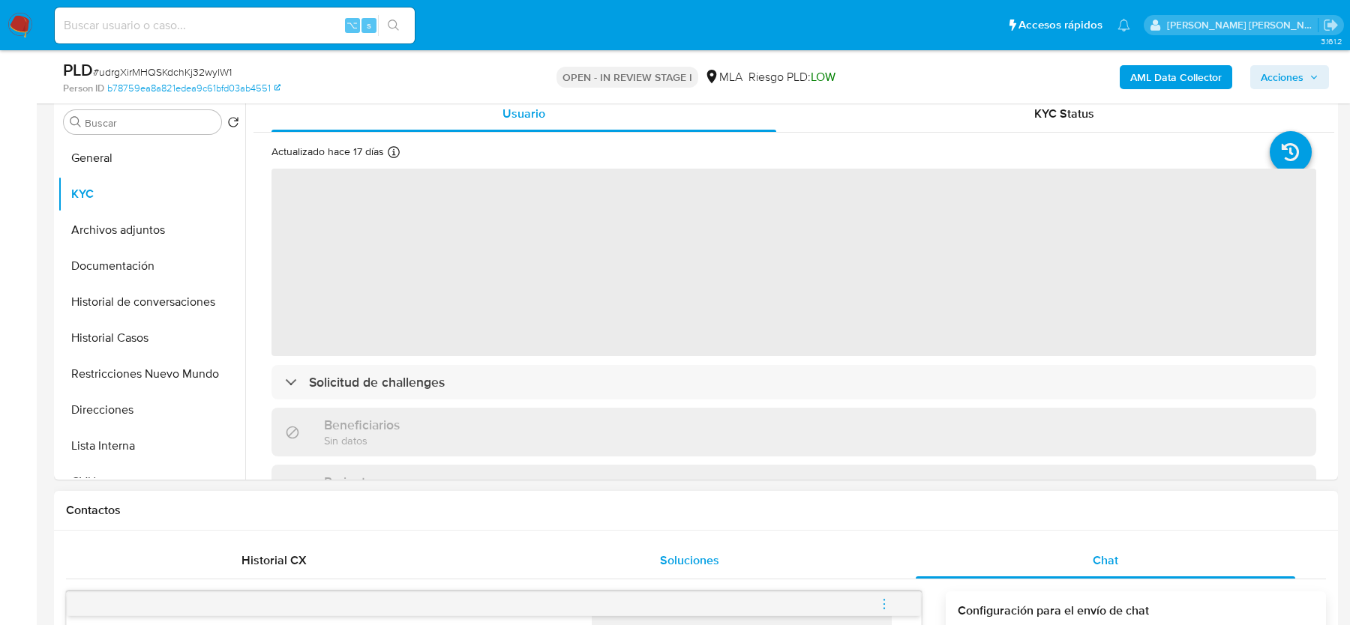
scroll to position [284, 0]
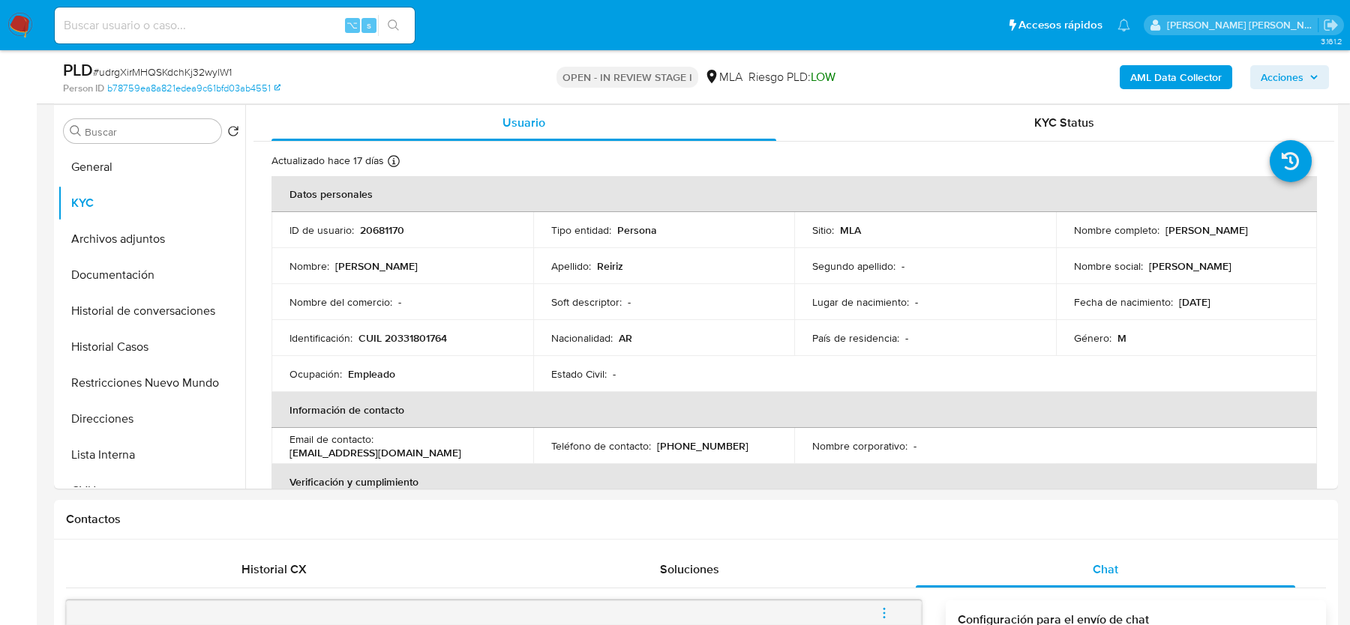
click at [1172, 82] on b "AML Data Collector" at bounding box center [1175, 77] width 91 height 24
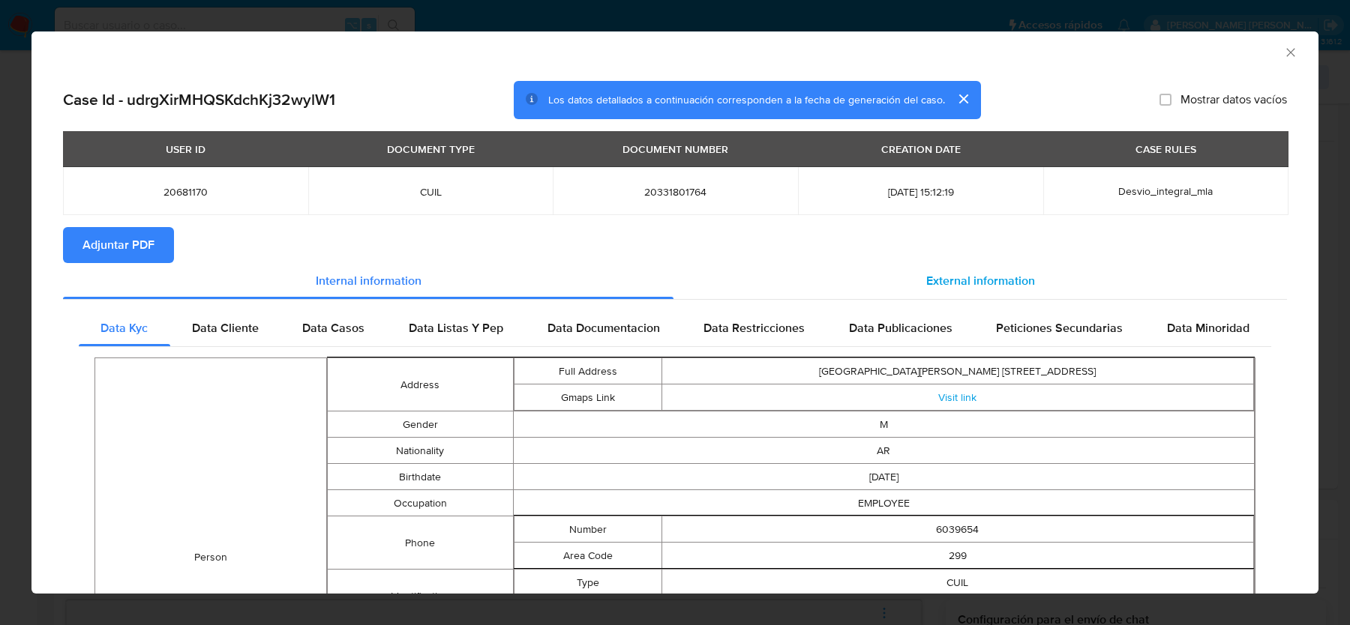
click at [973, 283] on span "External information" at bounding box center [980, 280] width 109 height 17
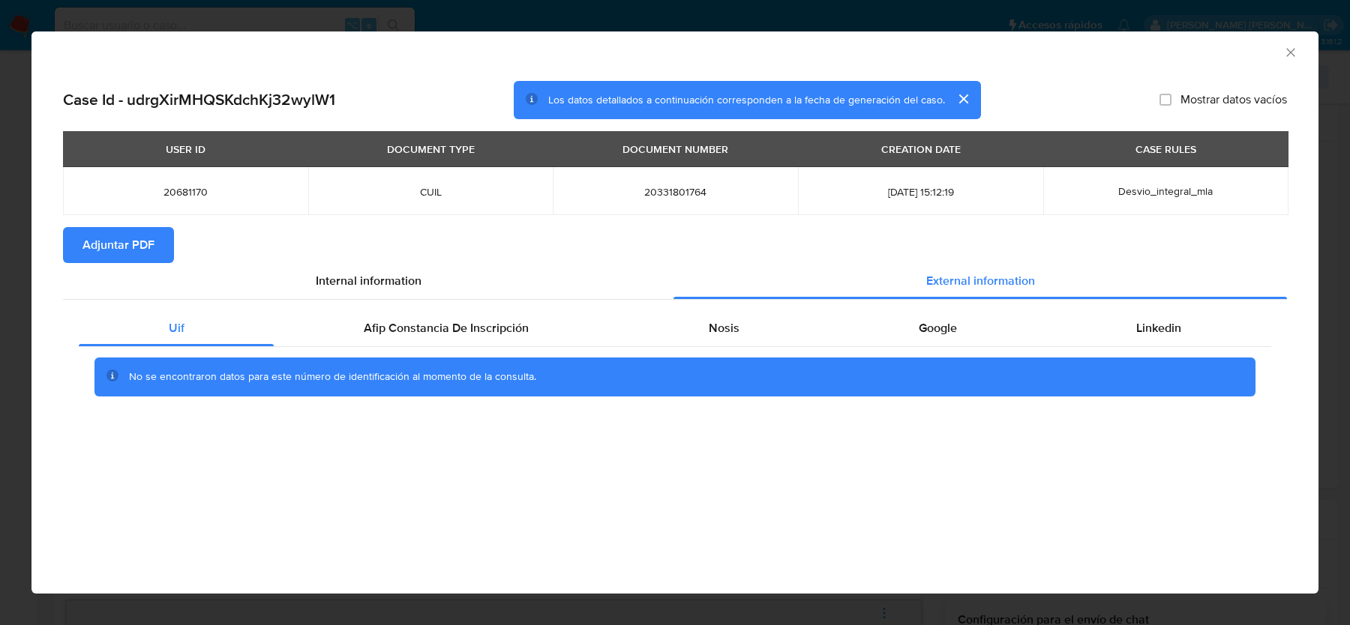
click at [113, 237] on span "Adjuntar PDF" at bounding box center [118, 245] width 72 height 33
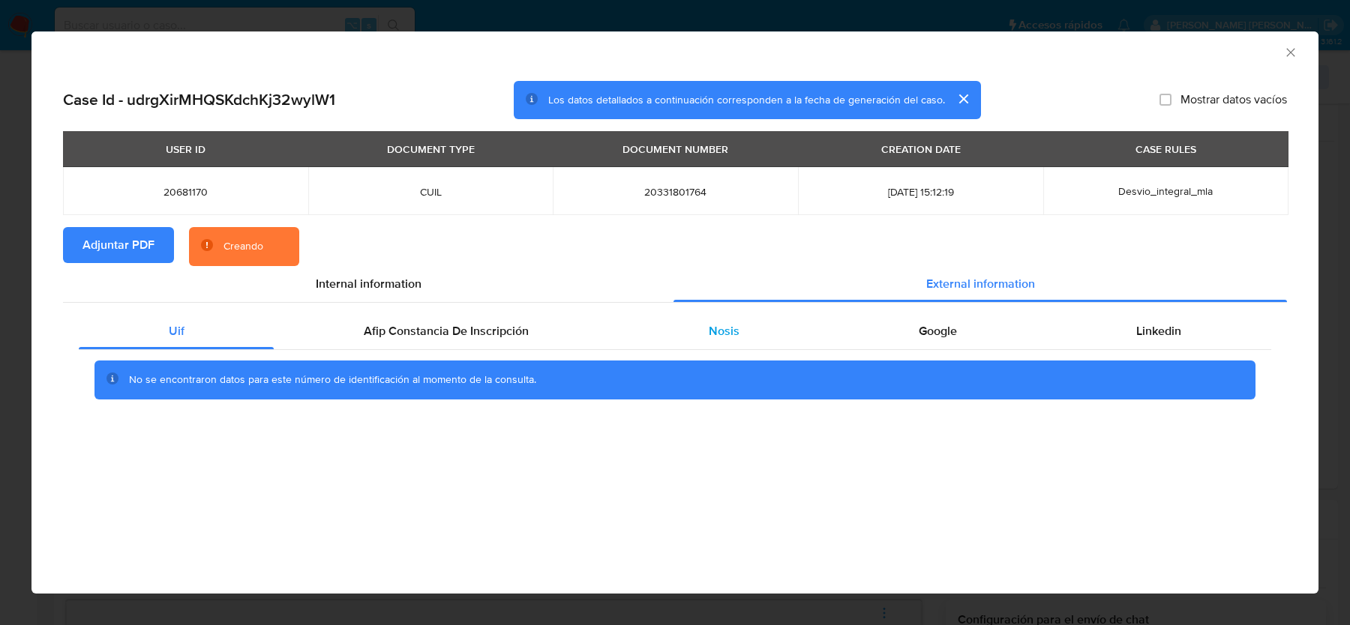
click at [862, 288] on div "External information" at bounding box center [979, 284] width 613 height 36
click at [376, 369] on div "No se encontraron datos para este número de identificación al momento de la con…" at bounding box center [674, 380] width 1161 height 39
click at [379, 343] on div "Afip Constancia De Inscripción" at bounding box center [446, 331] width 344 height 36
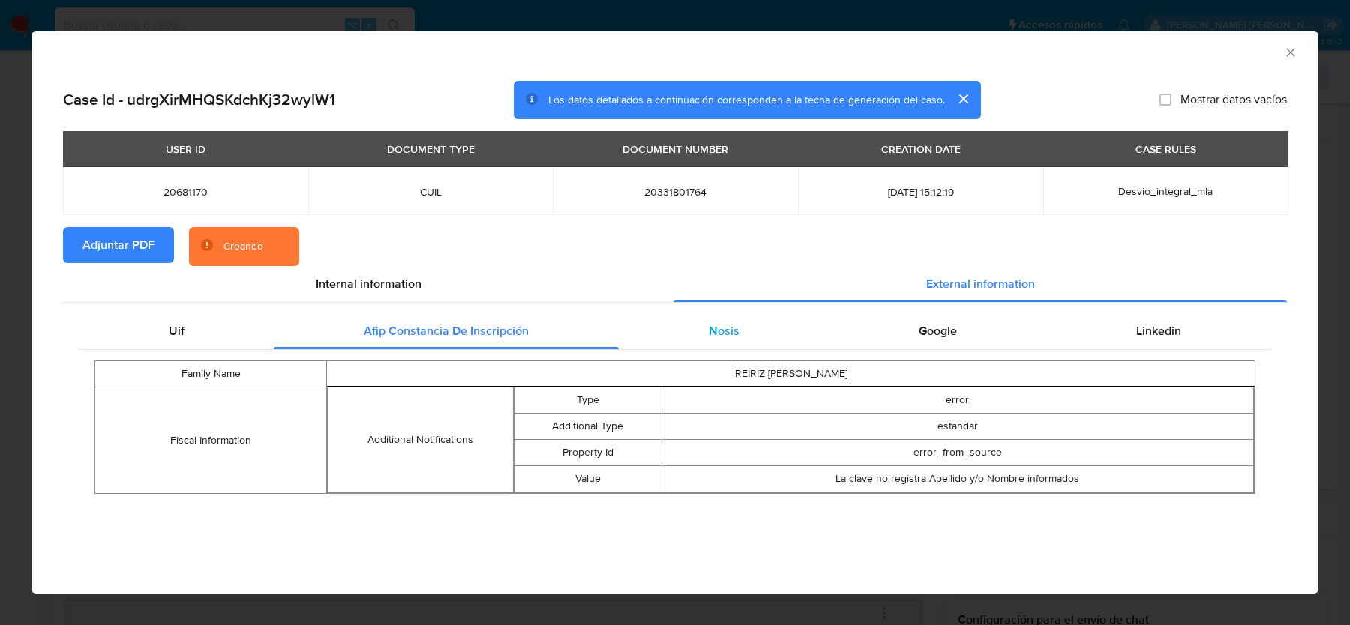
click at [717, 342] on div "Nosis" at bounding box center [724, 331] width 210 height 36
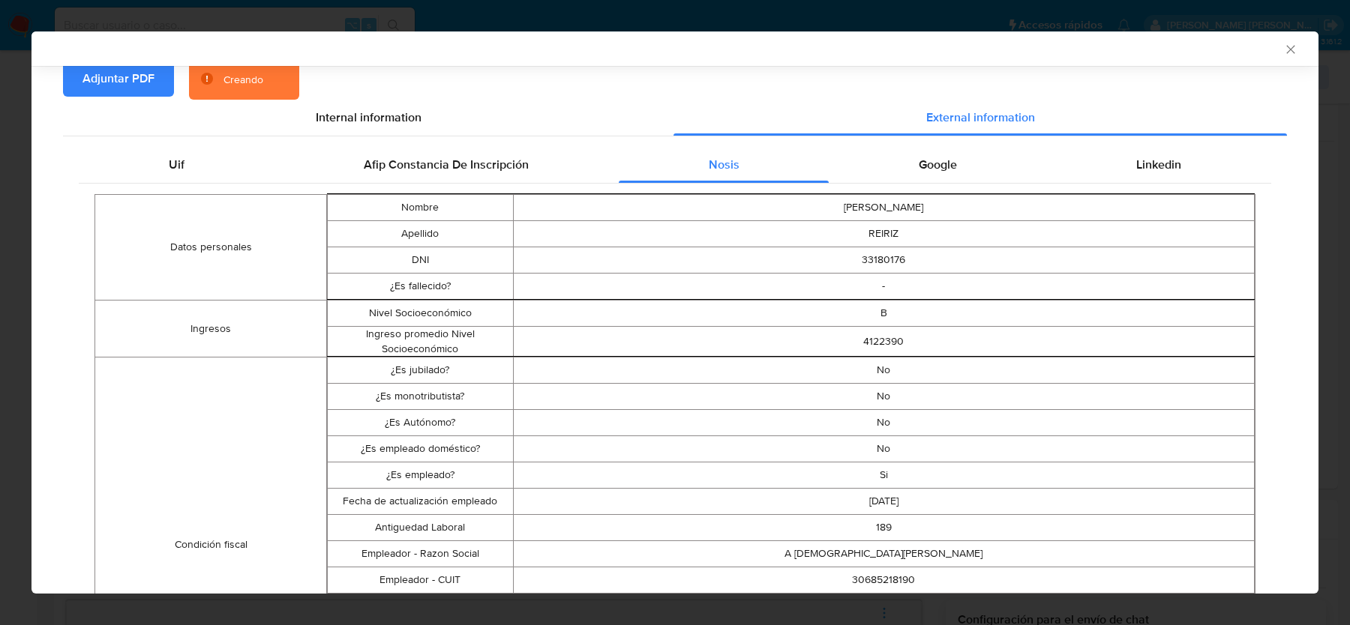
scroll to position [187, 0]
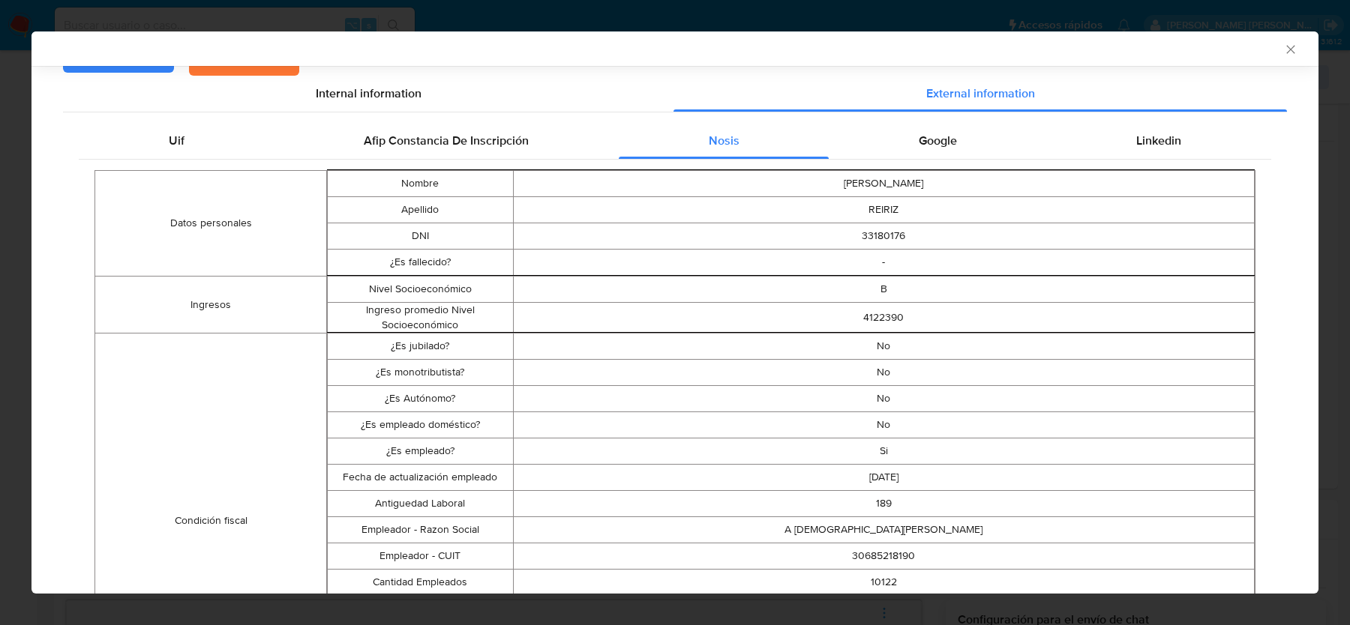
click at [862, 487] on td "2025-02-02" at bounding box center [884, 478] width 742 height 26
click at [872, 540] on td "A EVANGELISTA SA" at bounding box center [884, 530] width 742 height 26
click at [870, 555] on td "30685218190" at bounding box center [884, 557] width 742 height 26
copy td "30685218190"
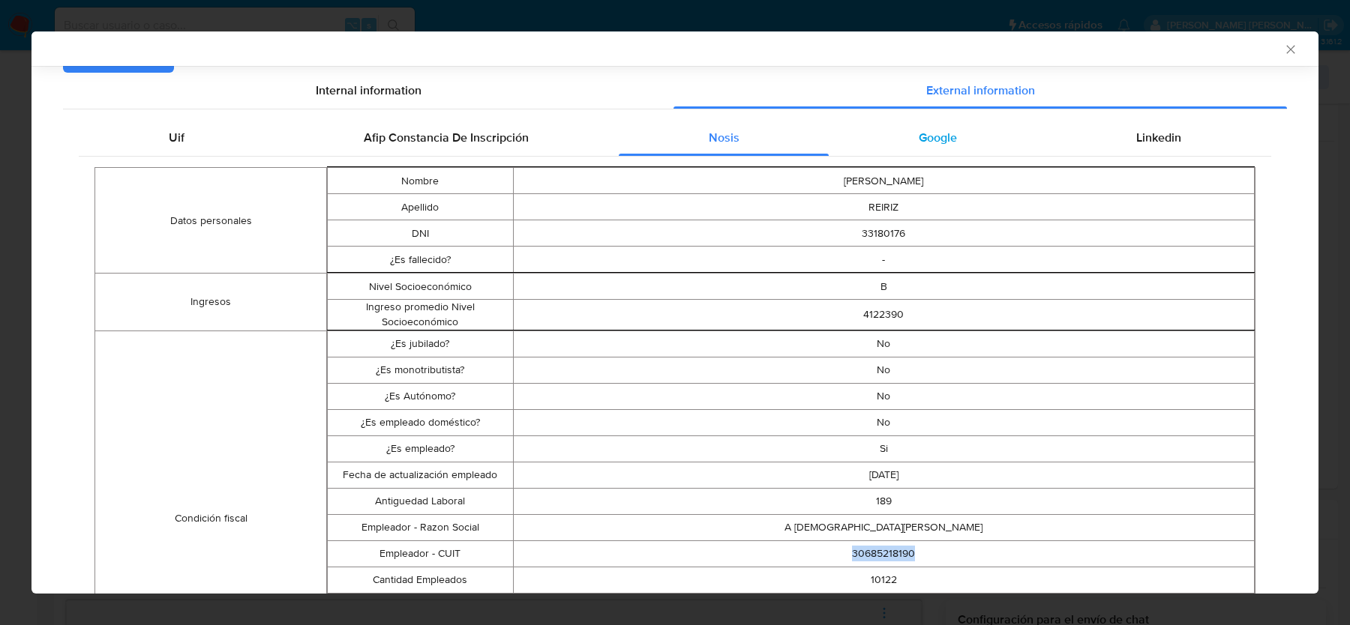
click at [946, 134] on span "Google" at bounding box center [938, 137] width 38 height 17
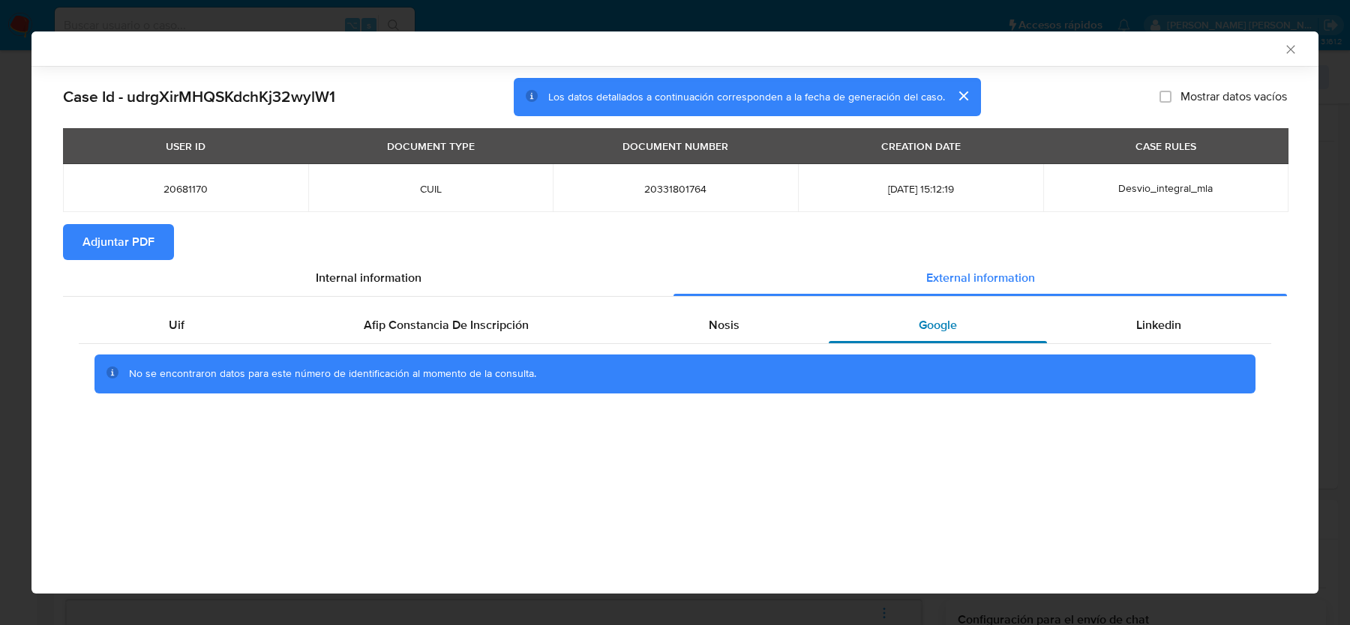
scroll to position [0, 0]
click at [1104, 340] on div "Linkedin" at bounding box center [1159, 325] width 224 height 36
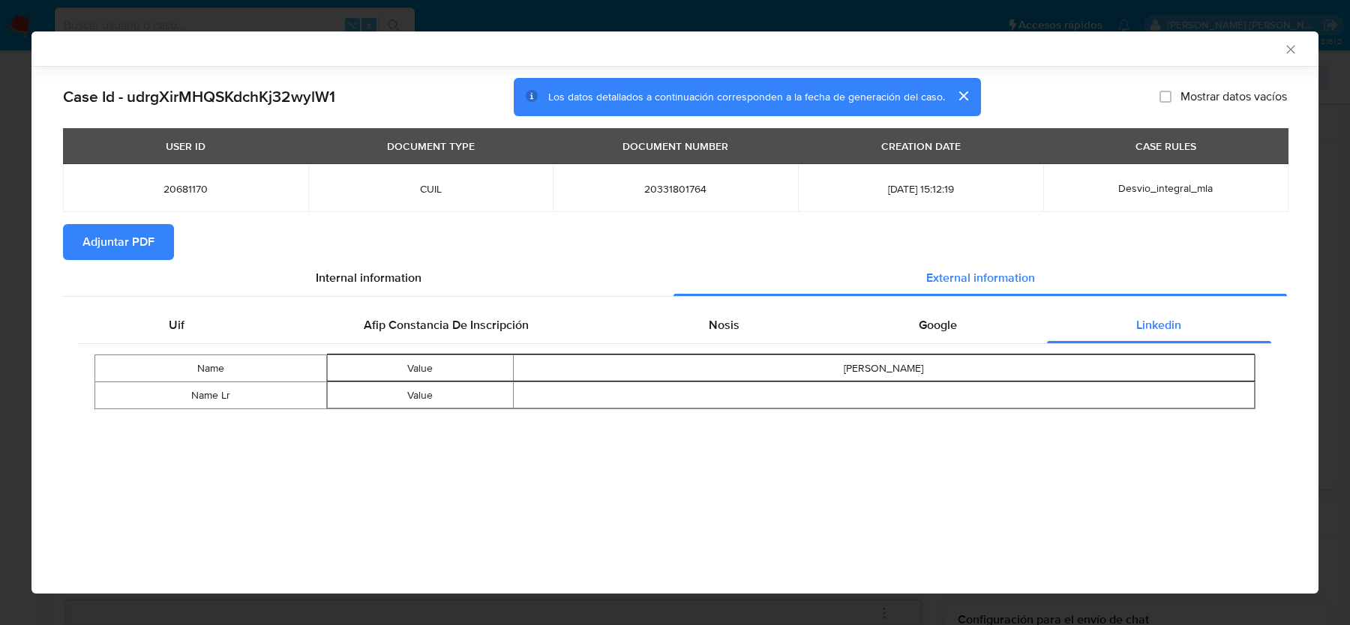
click at [1290, 42] on icon "Cerrar ventana" at bounding box center [1290, 49] width 15 height 15
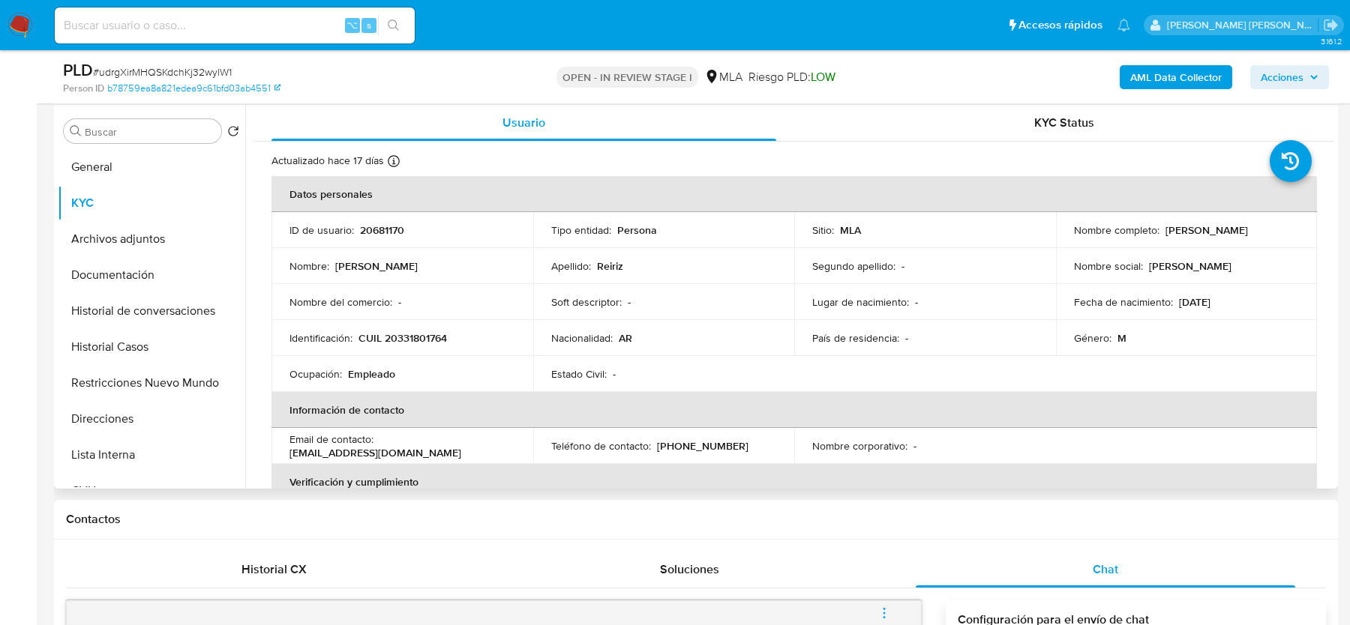
click at [397, 335] on p "CUIL 20331801764" at bounding box center [402, 337] width 88 height 13
copy p "20331801764"
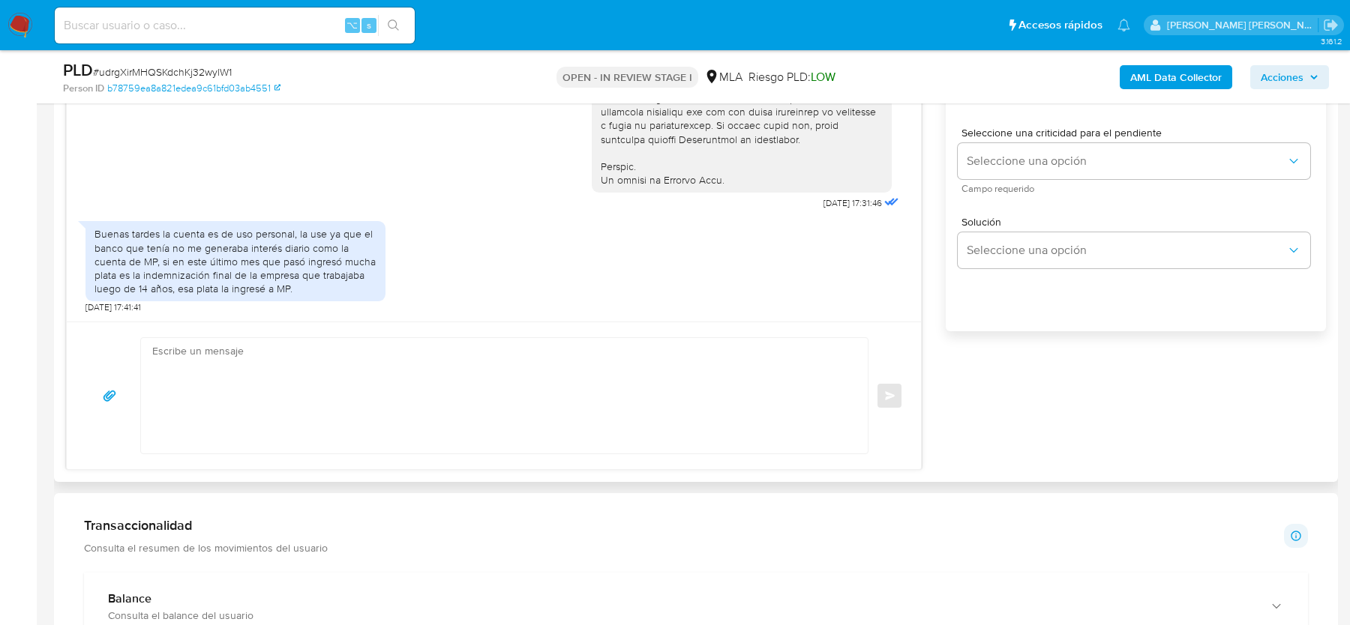
scroll to position [977, 0]
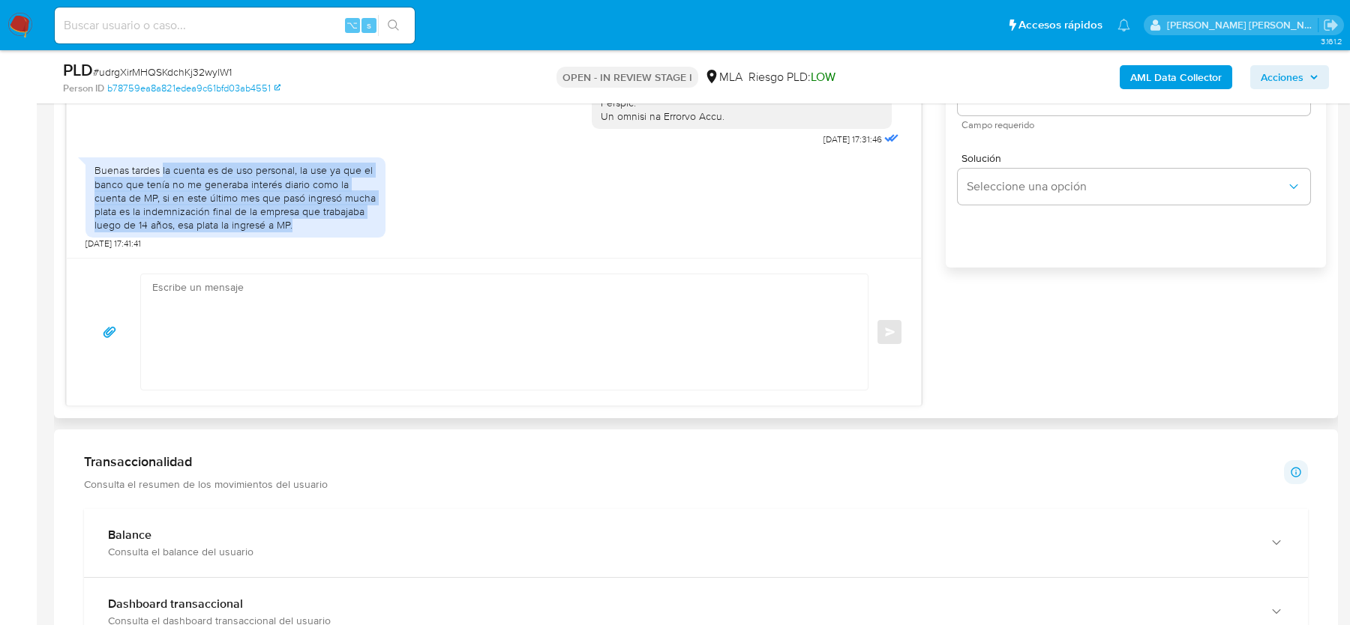
drag, startPoint x: 161, startPoint y: 171, endPoint x: 300, endPoint y: 225, distance: 148.8
click at [300, 225] on div "Buenas tardes la cuenta es de uso personal, la use ya que el banco que tenía no…" at bounding box center [235, 197] width 282 height 68
copy div "la cuenta es de uso personal, la use ya que el banco que tenía no me generaba i…"
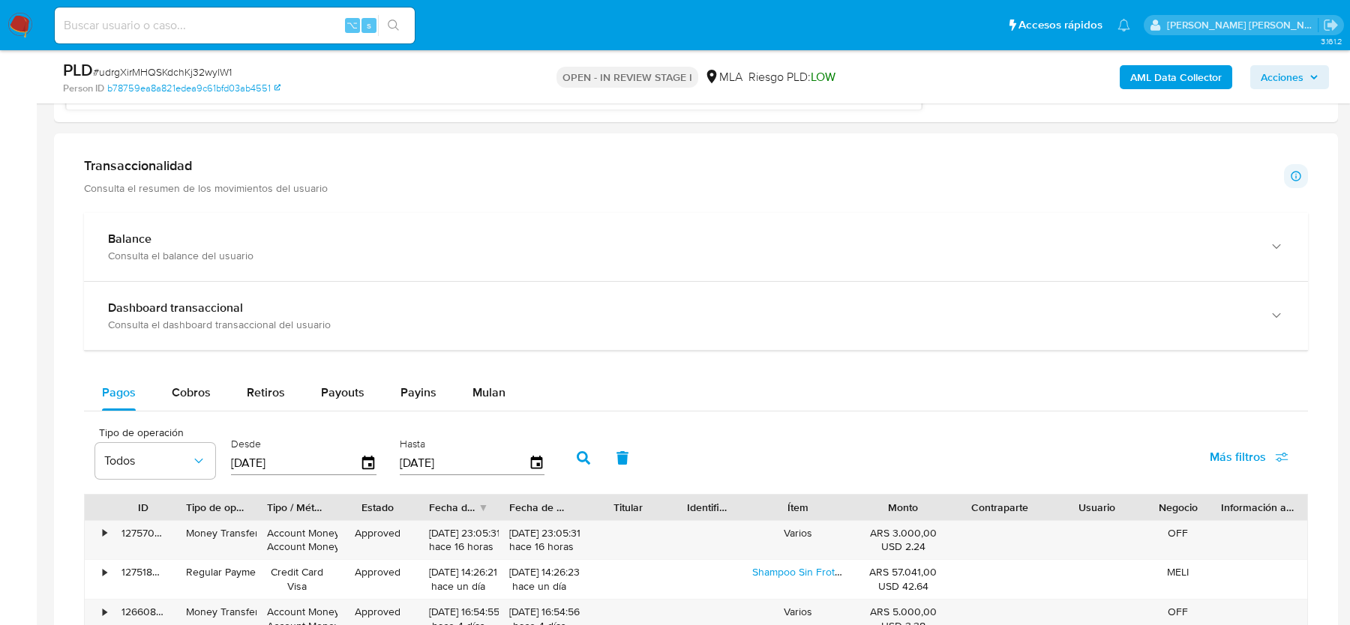
scroll to position [1267, 0]
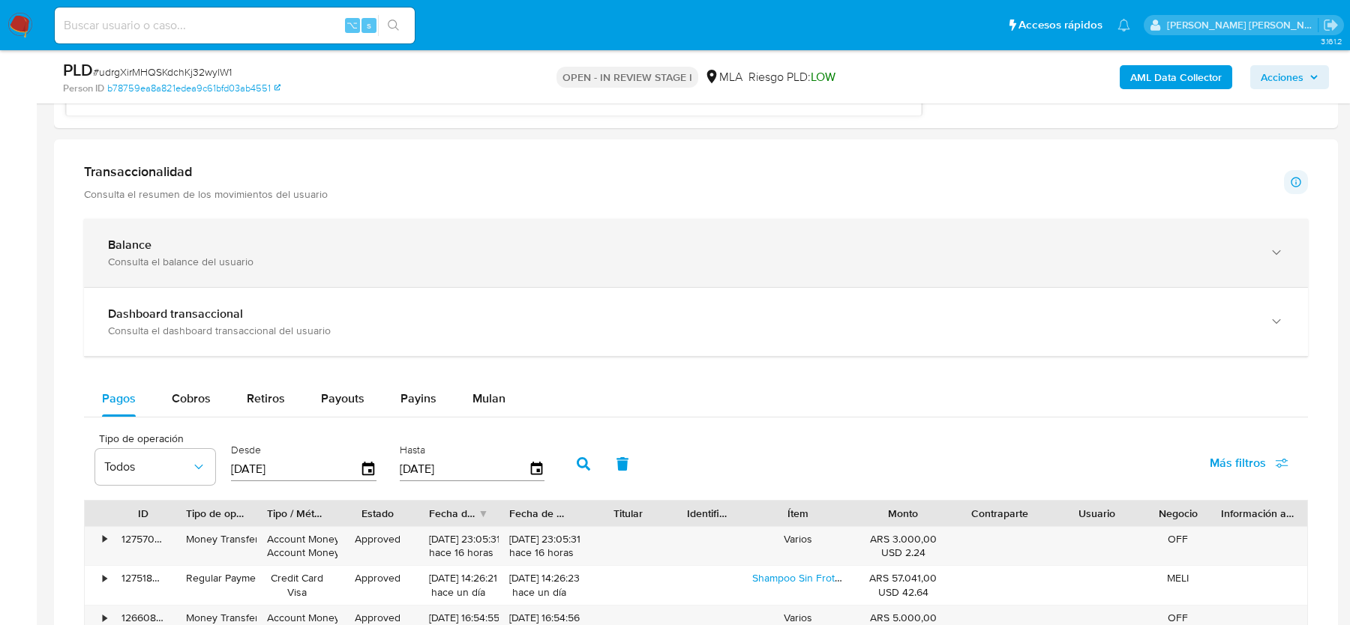
click at [370, 259] on div "Consulta el balance del usuario" at bounding box center [681, 261] width 1146 height 13
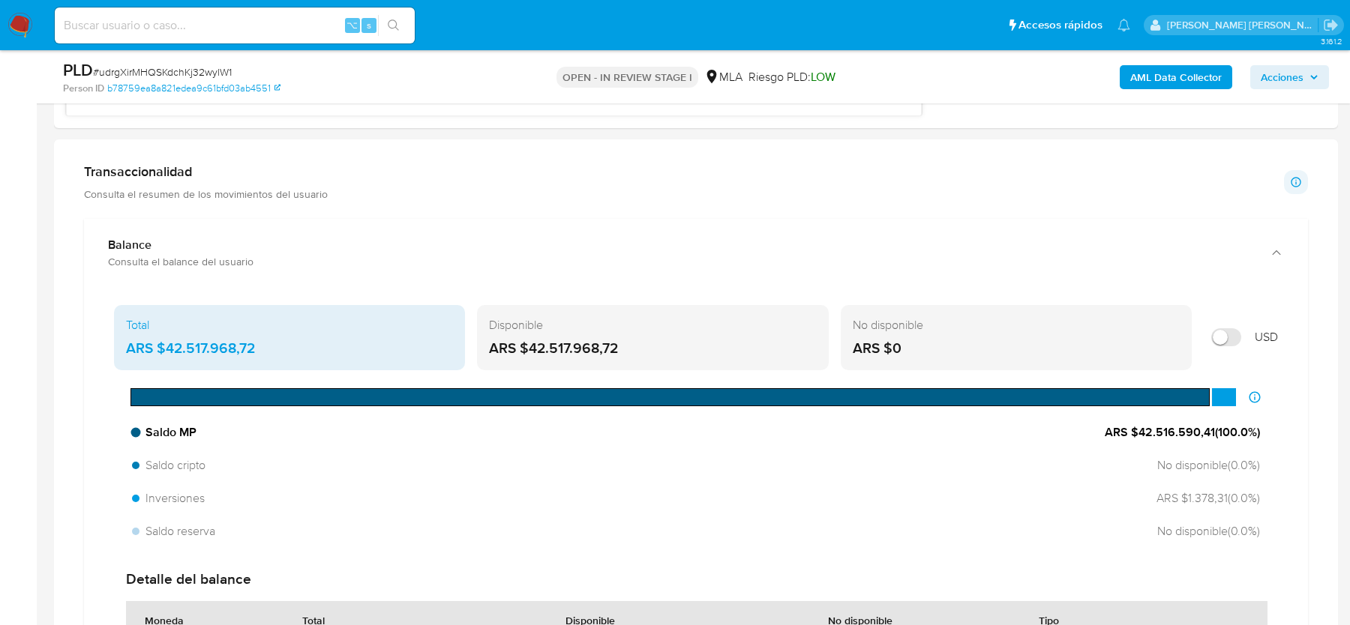
drag, startPoint x: 1103, startPoint y: 430, endPoint x: 1197, endPoint y: 427, distance: 93.8
click at [1197, 427] on span "ARS $42.516.590,41 ( 100.0 %)" at bounding box center [1181, 432] width 155 height 16
drag, startPoint x: 1128, startPoint y: 430, endPoint x: 1194, endPoint y: 424, distance: 66.3
click at [1194, 424] on span "ARS $42.516.590,41 ( 100.0 %)" at bounding box center [1181, 432] width 155 height 16
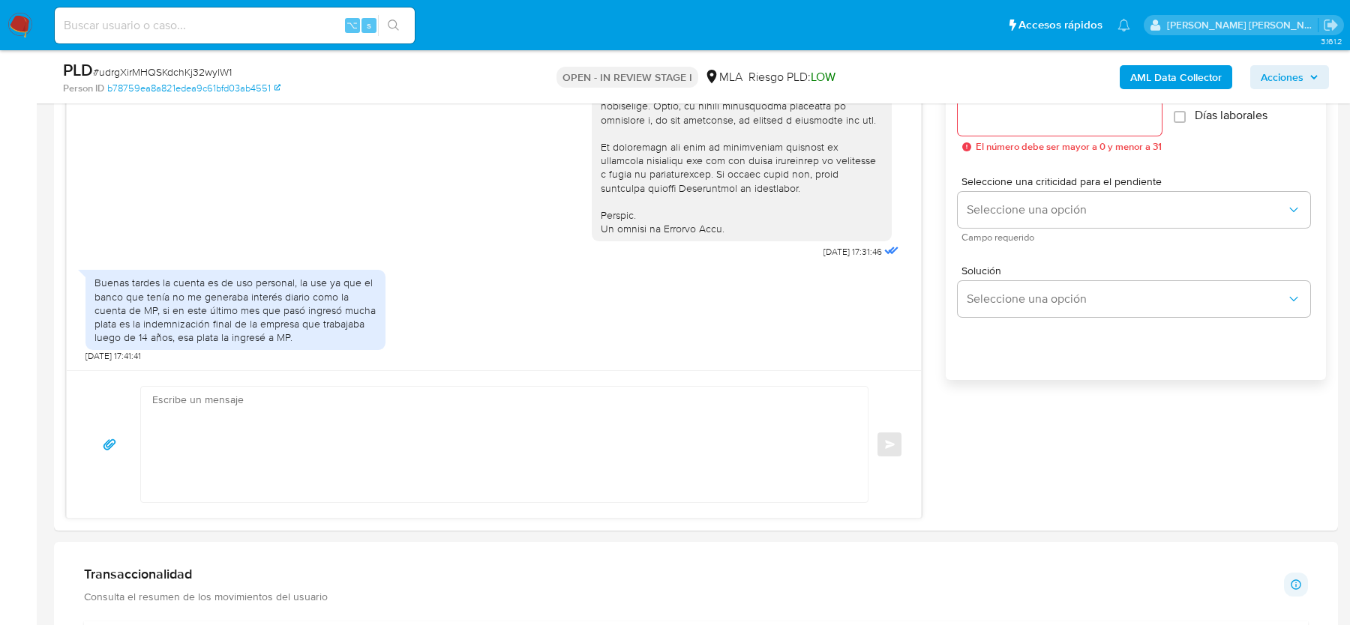
scroll to position [863, 0]
click at [364, 497] on textarea at bounding box center [500, 445] width 697 height 115
paste textarea "Hola, Gracias por tu respuesta. Al respecto, ¿podrías enviarnos lo siguiente? 1…"
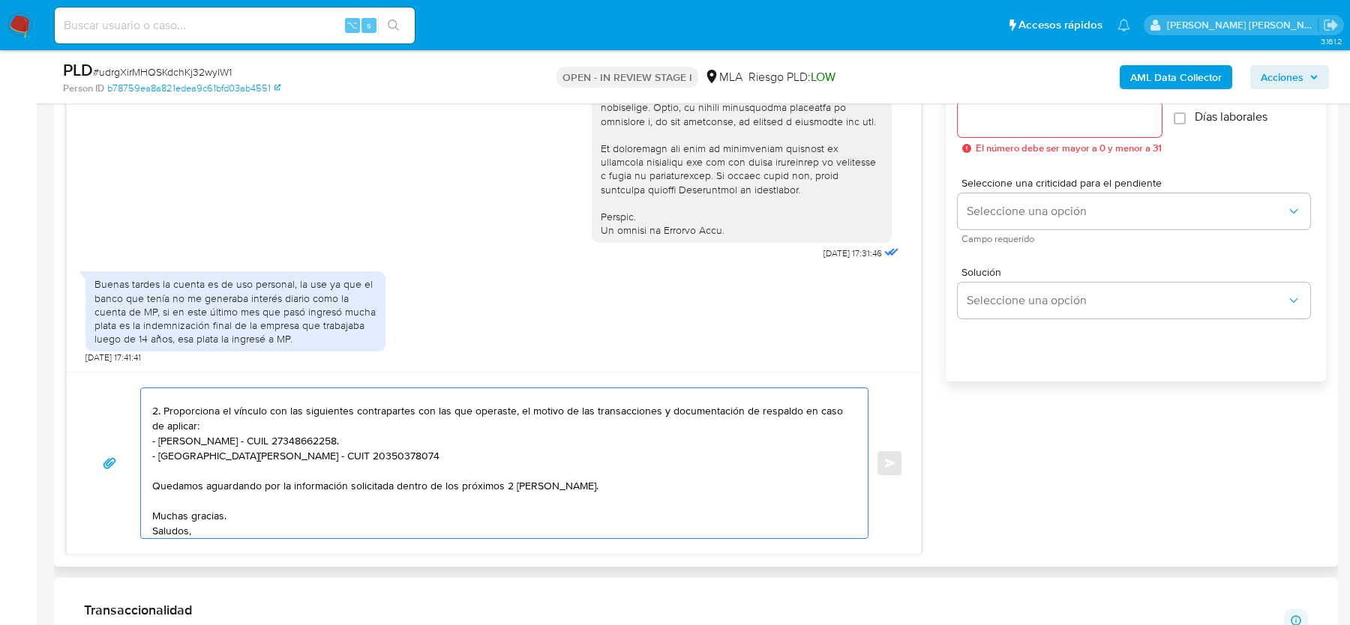
scroll to position [70, 0]
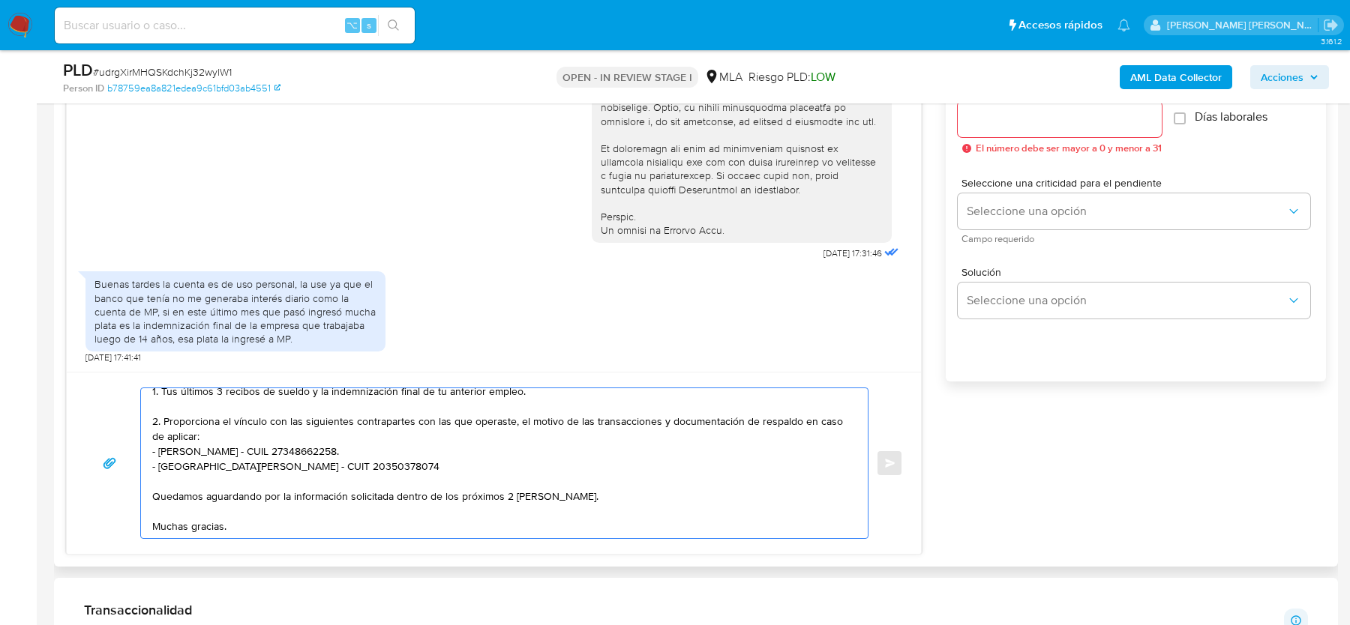
click at [180, 434] on textarea "Hola, Gracias por tu respuesta. Al respecto, ¿podrías enviarnos lo siguiente? 1…" at bounding box center [500, 463] width 697 height 150
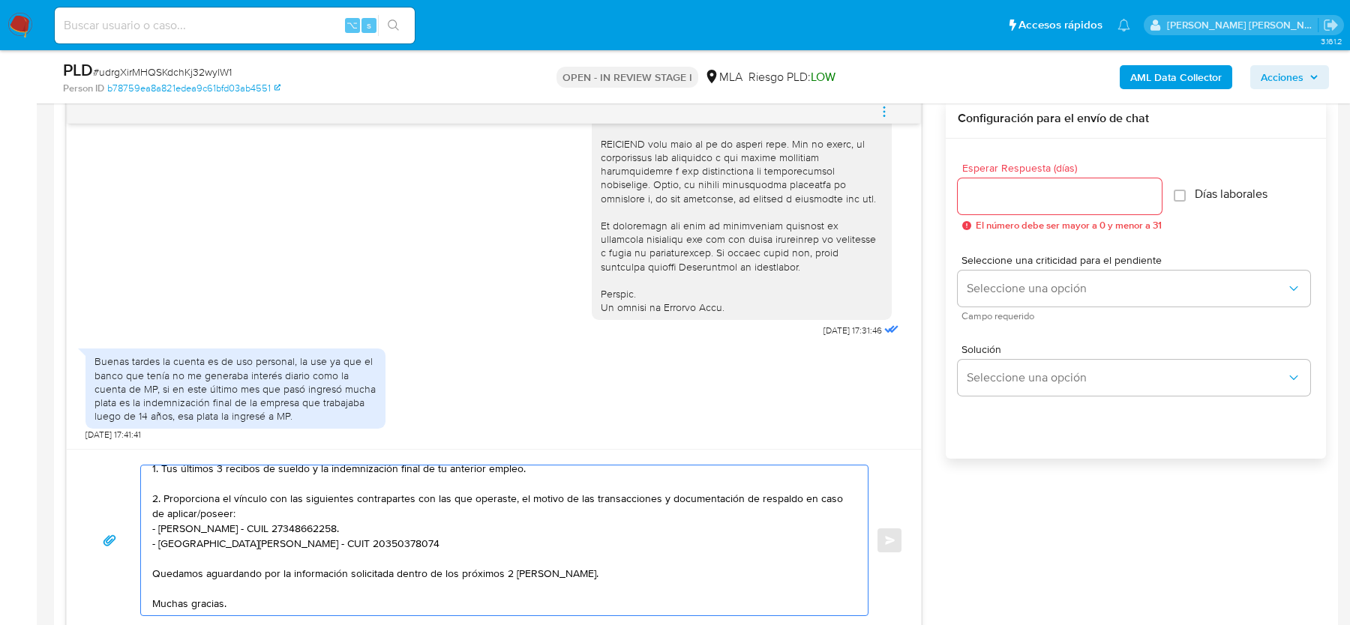
type textarea "Hola, Gracias por tu respuesta. Al respecto, ¿podrías enviarnos lo siguiente? 1…"
click at [994, 204] on div at bounding box center [1060, 196] width 204 height 36
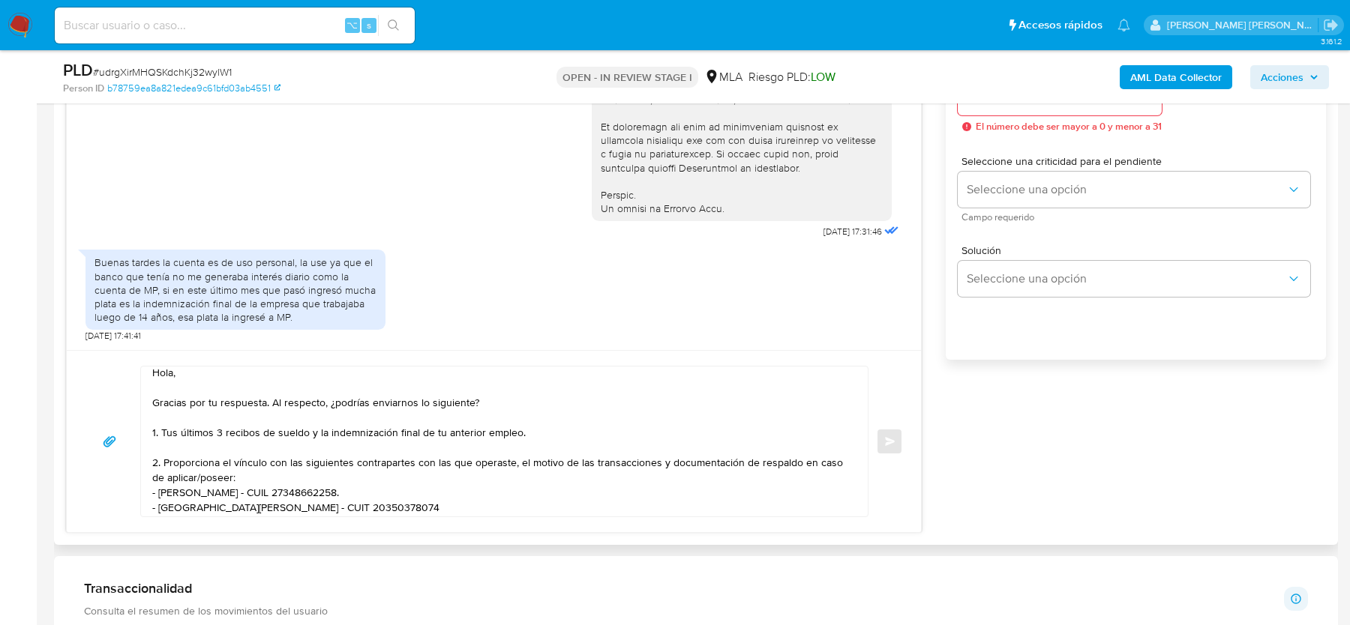
scroll to position [0, 0]
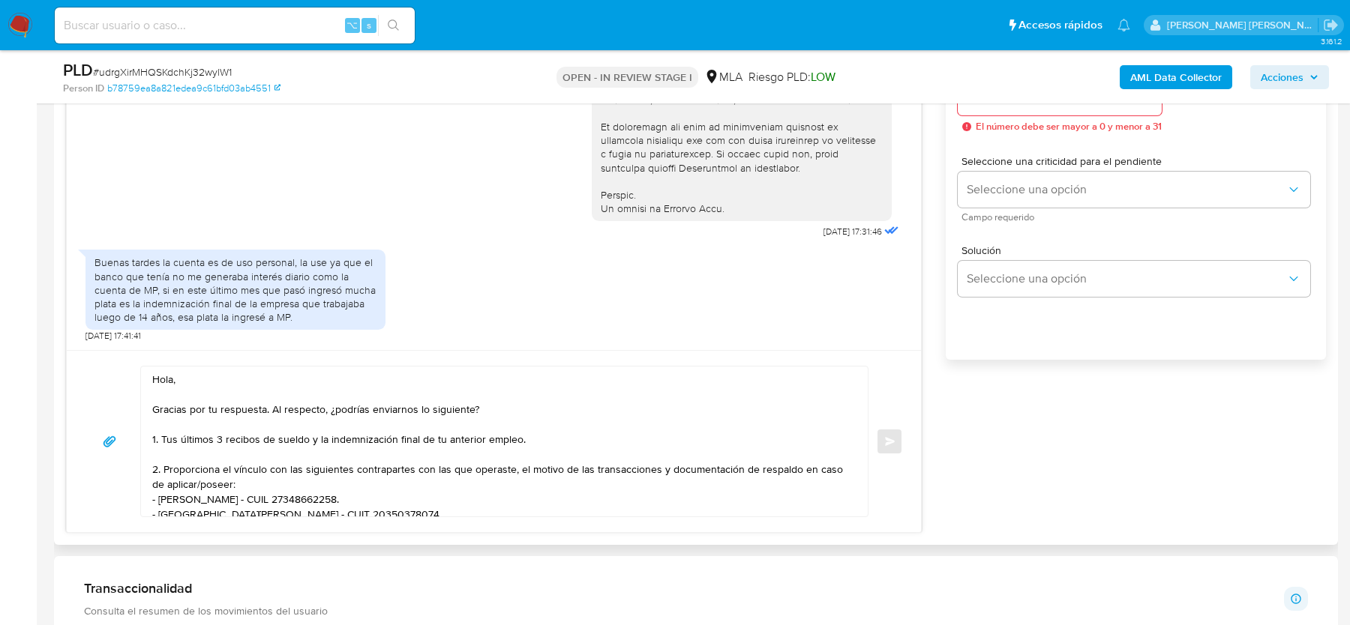
click at [554, 427] on textarea "Hola, Gracias por tu respuesta. Al respecto, ¿podrías enviarnos lo siguiente? 1…" at bounding box center [500, 442] width 697 height 150
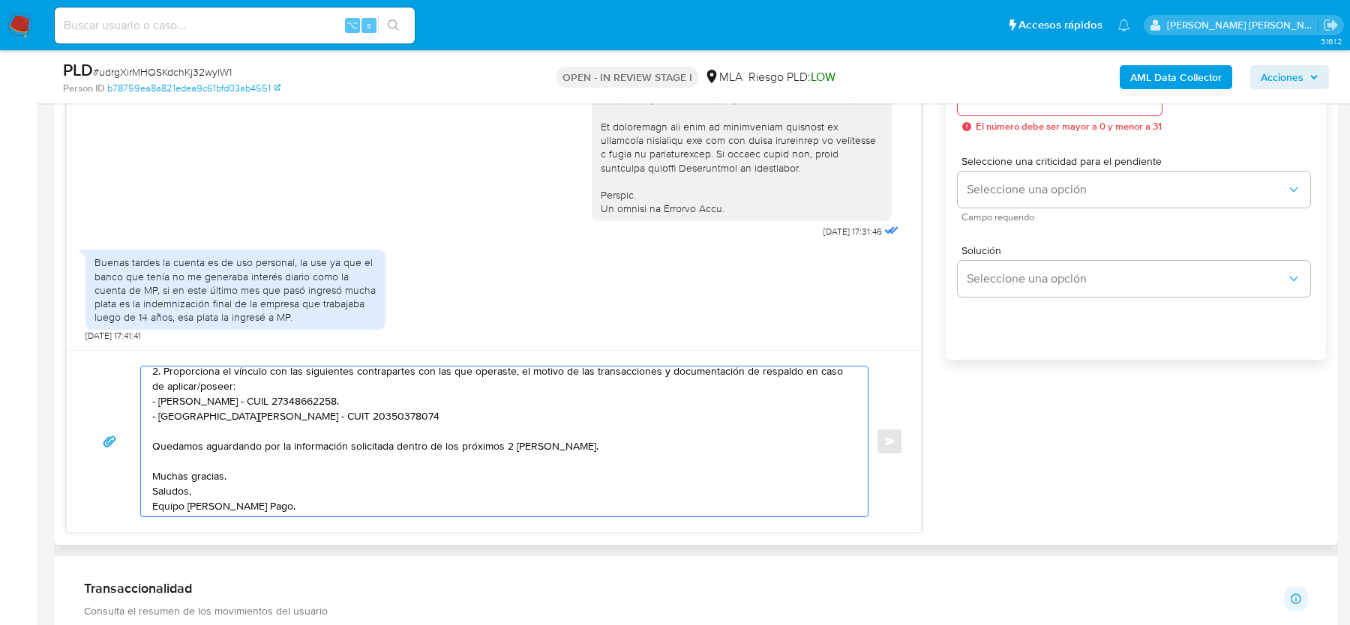
scroll to position [100, 0]
click at [523, 477] on textarea "Hola, Gracias por tu respuesta. Al respecto, ¿podrías enviarnos lo siguiente? 1…" at bounding box center [500, 442] width 697 height 150
click at [1154, 298] on div "Solución Seleccione una opción" at bounding box center [1136, 274] width 356 height 82
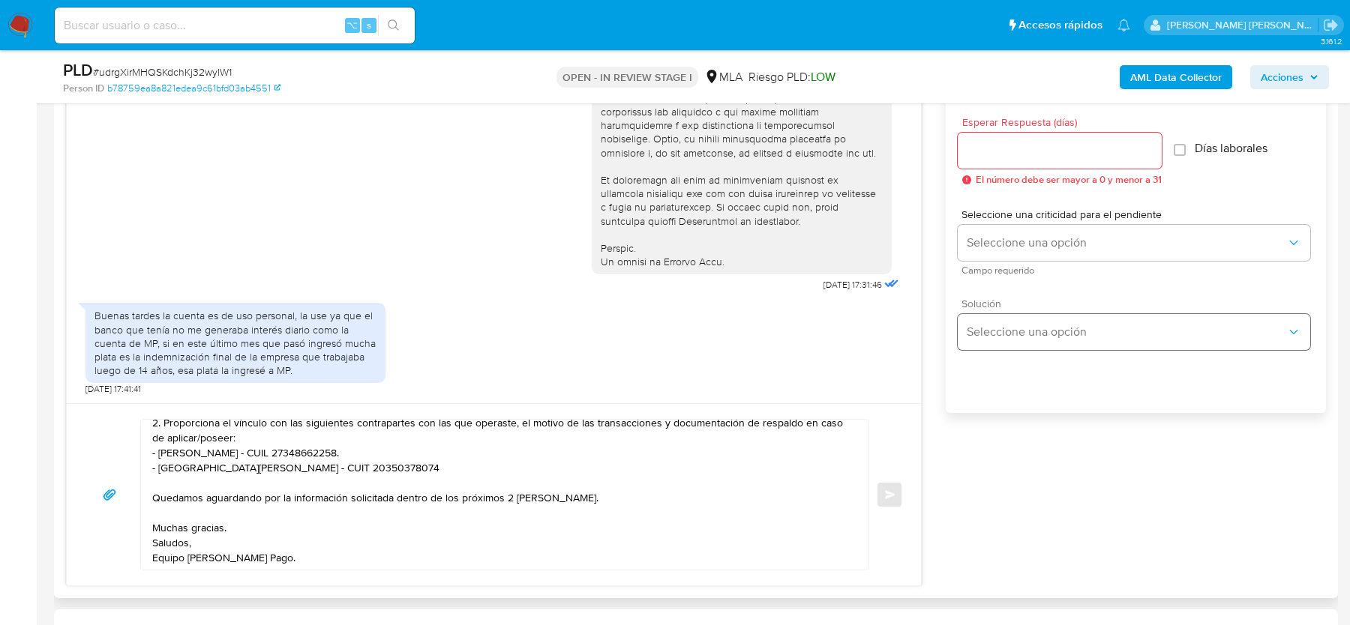
scroll to position [754, 0]
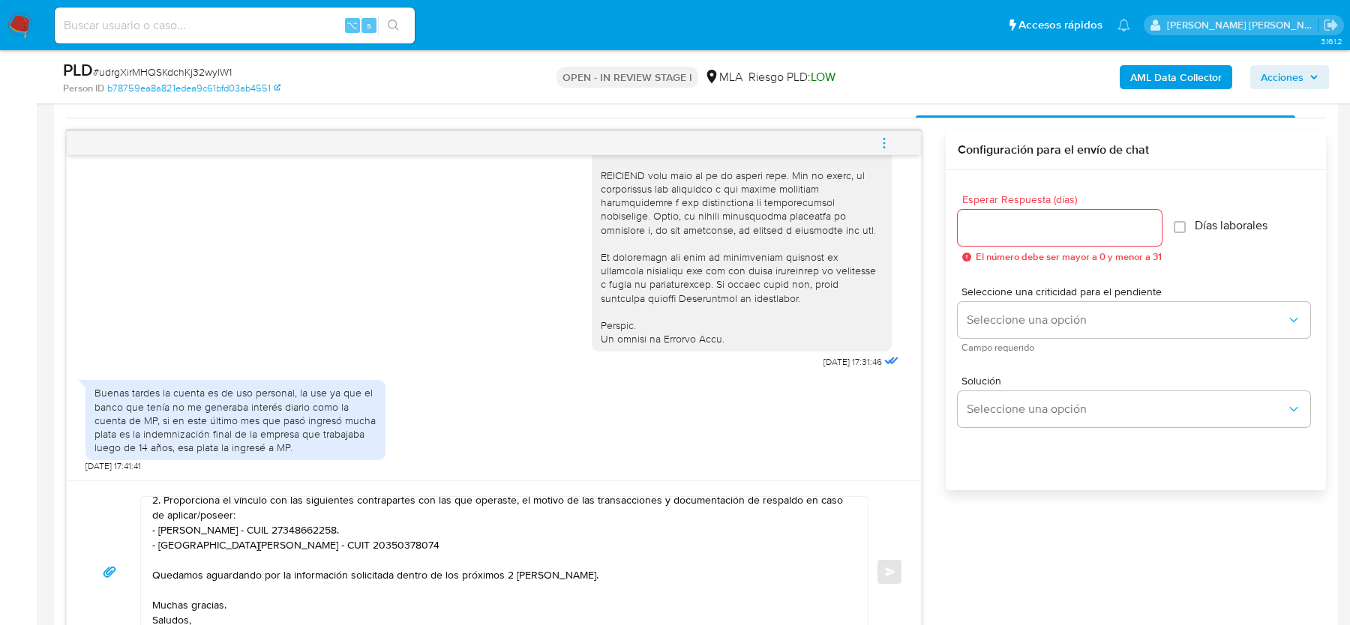
click at [1060, 226] on input "Esperar Respuesta (días)" at bounding box center [1060, 227] width 204 height 19
type input "2"
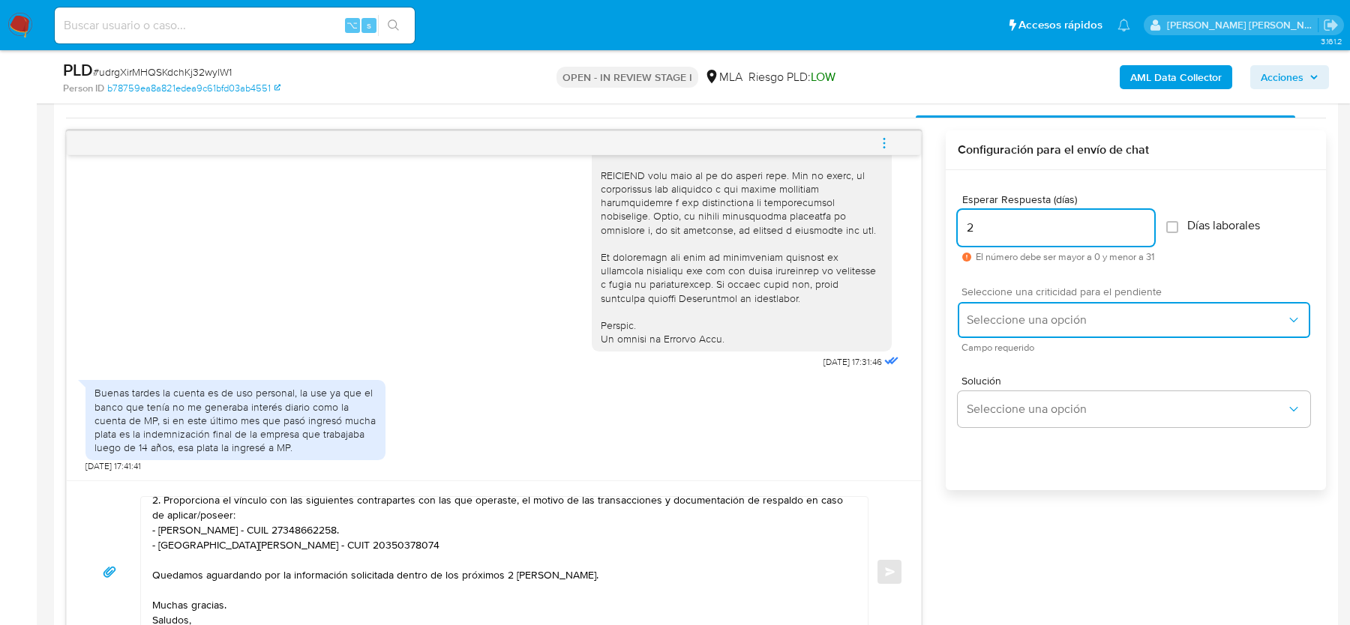
click at [1044, 302] on button "Seleccione una opción" at bounding box center [1134, 320] width 352 height 36
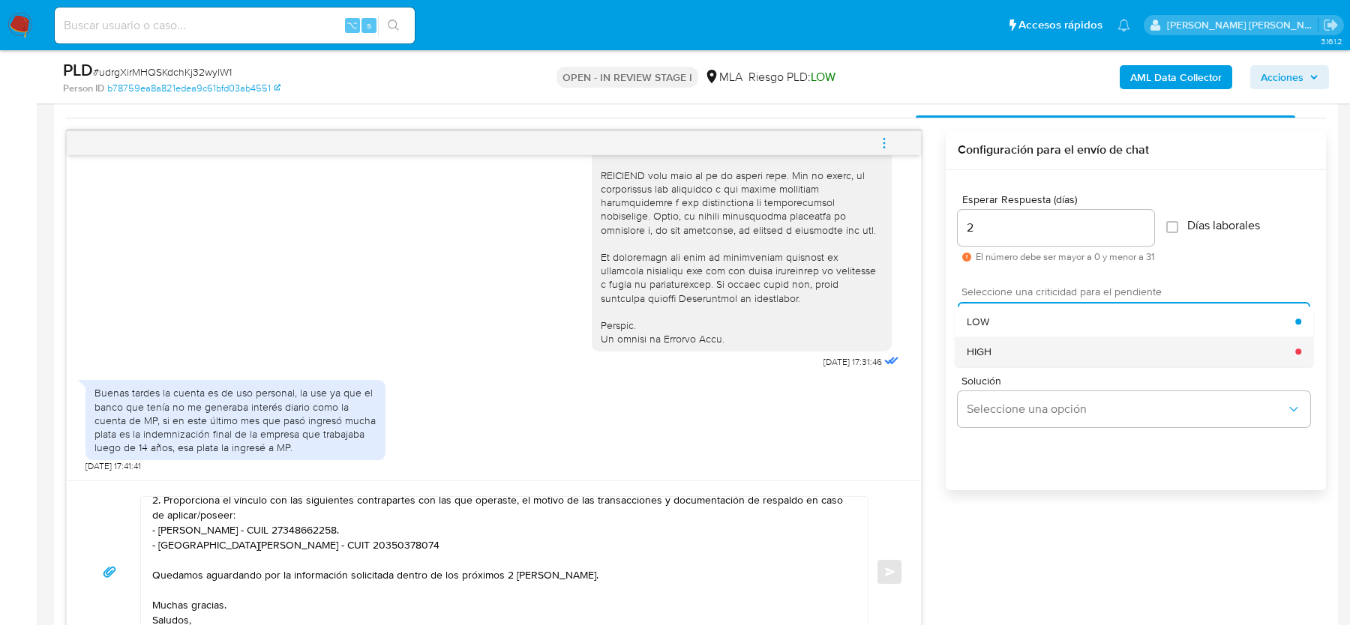
click at [1023, 356] on div "HIGH" at bounding box center [1131, 352] width 328 height 30
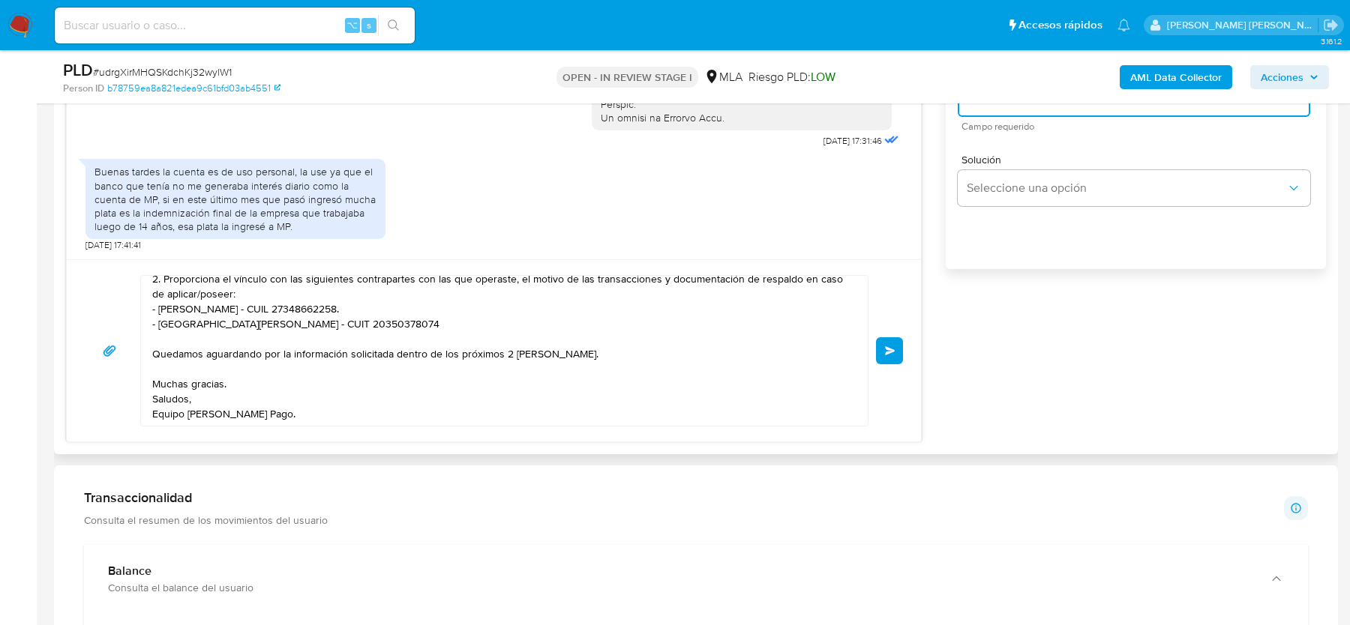
scroll to position [1035, 0]
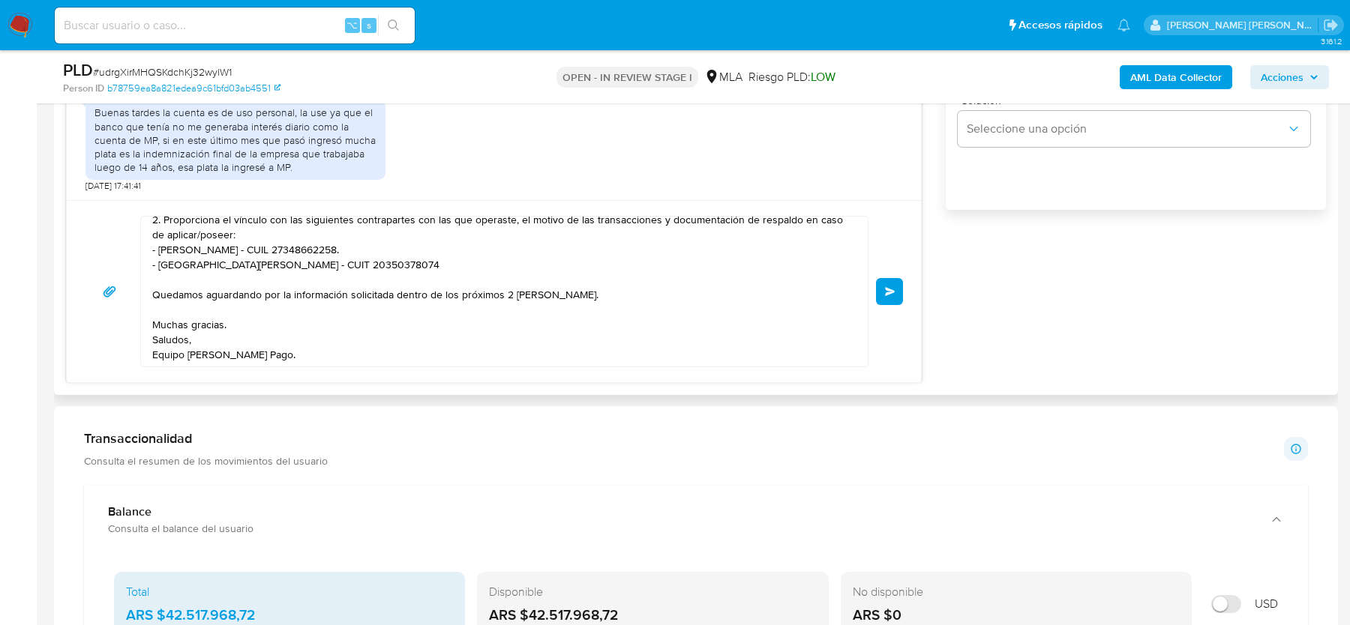
click at [886, 294] on button "Enviar" at bounding box center [889, 291] width 27 height 27
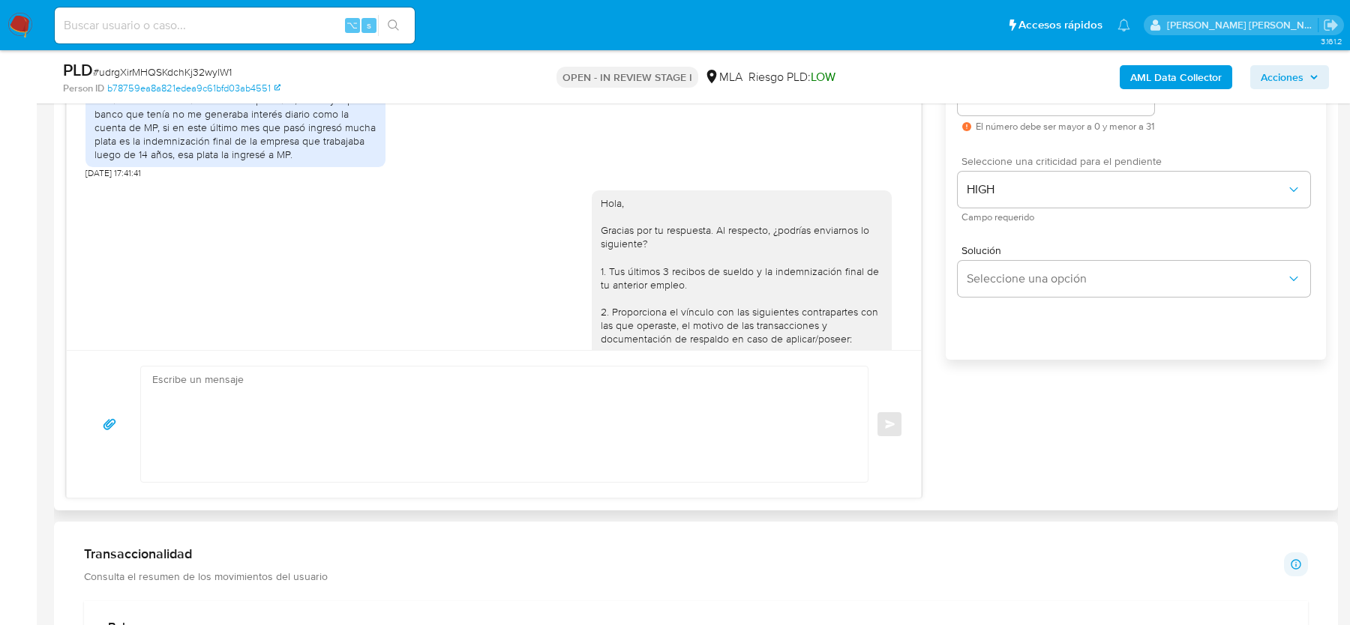
scroll to position [955, 0]
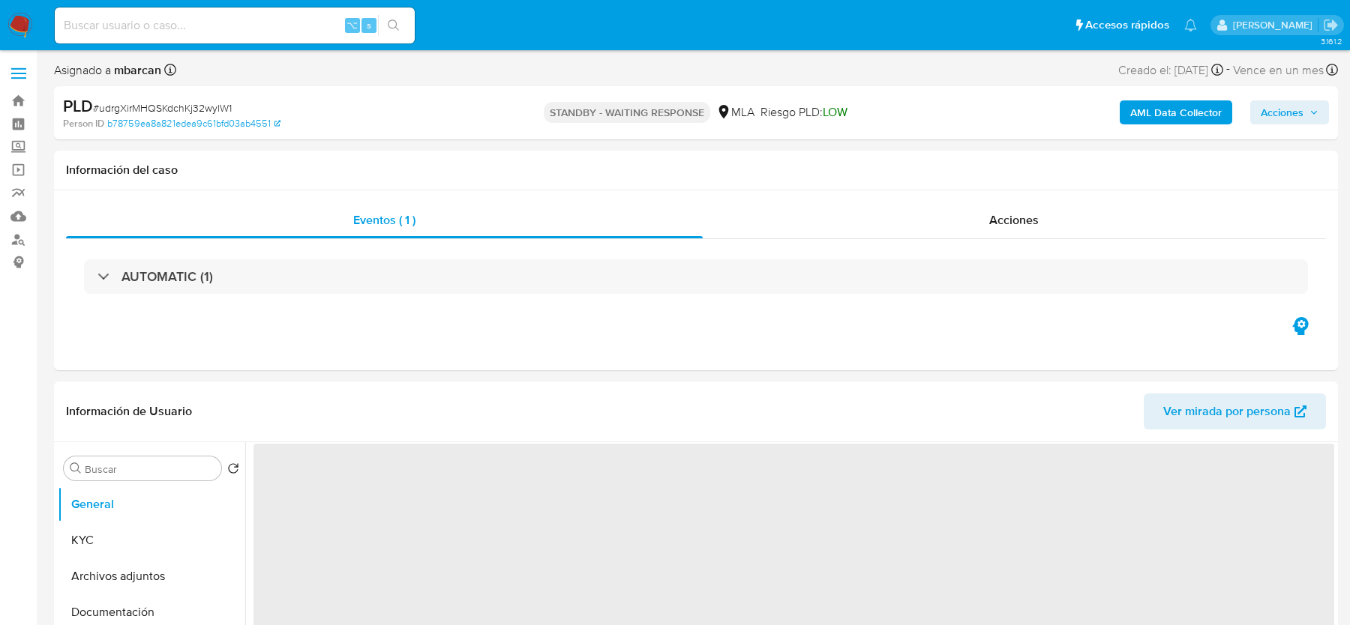
select select "10"
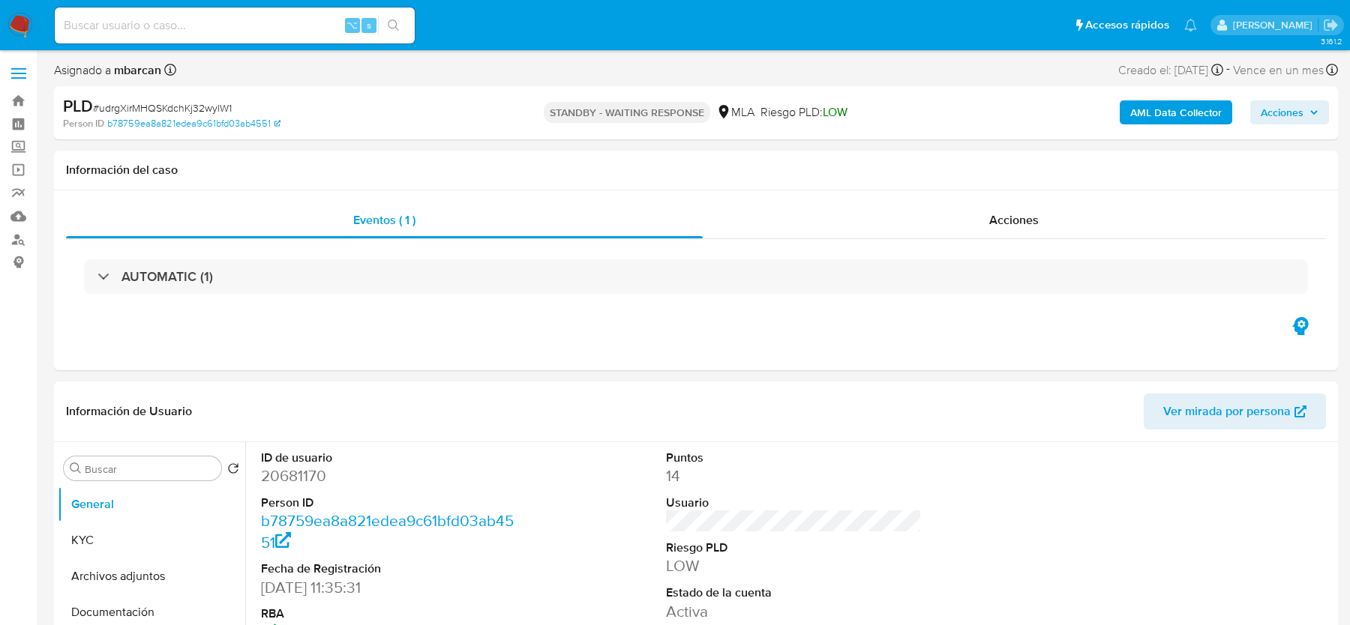
click at [5, 19] on nav "Pausado Ver notificaciones ⌥ s Accesos rápidos Presiona las siguientes teclas p…" at bounding box center [675, 25] width 1350 height 50
click at [15, 22] on img at bounding box center [19, 25] width 25 height 25
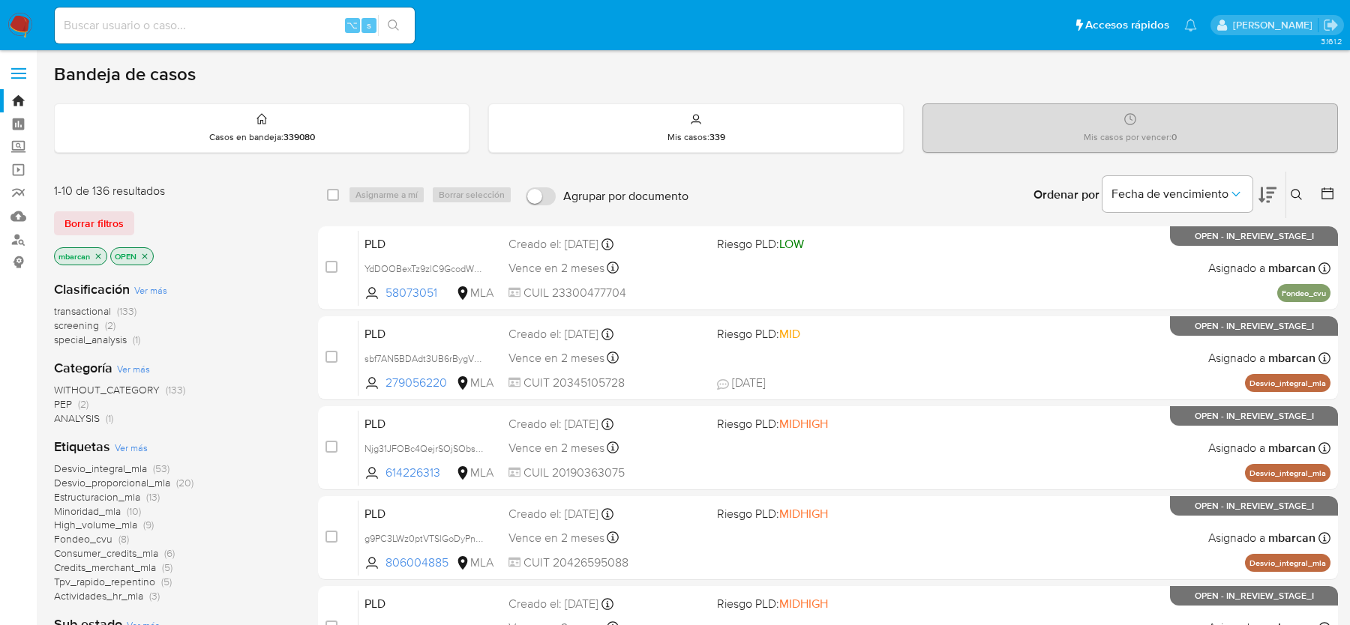
click at [1300, 190] on icon at bounding box center [1296, 195] width 12 height 12
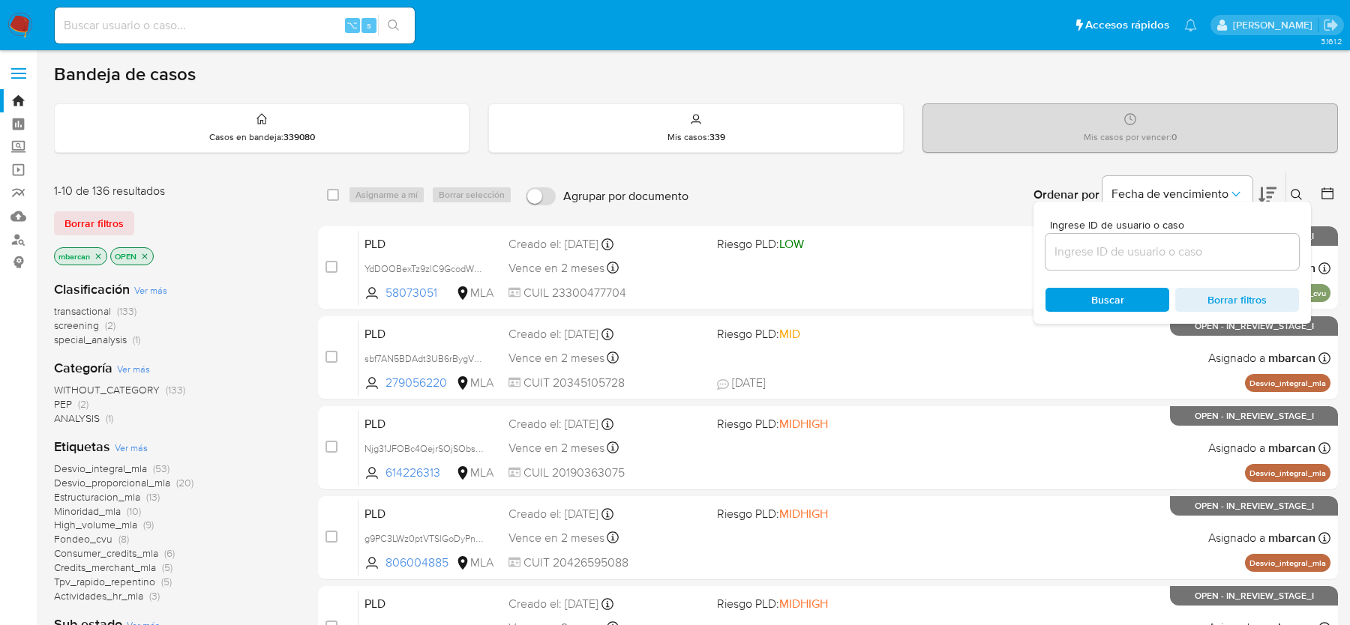
click at [1179, 230] on div "Ingrese ID de usuario o caso" at bounding box center [1171, 245] width 253 height 50
click at [1165, 240] on div at bounding box center [1171, 252] width 253 height 36
click at [1164, 247] on input at bounding box center [1171, 251] width 253 height 19
paste input "omz6KEHabHXrYOVYTNcSs9yR"
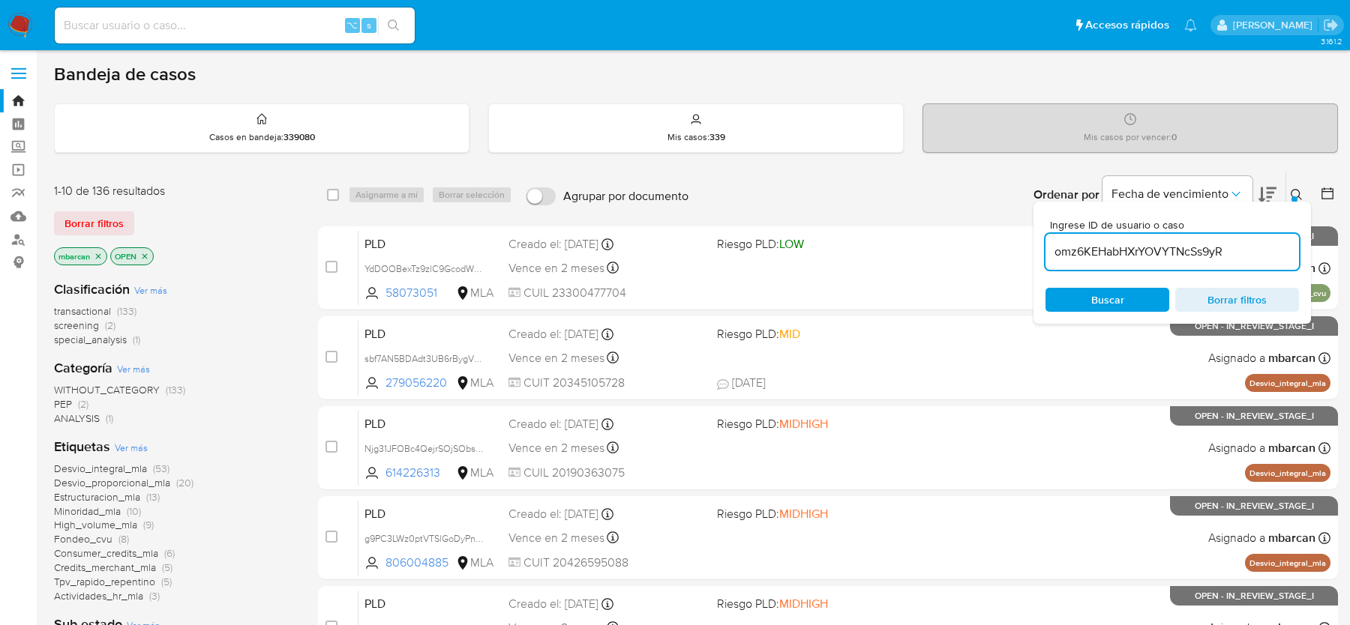
type input "omz6KEHabHXrYOVYTNcSs9yR"
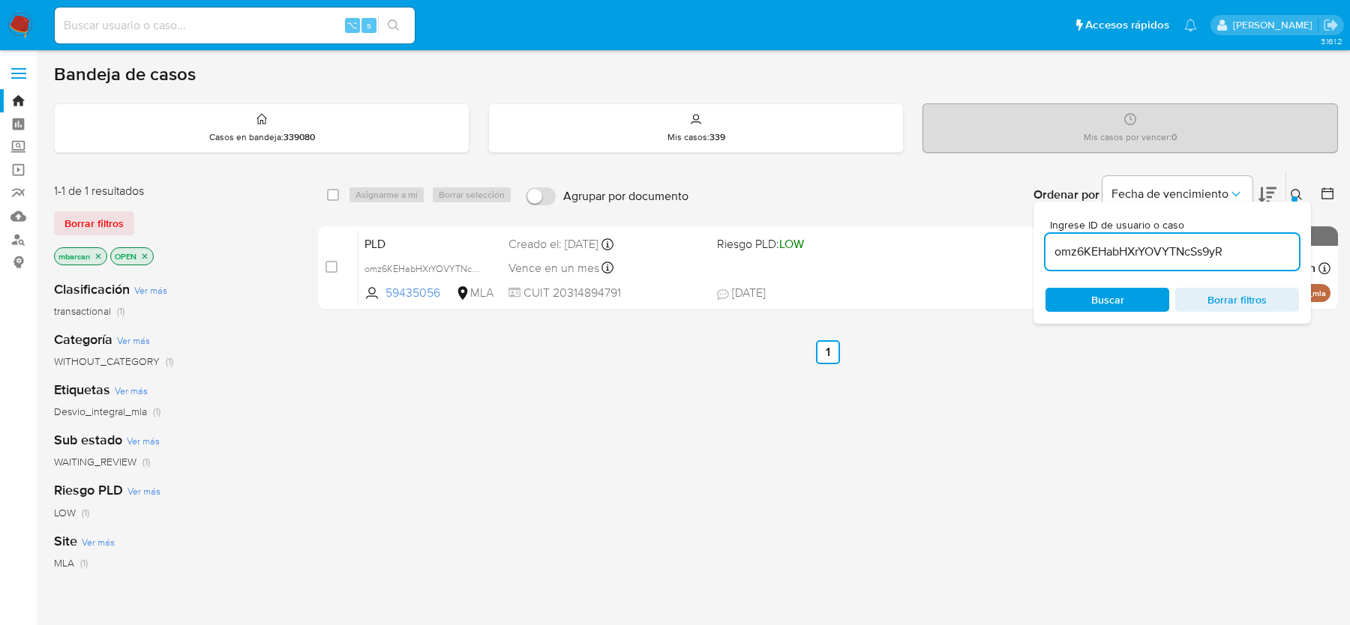
click at [1299, 186] on button at bounding box center [1298, 195] width 25 height 18
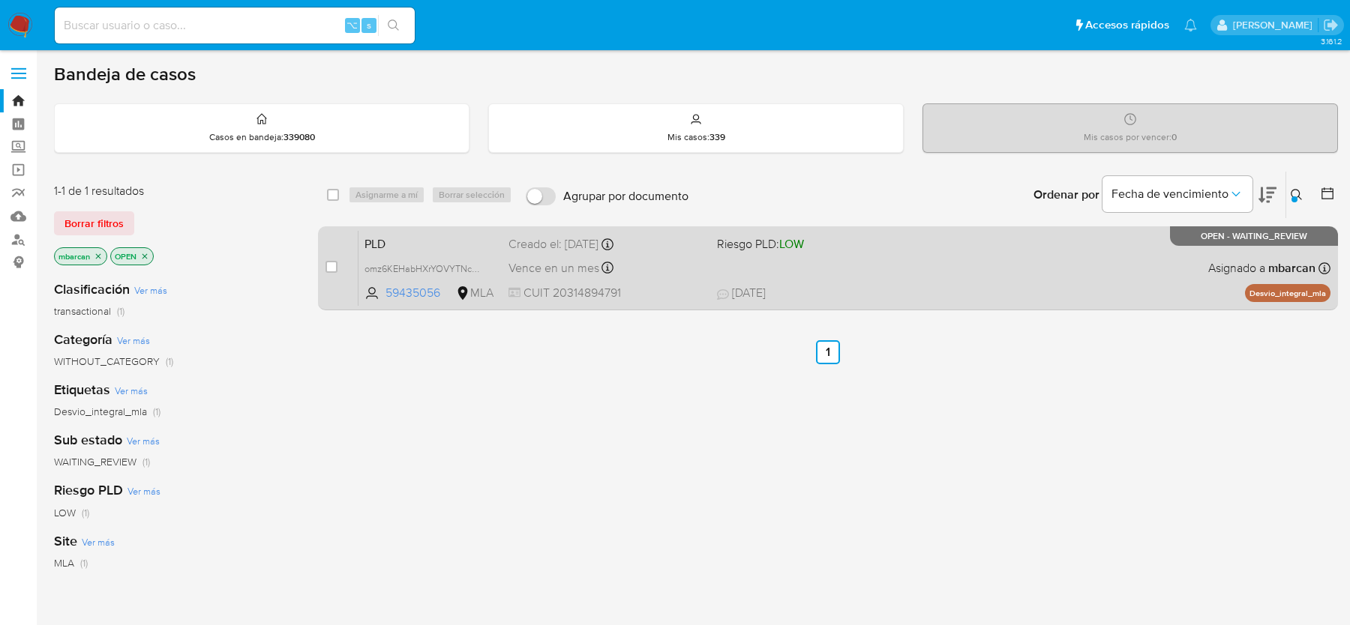
click at [337, 259] on div "case-item-checkbox" at bounding box center [331, 266] width 12 height 15
click at [331, 261] on input "checkbox" at bounding box center [331, 267] width 12 height 12
checkbox input "true"
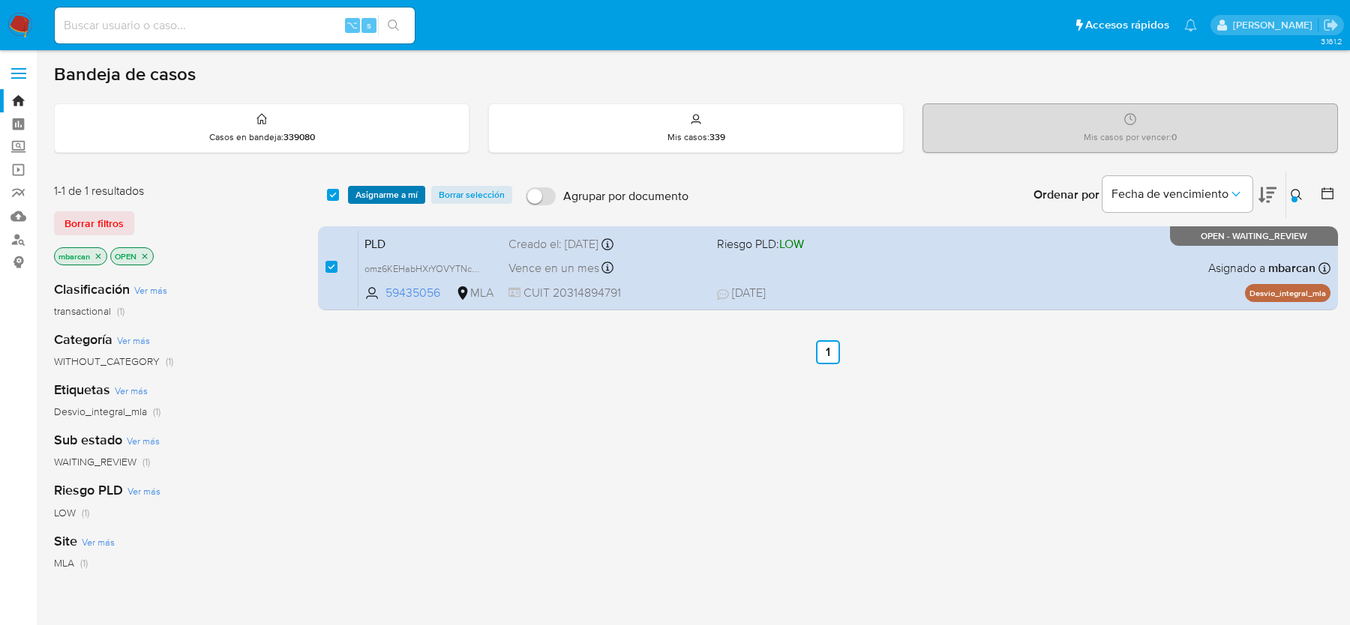
click at [386, 195] on span "Asignarme a mí" at bounding box center [386, 194] width 62 height 15
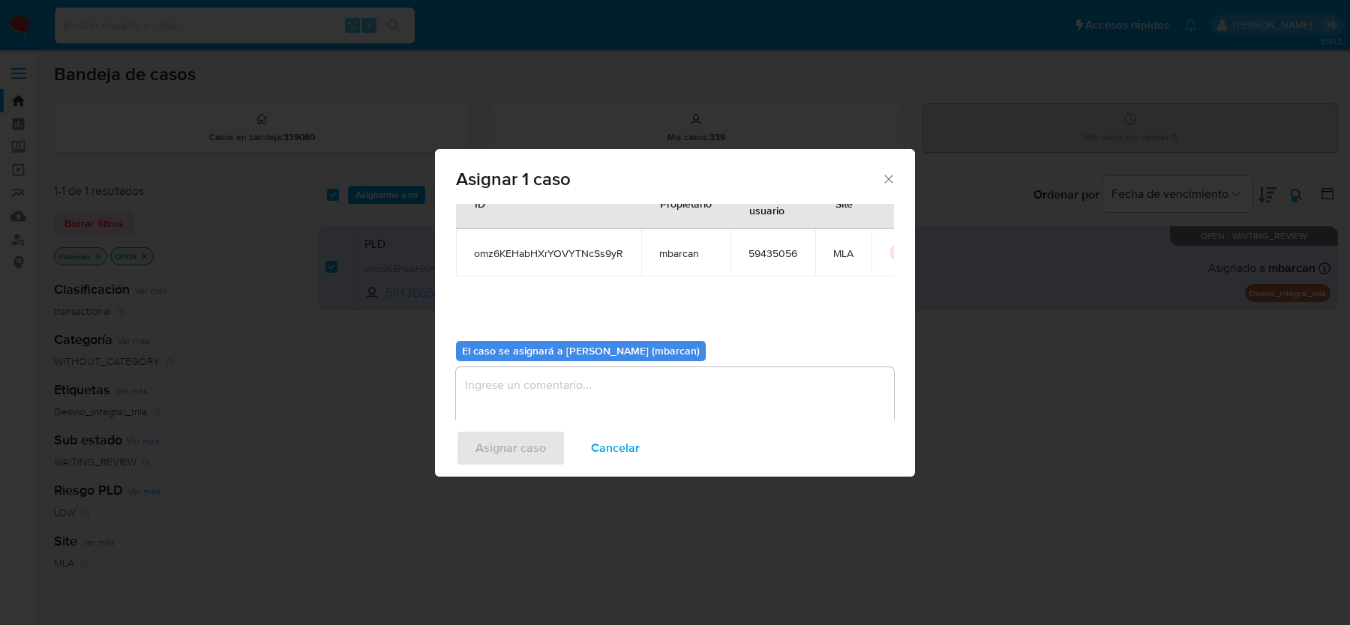
scroll to position [76, 0]
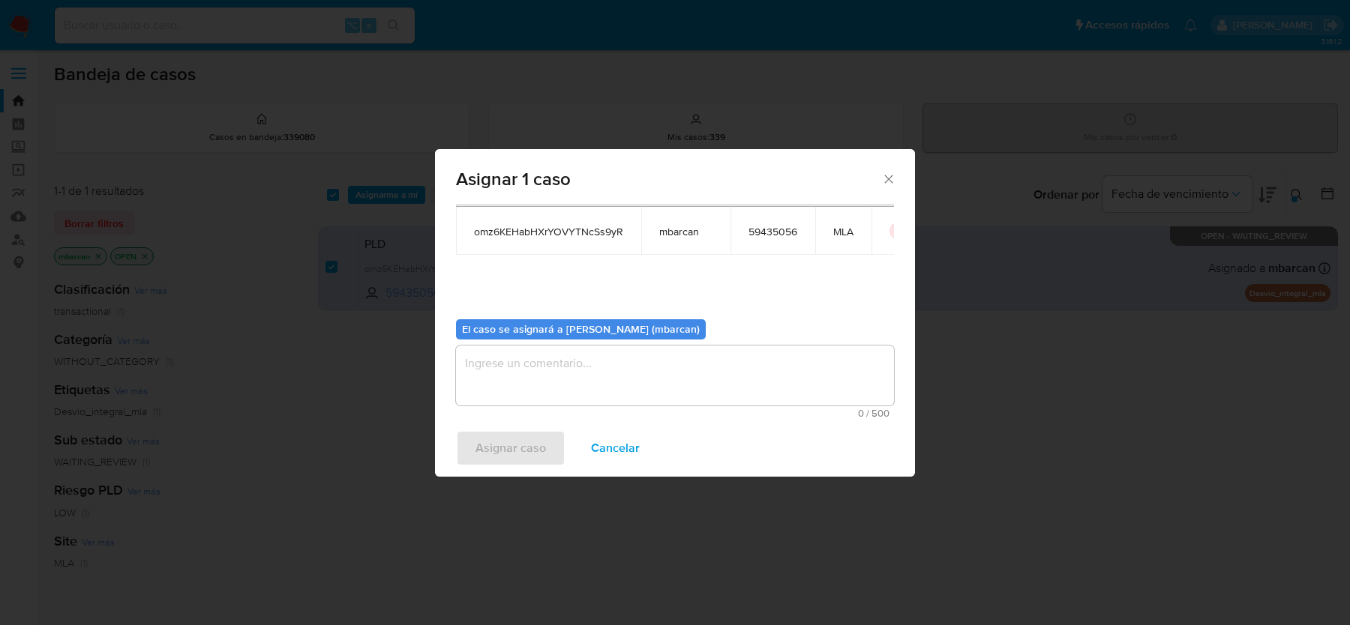
click at [559, 391] on textarea "assign-modal" at bounding box center [675, 376] width 438 height 60
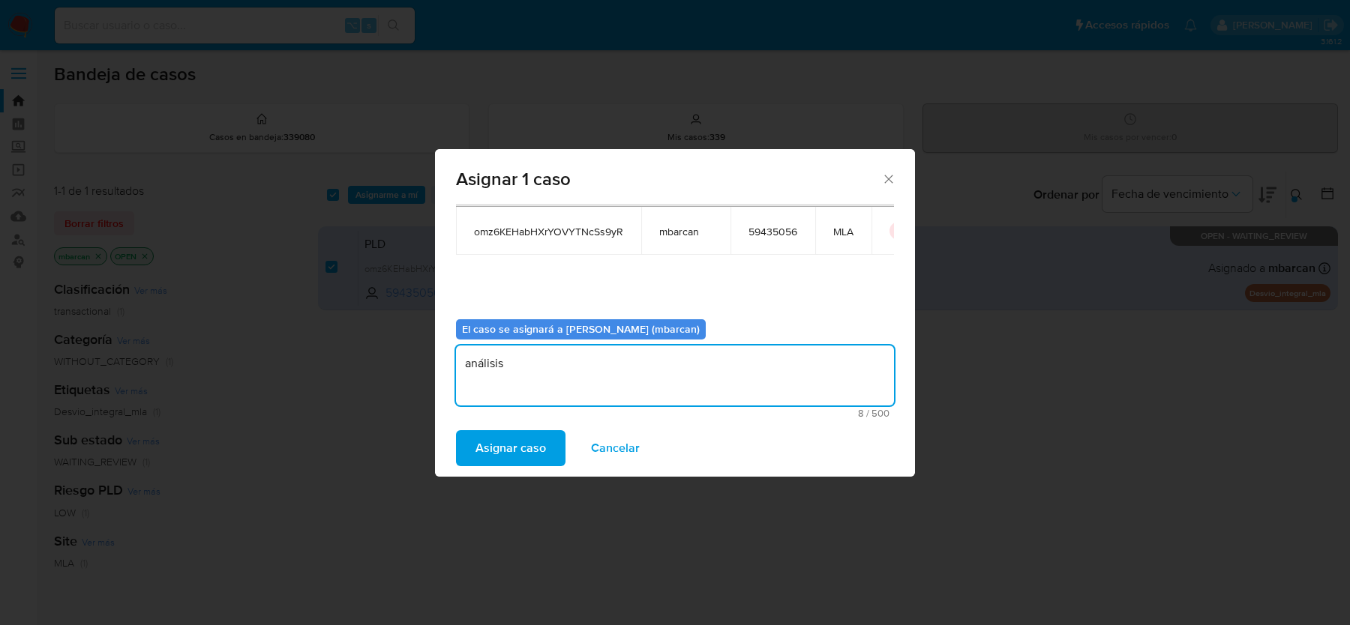
type textarea "análisis"
click at [484, 468] on div "Asignar caso Cancelar" at bounding box center [675, 448] width 480 height 57
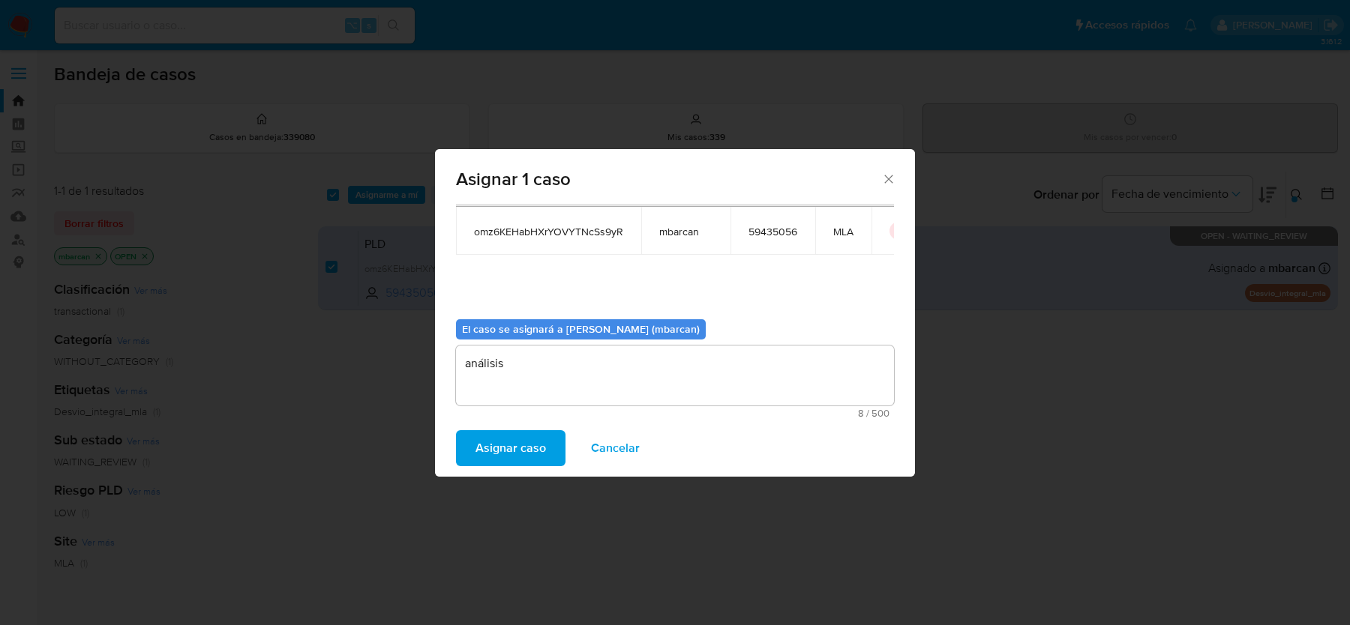
click at [484, 453] on span "Asignar caso" at bounding box center [510, 448] width 70 height 33
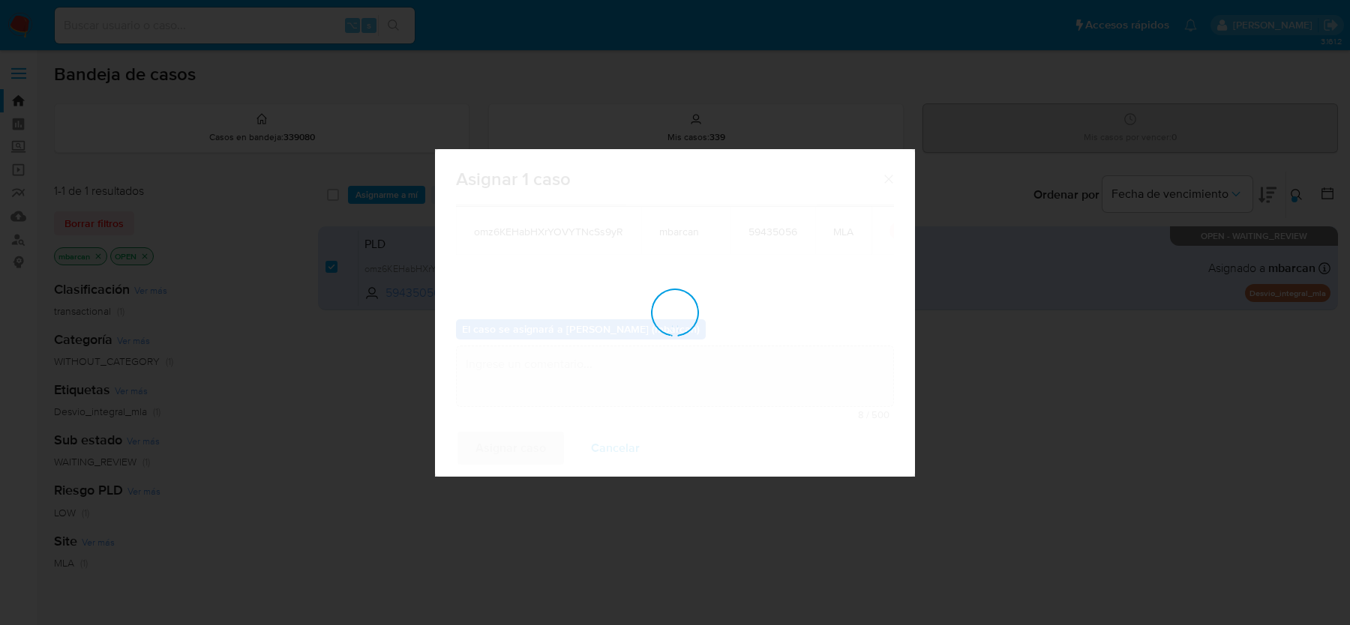
checkbox input "false"
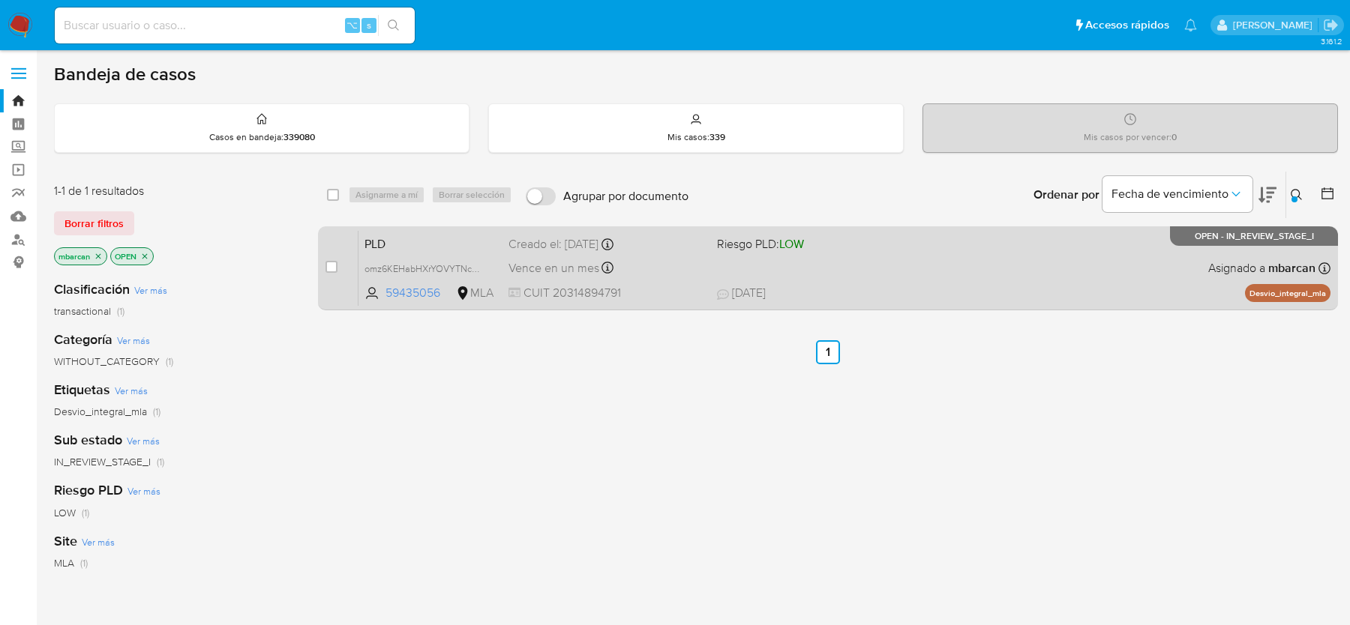
click at [418, 234] on span "PLD" at bounding box center [430, 242] width 132 height 19
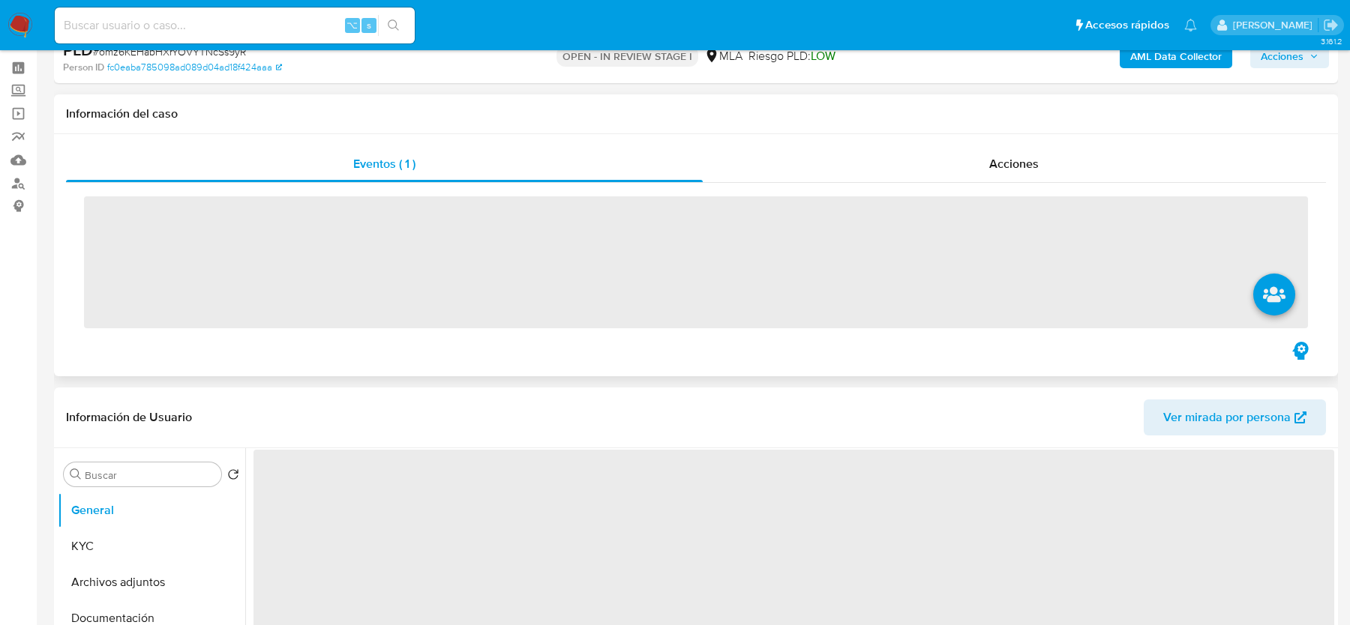
select select "10"
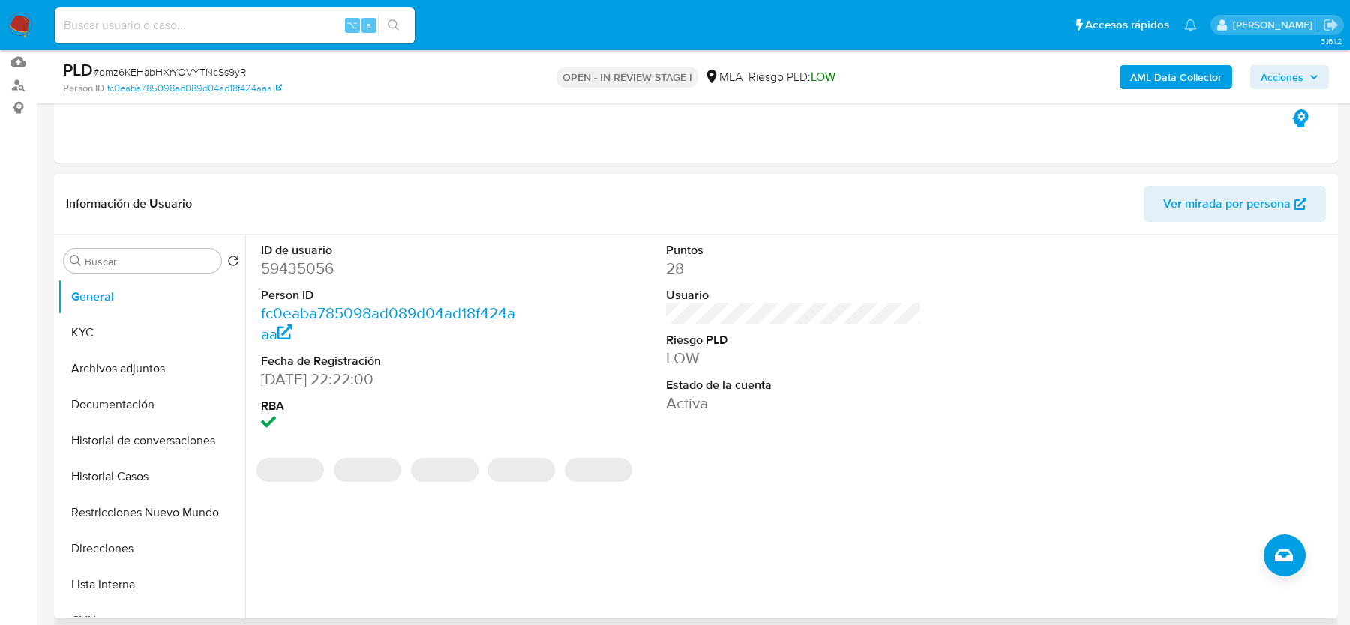
scroll to position [310, 0]
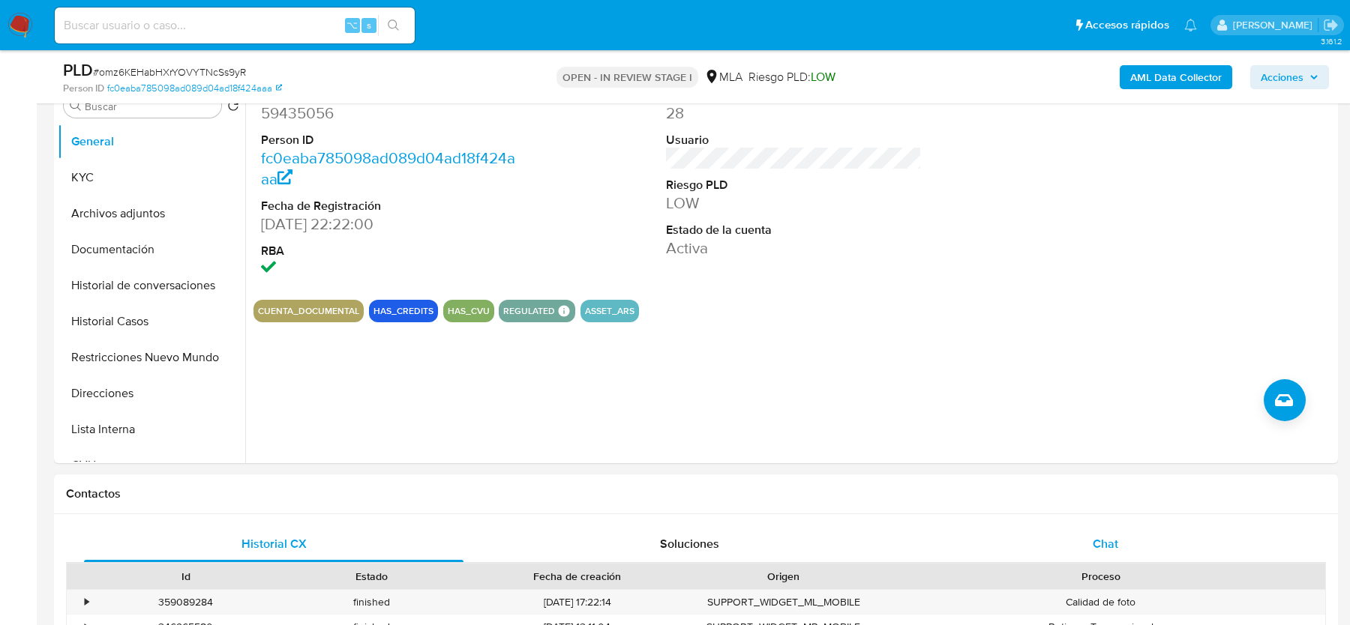
click at [1095, 531] on div "Chat" at bounding box center [1105, 544] width 379 height 36
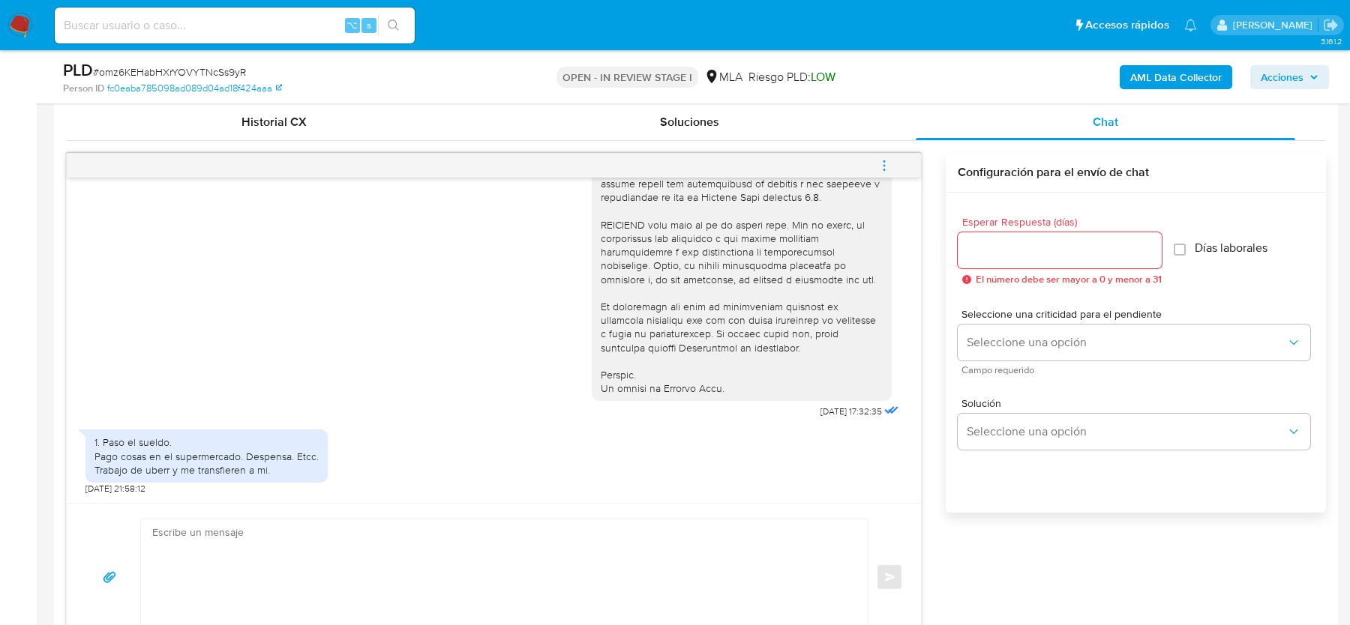
scroll to position [751, 0]
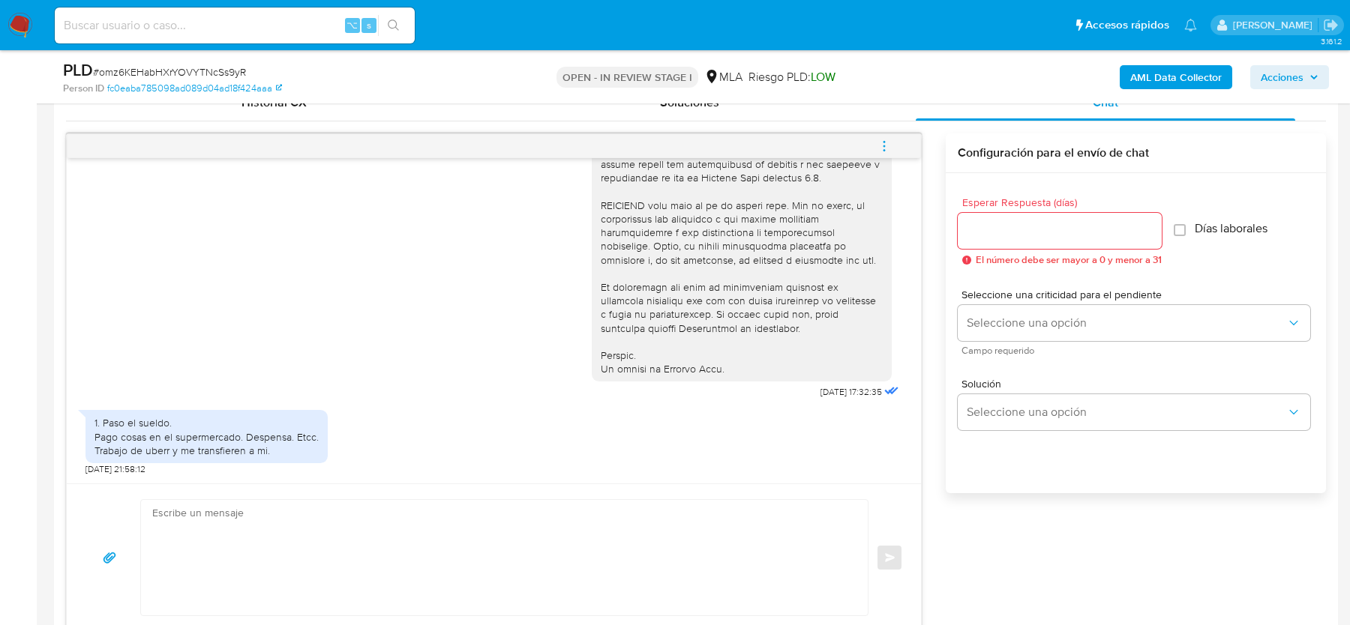
click at [174, 74] on span "# omz6KEHabHXrYOVYTNcSs9yR" at bounding box center [169, 71] width 153 height 15
copy span "omz6KEHabHXrYOVYTNcSs9yR"
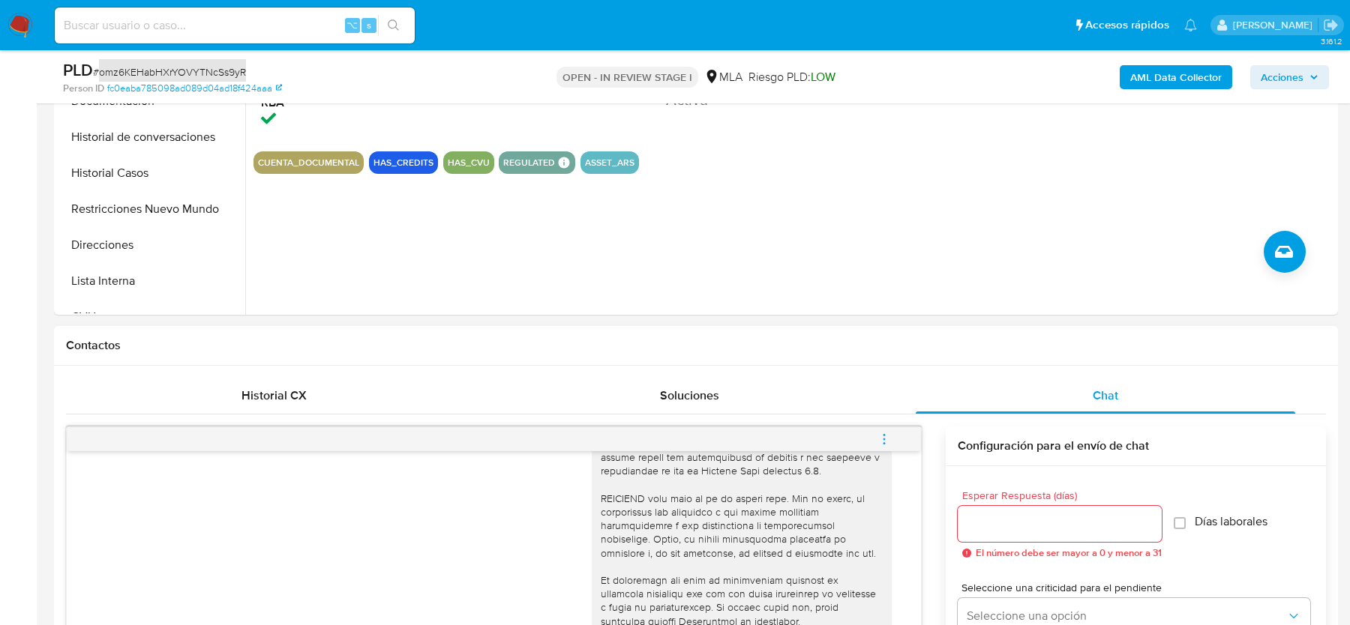
scroll to position [272, 0]
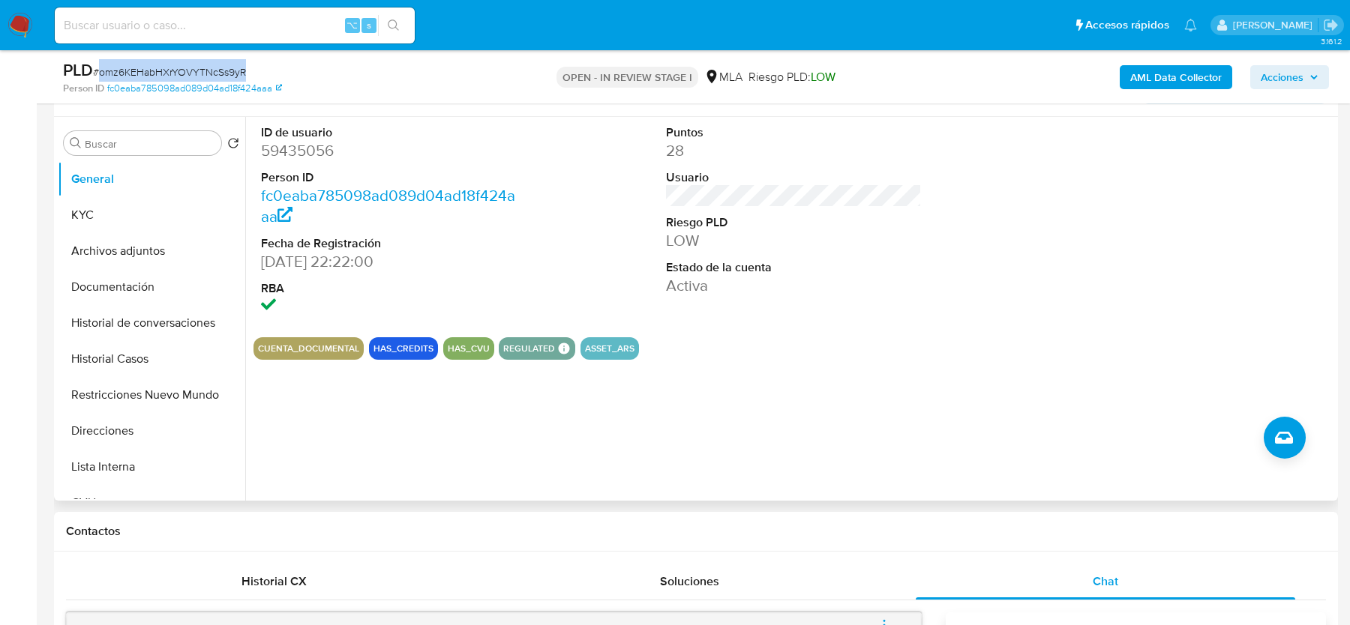
click at [298, 134] on dt "ID de usuario" at bounding box center [388, 132] width 255 height 16
click at [295, 152] on dd "59435056" at bounding box center [388, 150] width 255 height 21
copy dd "59435056"
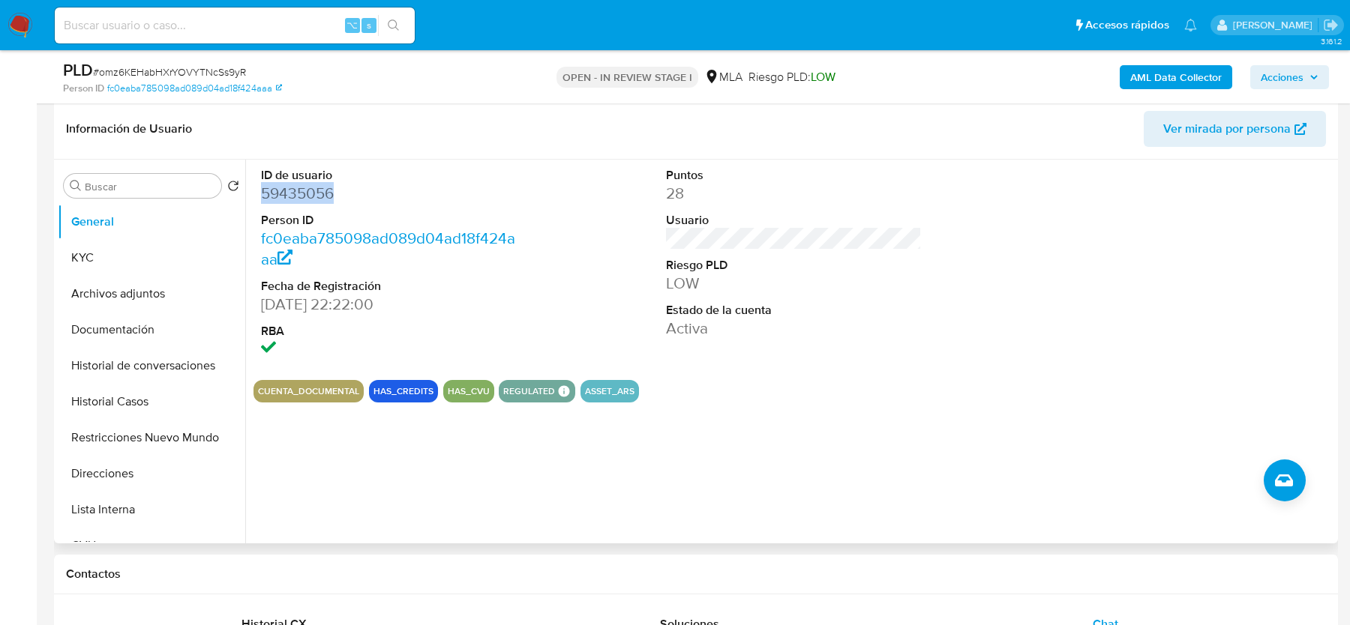
scroll to position [166, 0]
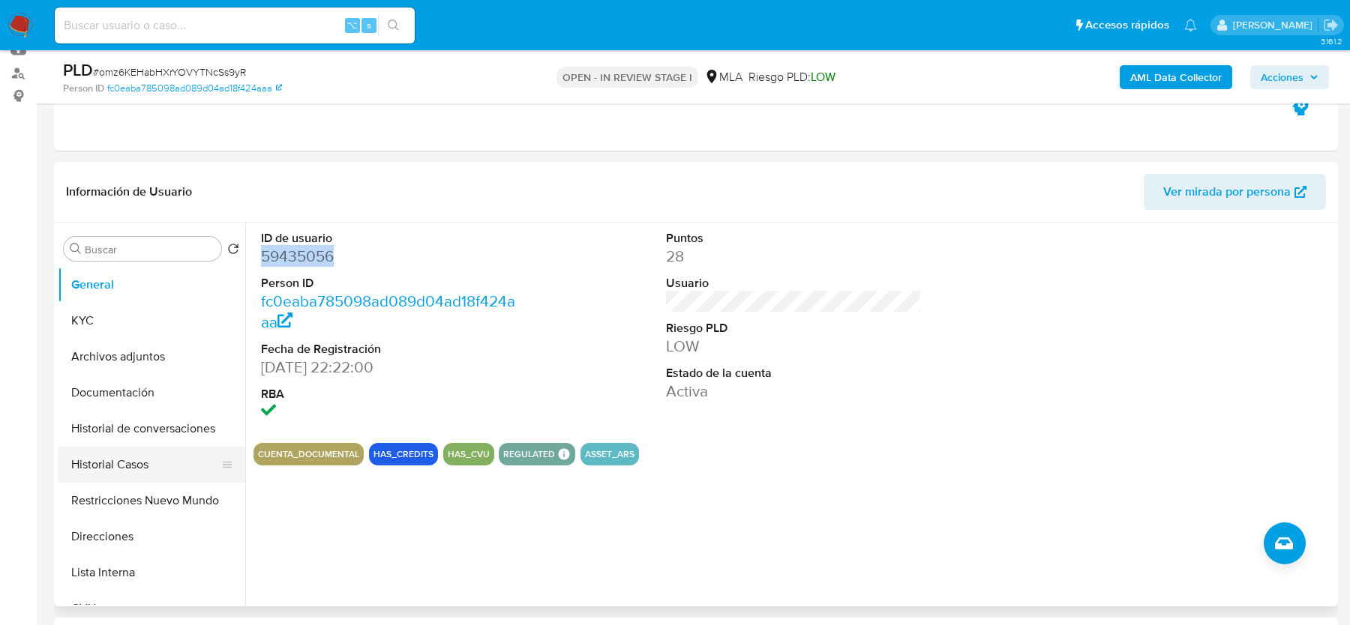
click at [154, 448] on button "Historial Casos" at bounding box center [145, 465] width 175 height 36
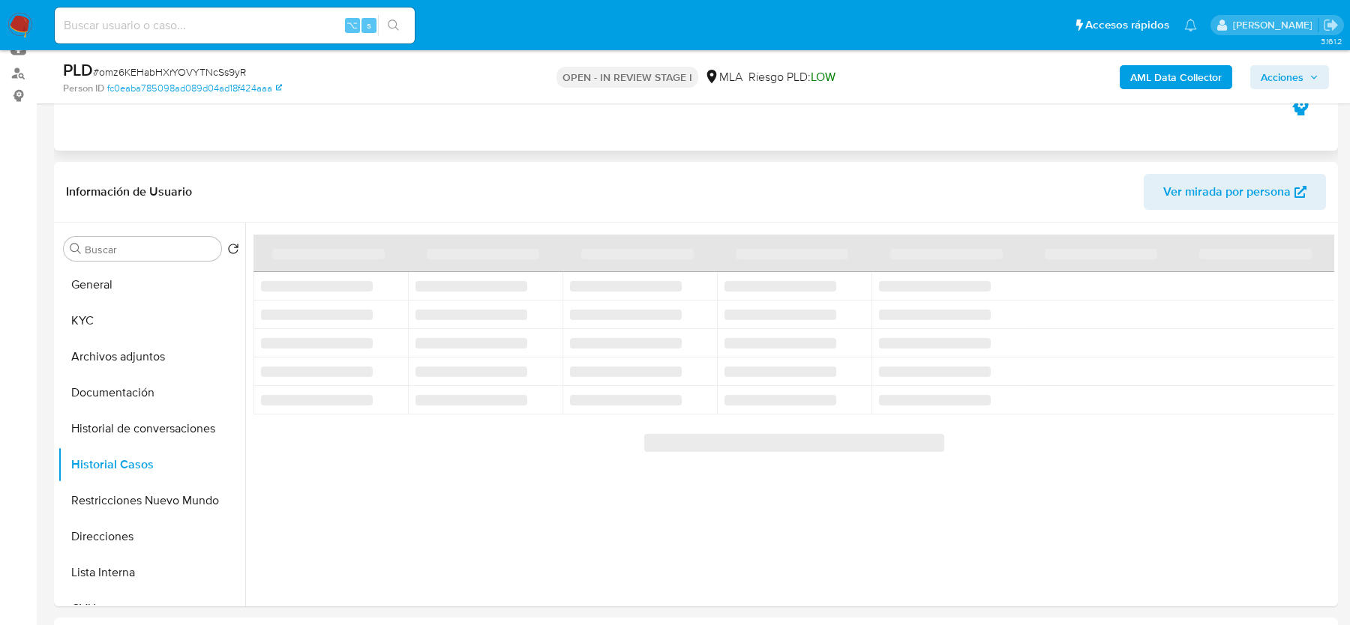
scroll to position [185, 0]
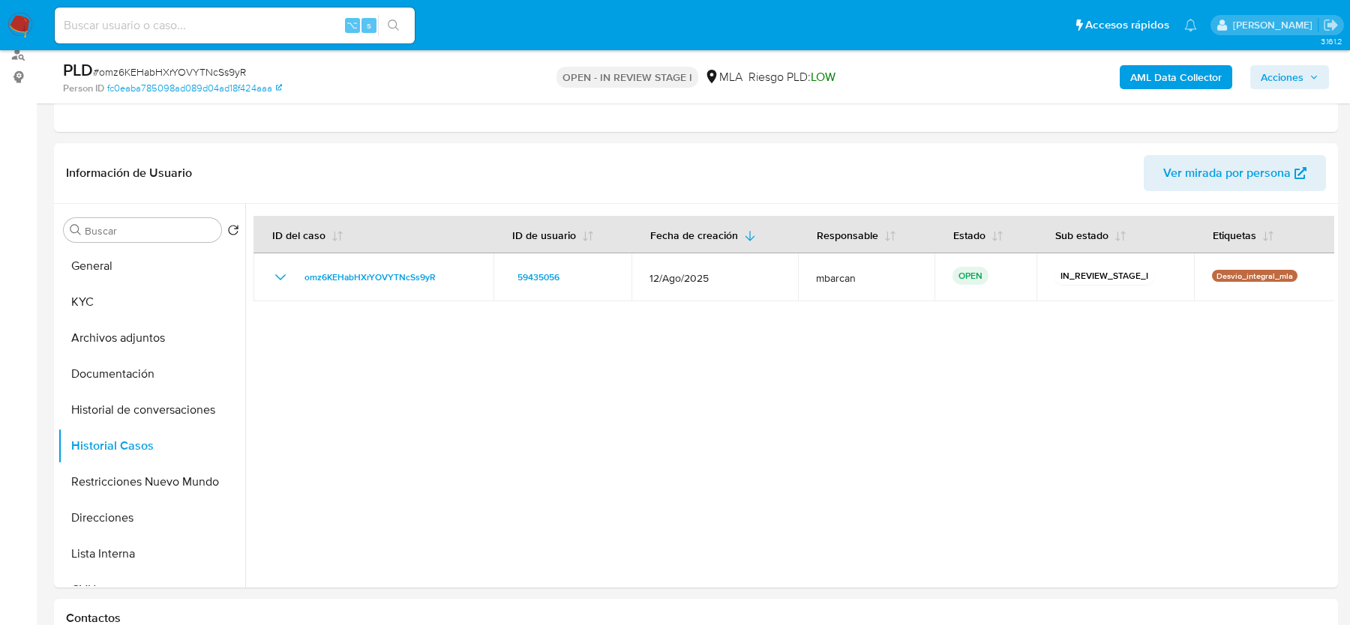
click at [1145, 79] on b "AML Data Collector" at bounding box center [1175, 77] width 91 height 24
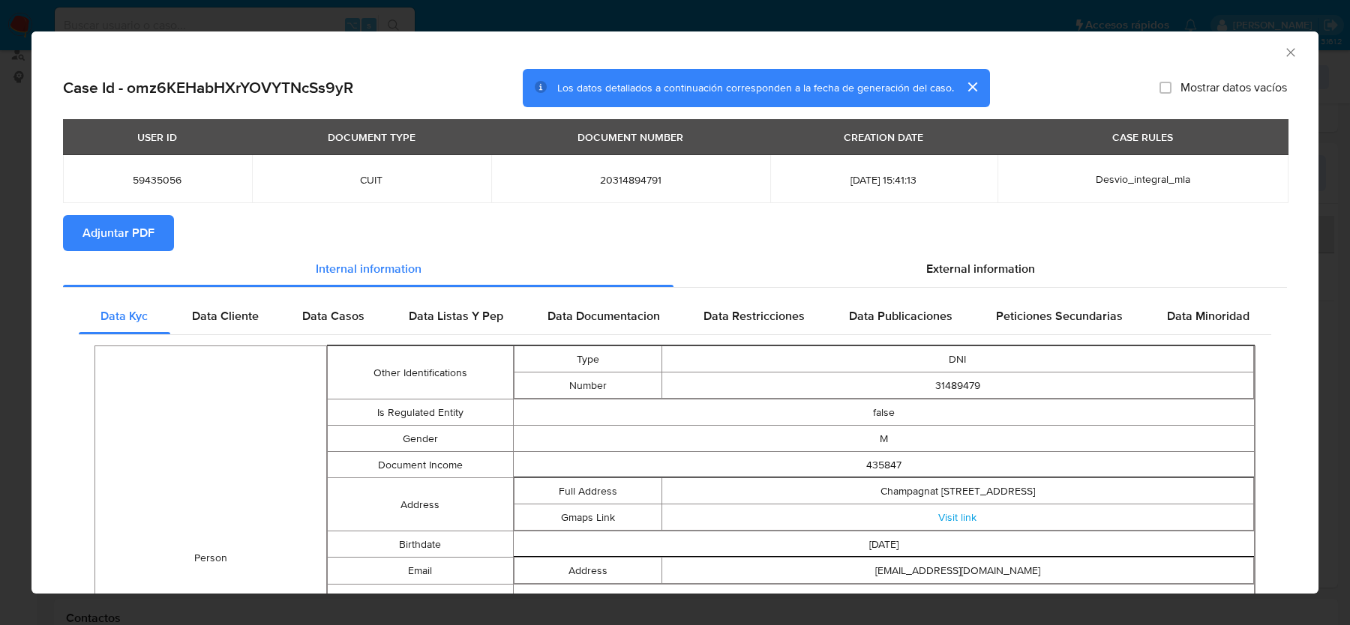
click at [133, 244] on span "Adjuntar PDF" at bounding box center [118, 233] width 72 height 33
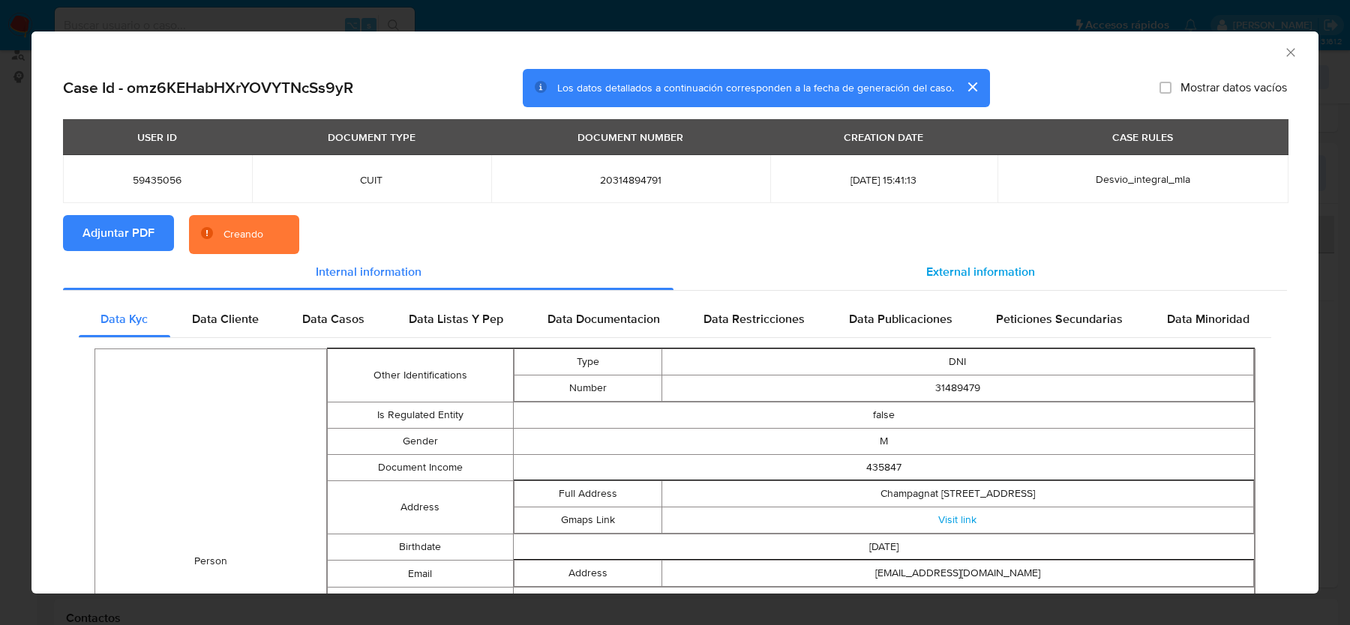
click at [996, 274] on span "External information" at bounding box center [980, 271] width 109 height 17
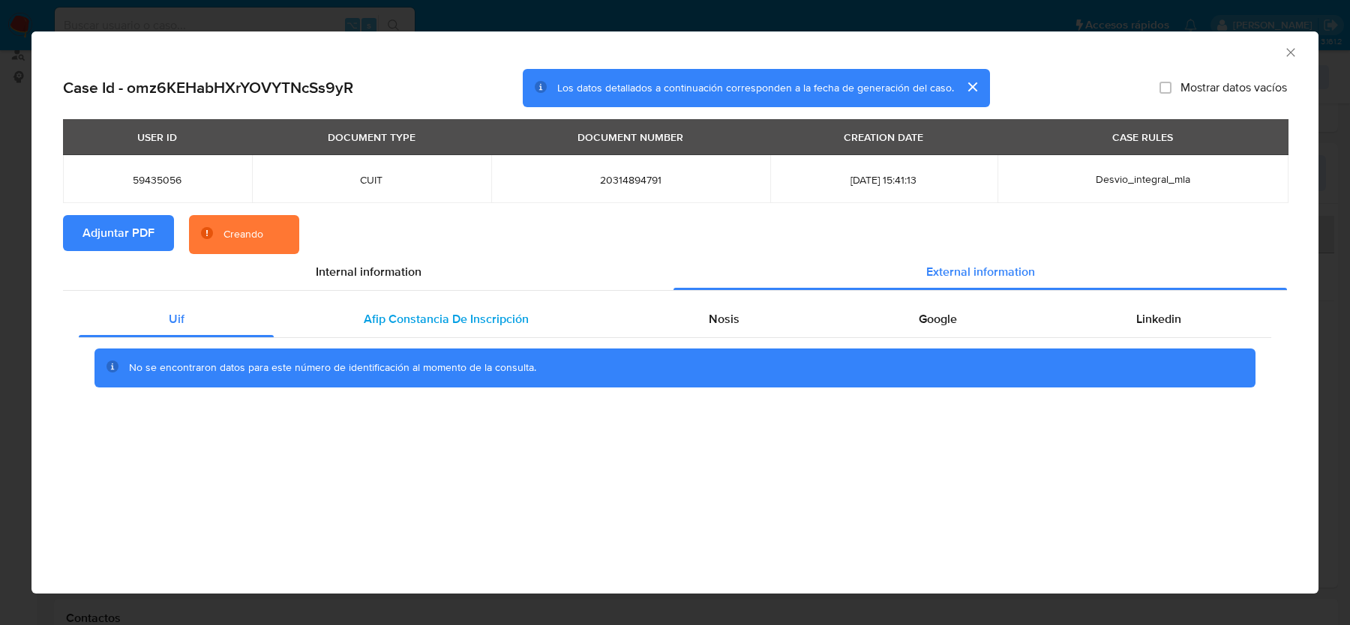
click at [428, 304] on div "Afip Constancia De Inscripción" at bounding box center [446, 319] width 344 height 36
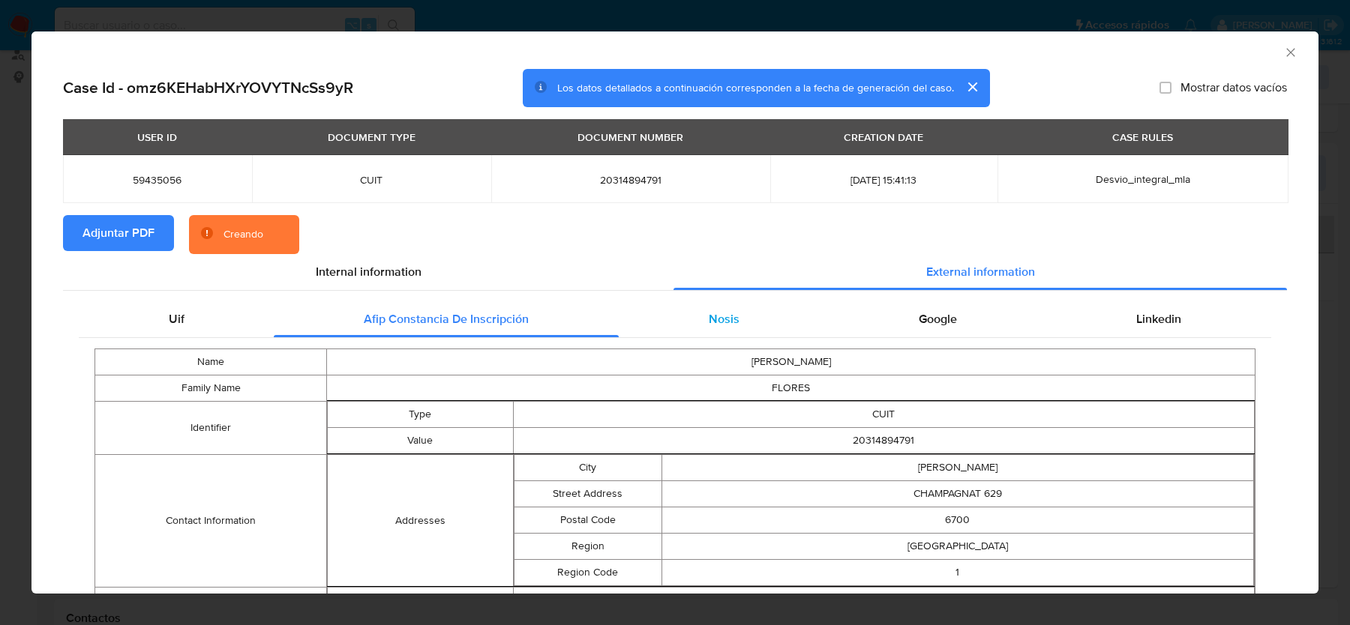
scroll to position [70, 0]
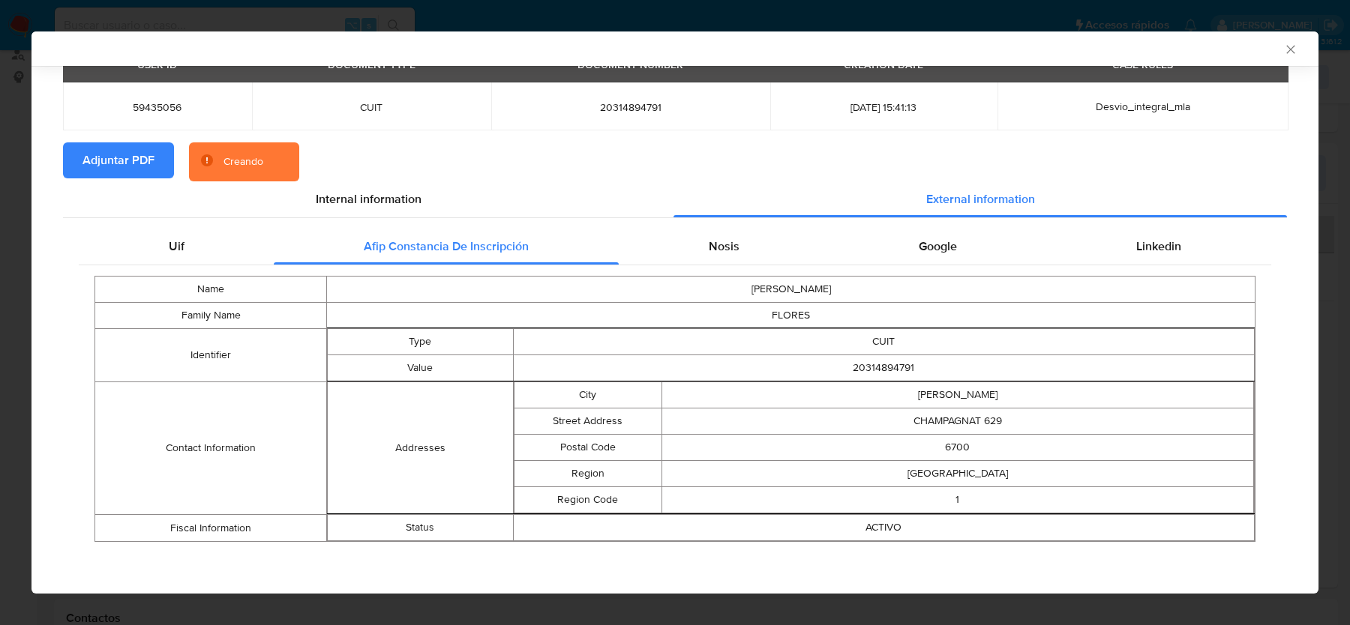
click at [707, 270] on div "Name SERGIO ARIEL Family Name FLORES Identifier Type CUIT Value 20314894791 Con…" at bounding box center [675, 408] width 1192 height 287
click at [719, 247] on span "Nosis" at bounding box center [724, 246] width 31 height 17
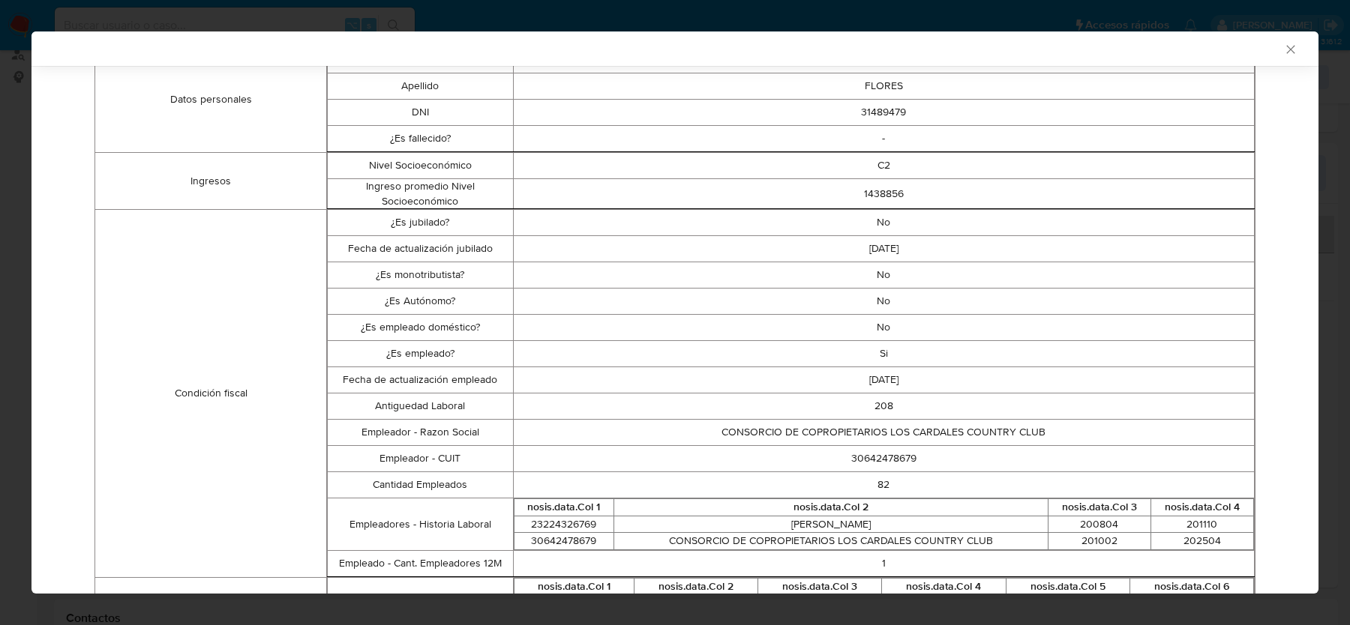
scroll to position [301, 0]
click at [874, 456] on td "30642478679" at bounding box center [884, 458] width 742 height 26
copy td "30642478679"
click at [862, 454] on td "30642478679" at bounding box center [884, 458] width 742 height 26
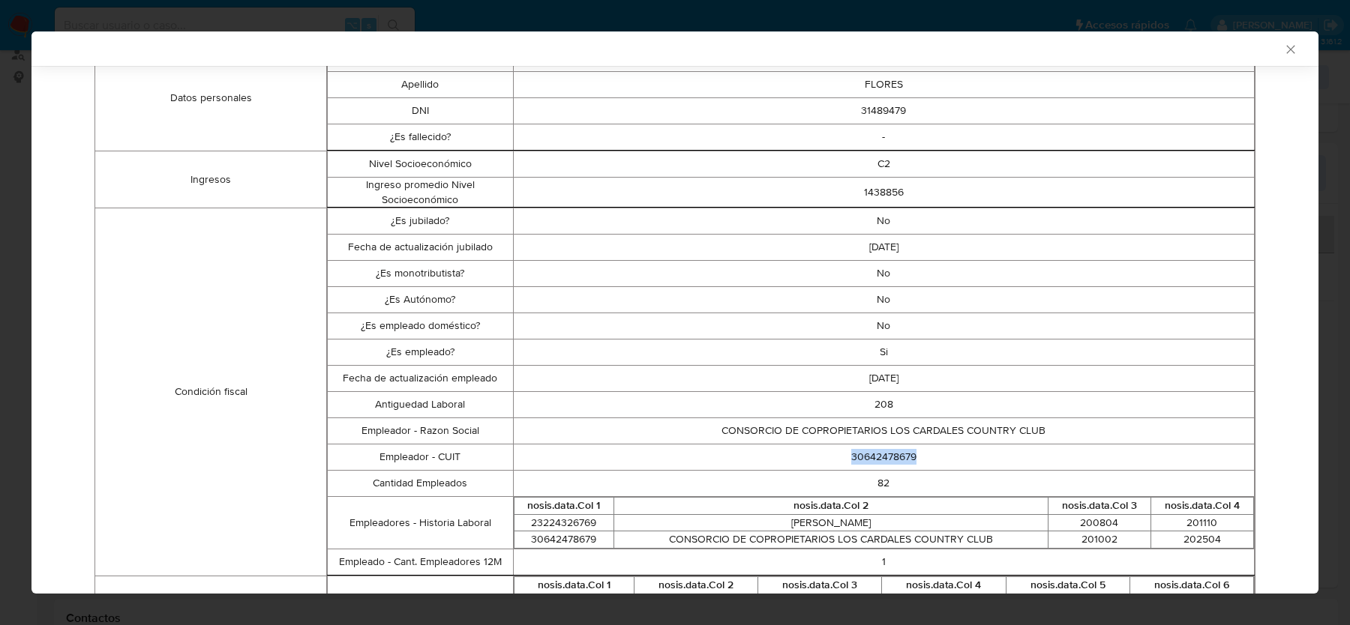
click at [862, 454] on td "30642478679" at bounding box center [884, 458] width 742 height 26
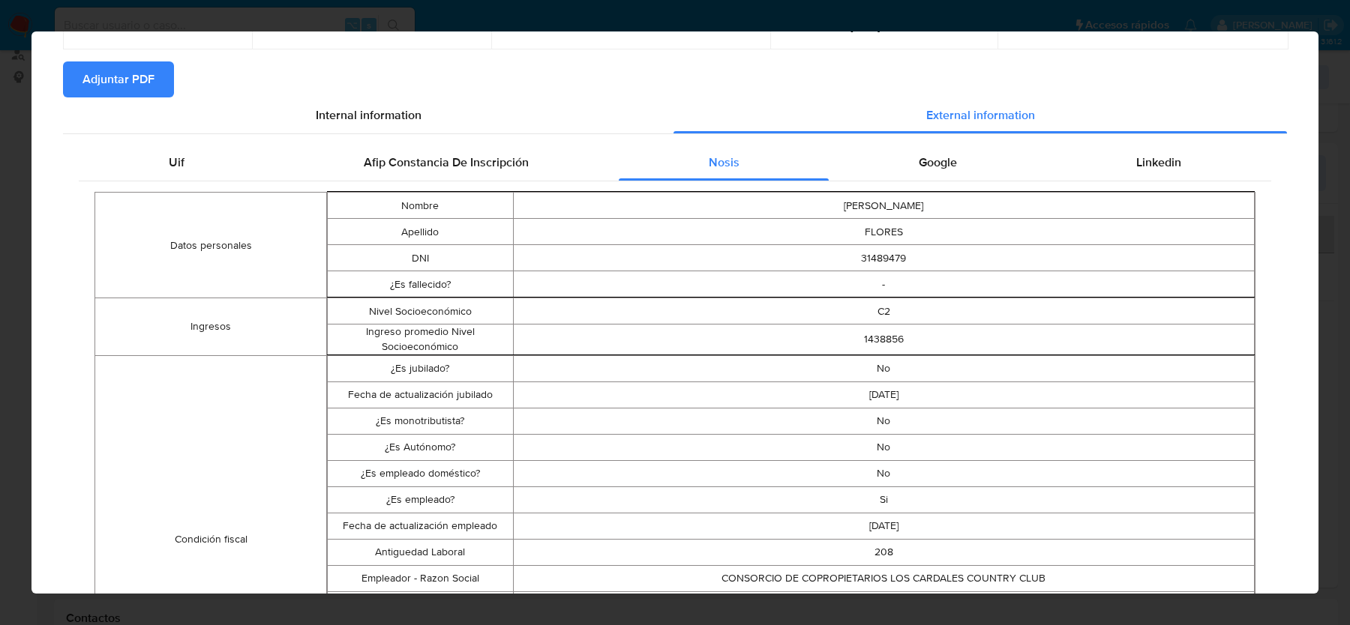
scroll to position [0, 0]
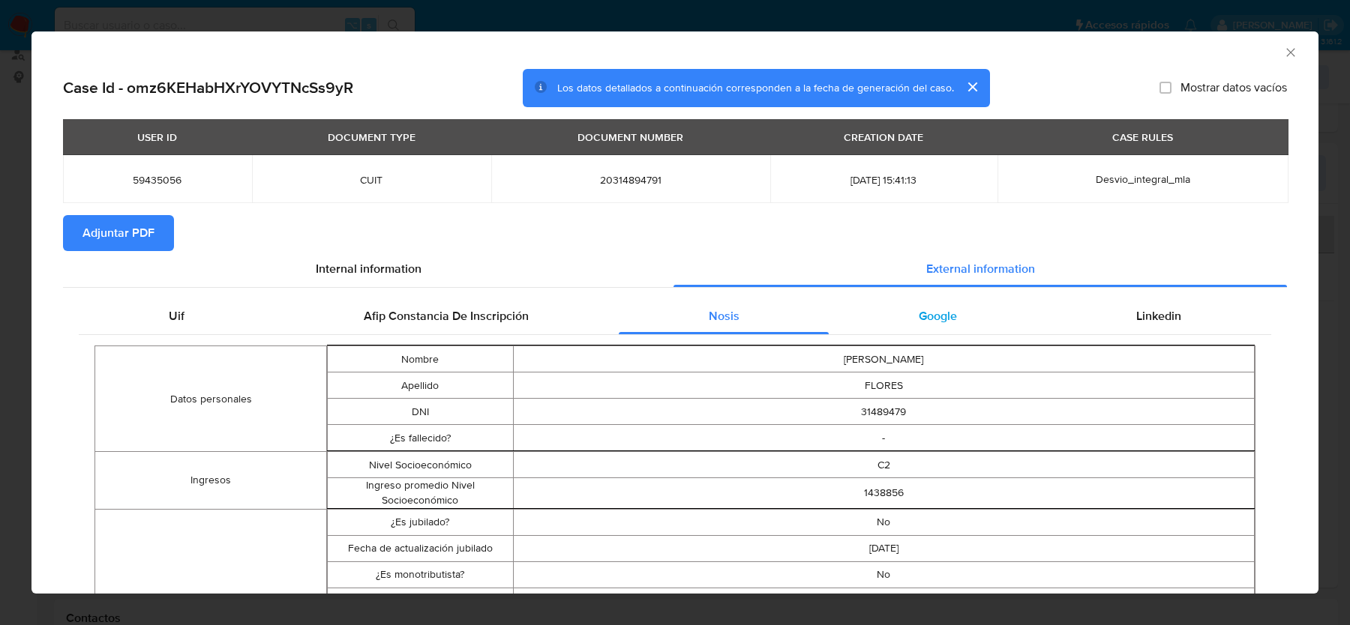
click at [978, 317] on div "Google" at bounding box center [937, 316] width 217 height 36
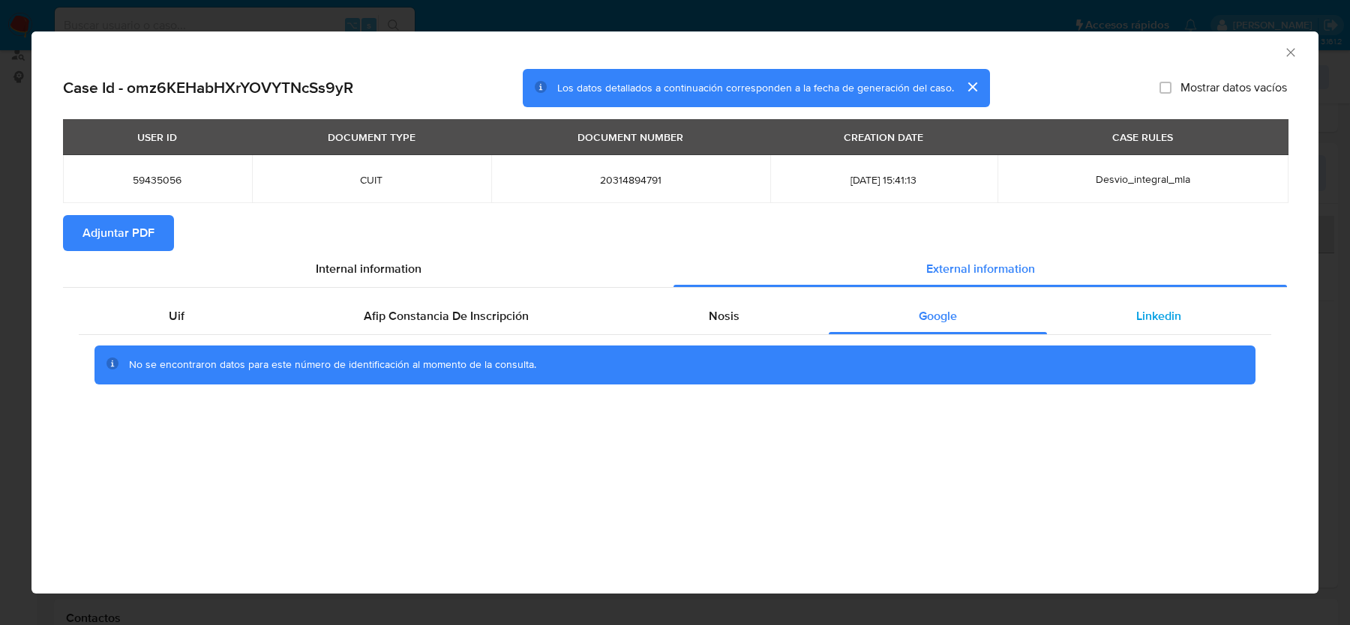
click at [1143, 330] on div "Linkedin" at bounding box center [1159, 316] width 224 height 36
click at [1288, 52] on icon "Cerrar ventana" at bounding box center [1290, 52] width 15 height 15
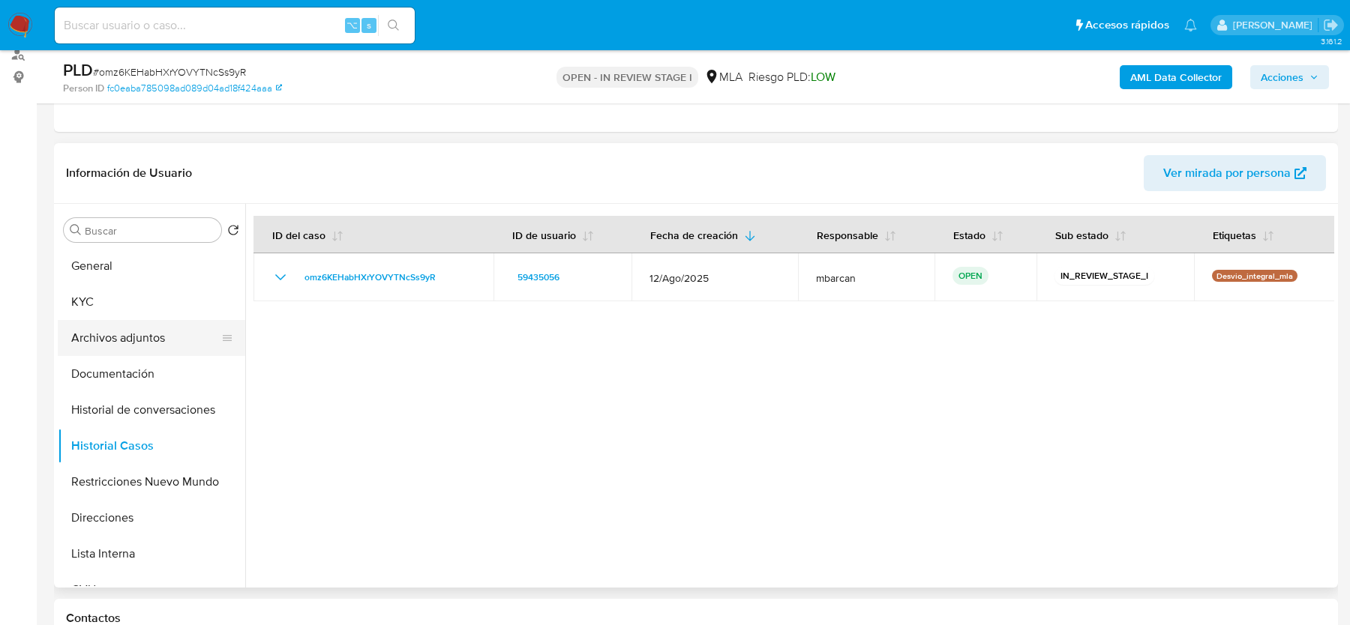
drag, startPoint x: 73, startPoint y: 360, endPoint x: 86, endPoint y: 349, distance: 17.6
click at [73, 360] on button "Documentación" at bounding box center [151, 374] width 187 height 36
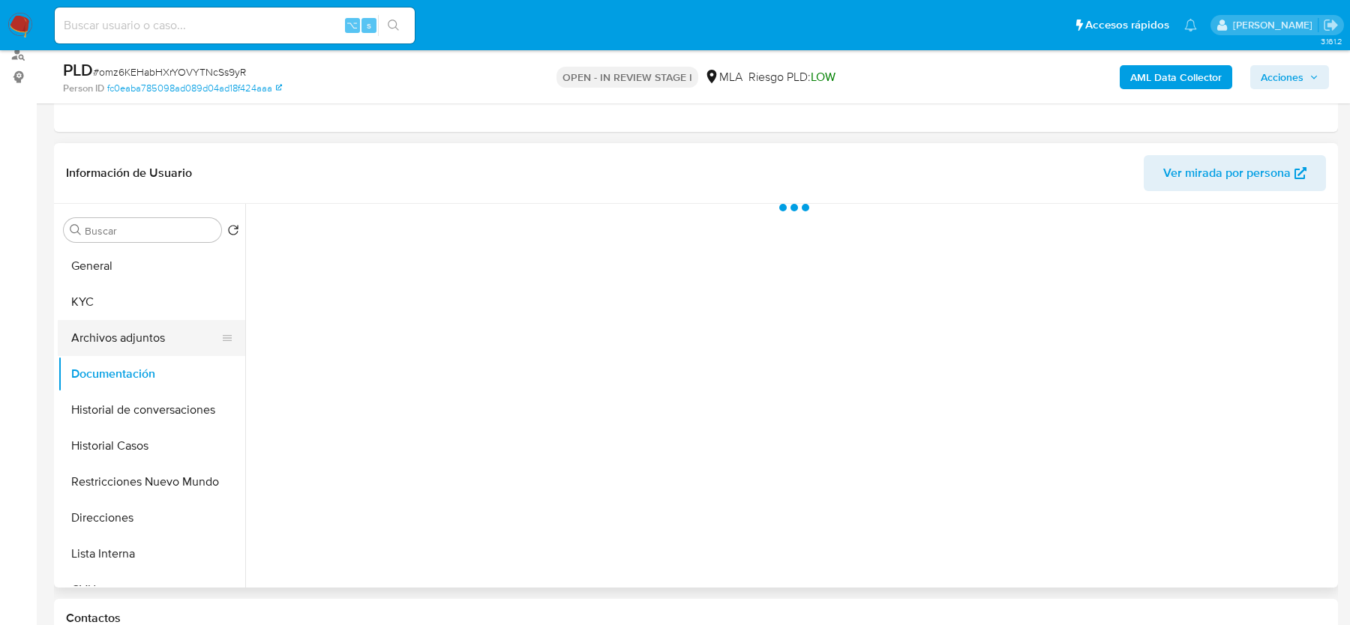
click at [95, 335] on button "Archivos adjuntos" at bounding box center [145, 338] width 175 height 36
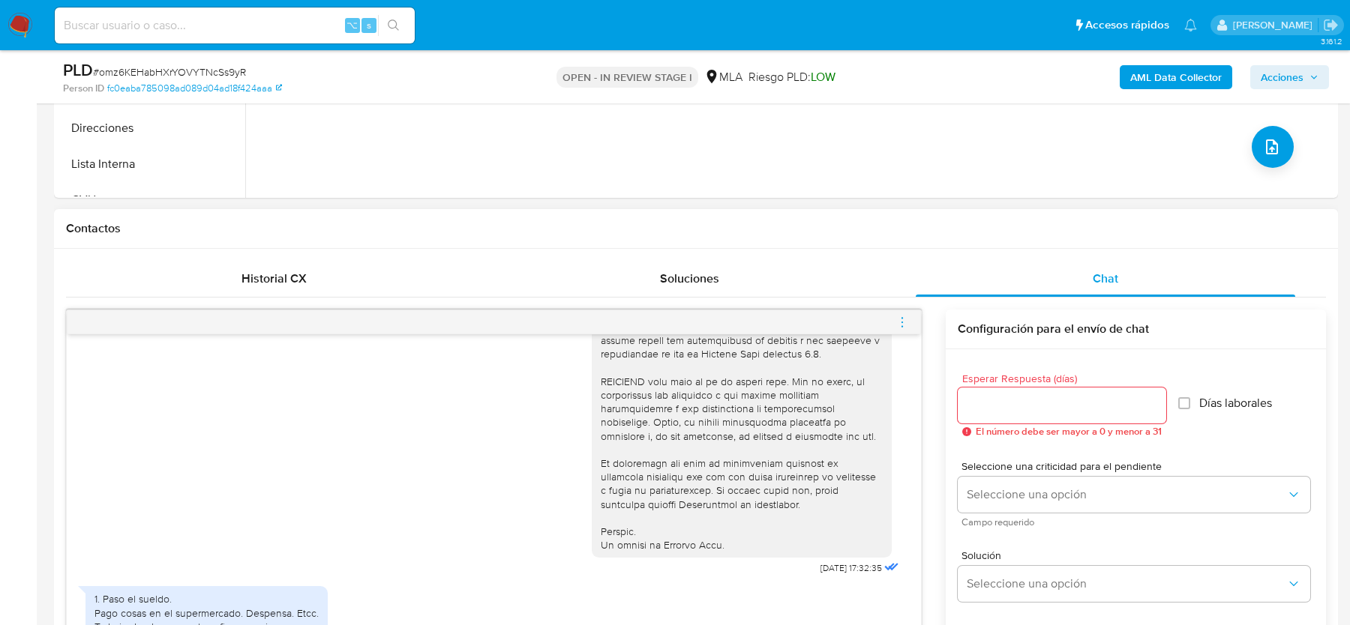
scroll to position [683, 0]
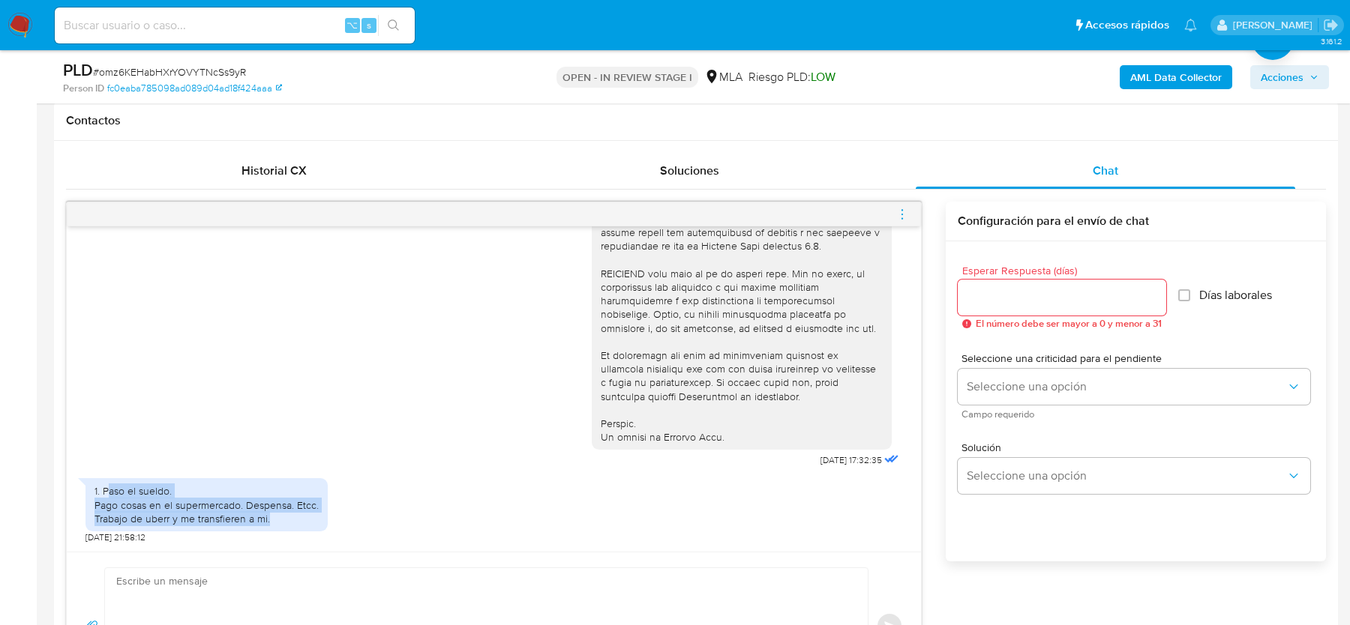
drag, startPoint x: 105, startPoint y: 490, endPoint x: 316, endPoint y: 520, distance: 212.8
click at [316, 520] on div "1. Paso el sueldo. Pago cosas en el supermercado. Despensa. Etcc. Trabajo de ub…" at bounding box center [206, 504] width 224 height 41
copy div "aso el sueldo. Pago cosas en el supermercado. Despensa. Etcc. Trabajo de uberr …"
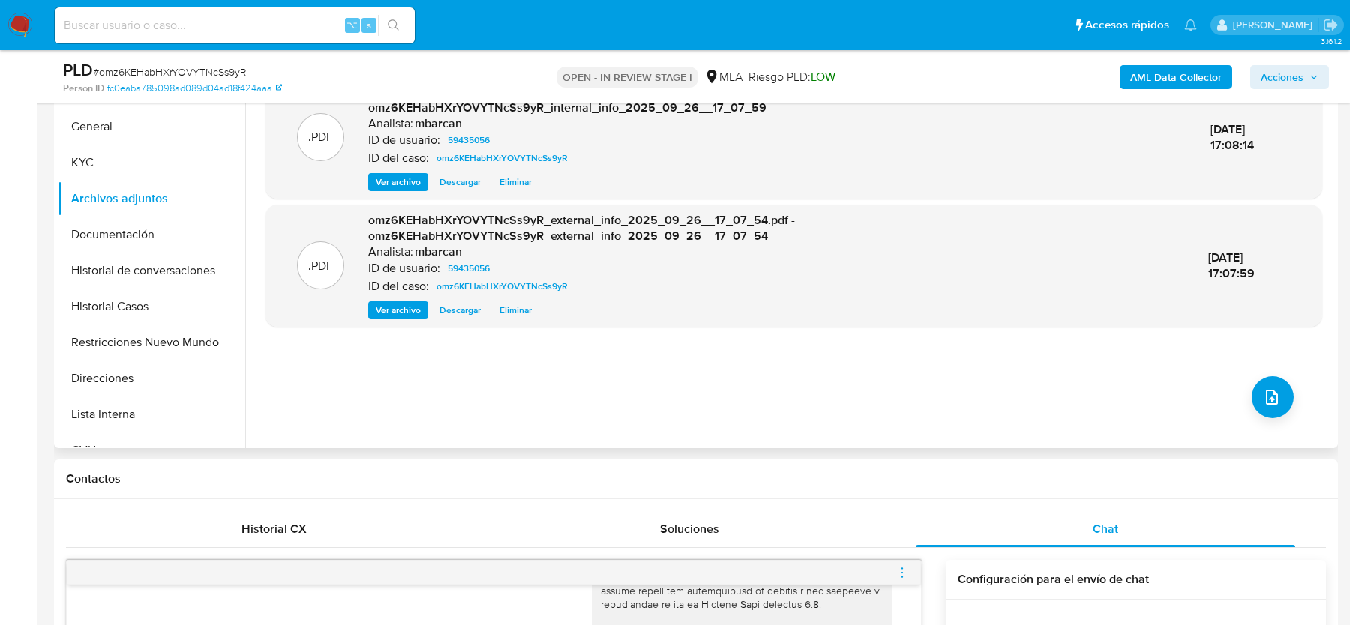
scroll to position [182, 0]
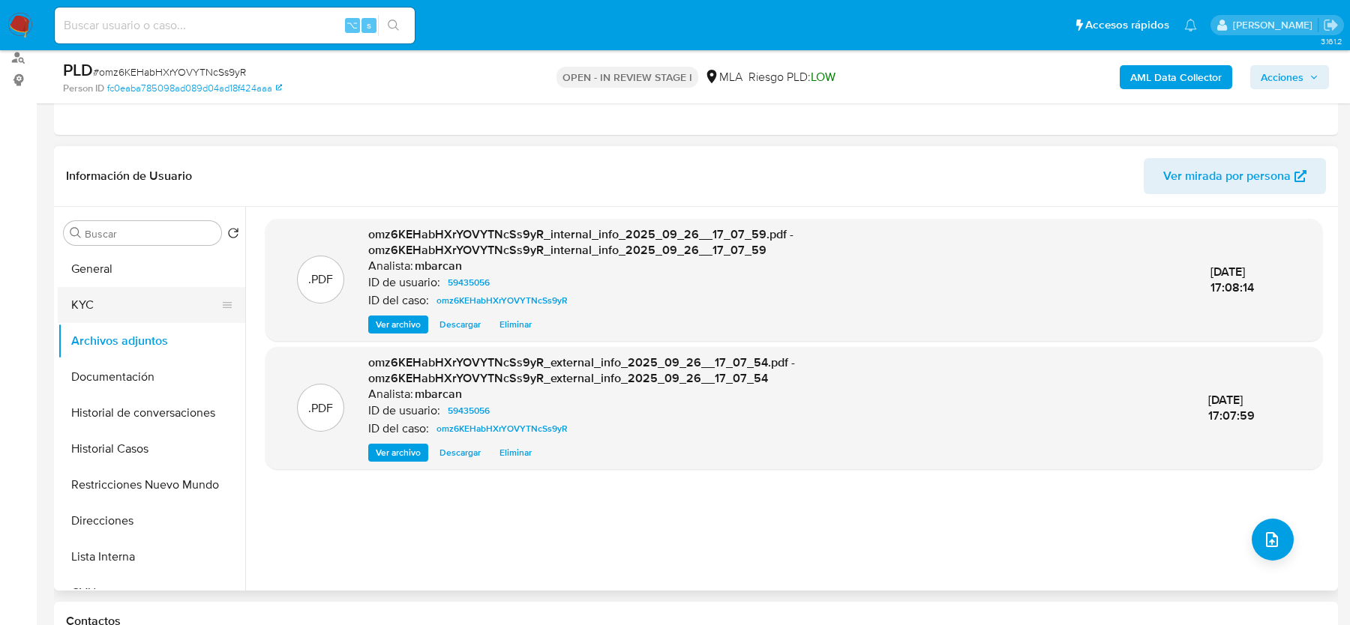
click at [145, 288] on button "KYC" at bounding box center [145, 305] width 175 height 36
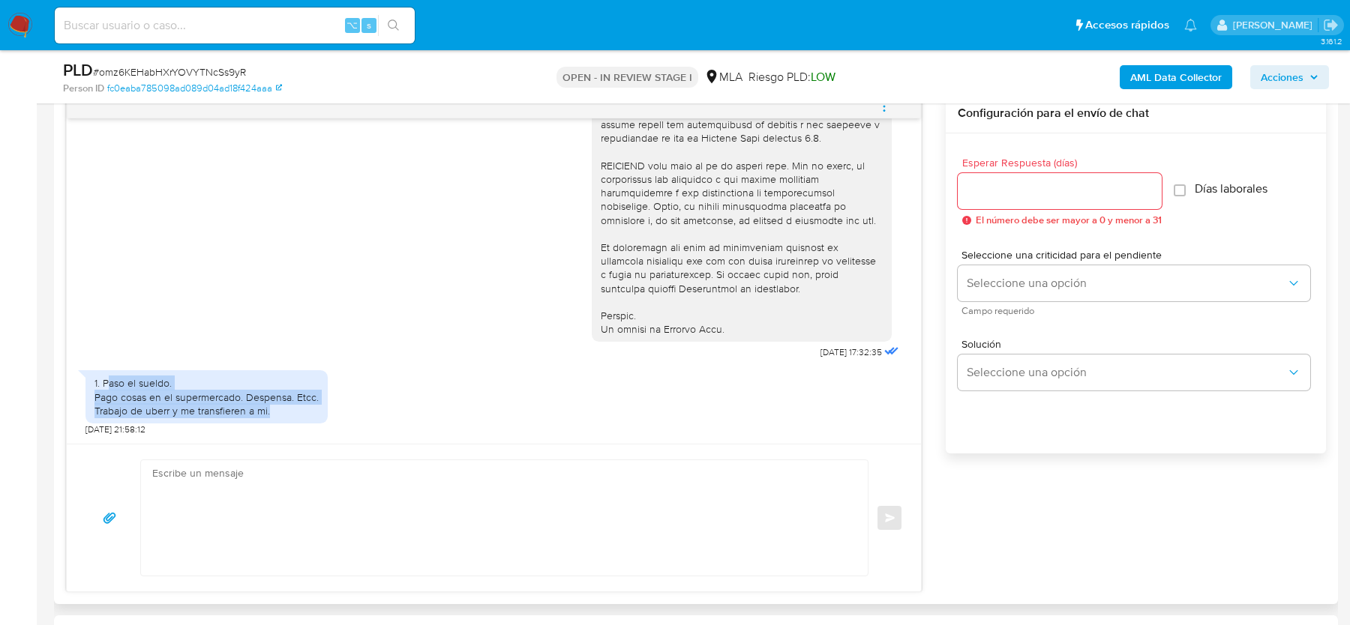
scroll to position [871, 0]
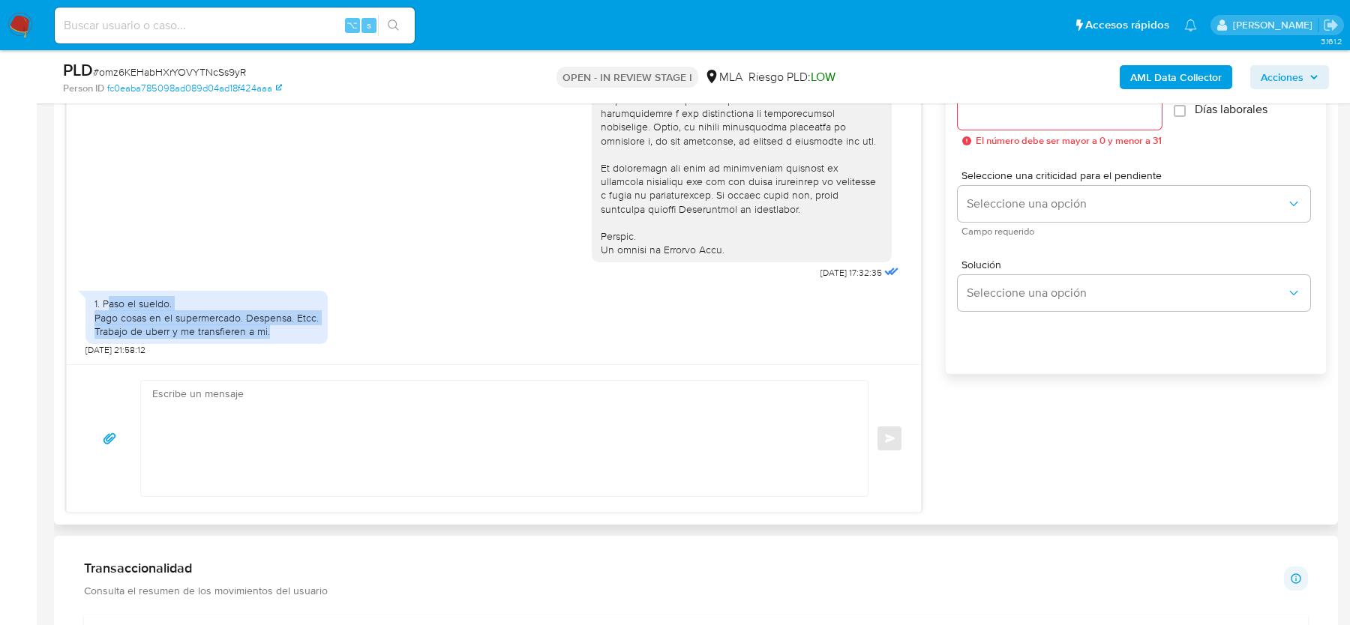
click at [384, 361] on div "18/08/2025 17:32:35 1. Paso el sueldo. Pago cosas en el supermercado. Despensa.…" at bounding box center [494, 201] width 854 height 325
click at [305, 415] on textarea at bounding box center [500, 438] width 697 height 115
paste textarea "Hola, Gracias por tu respuesta. Al respecto, ¿podrías enviarnos lo siguiente? 1…"
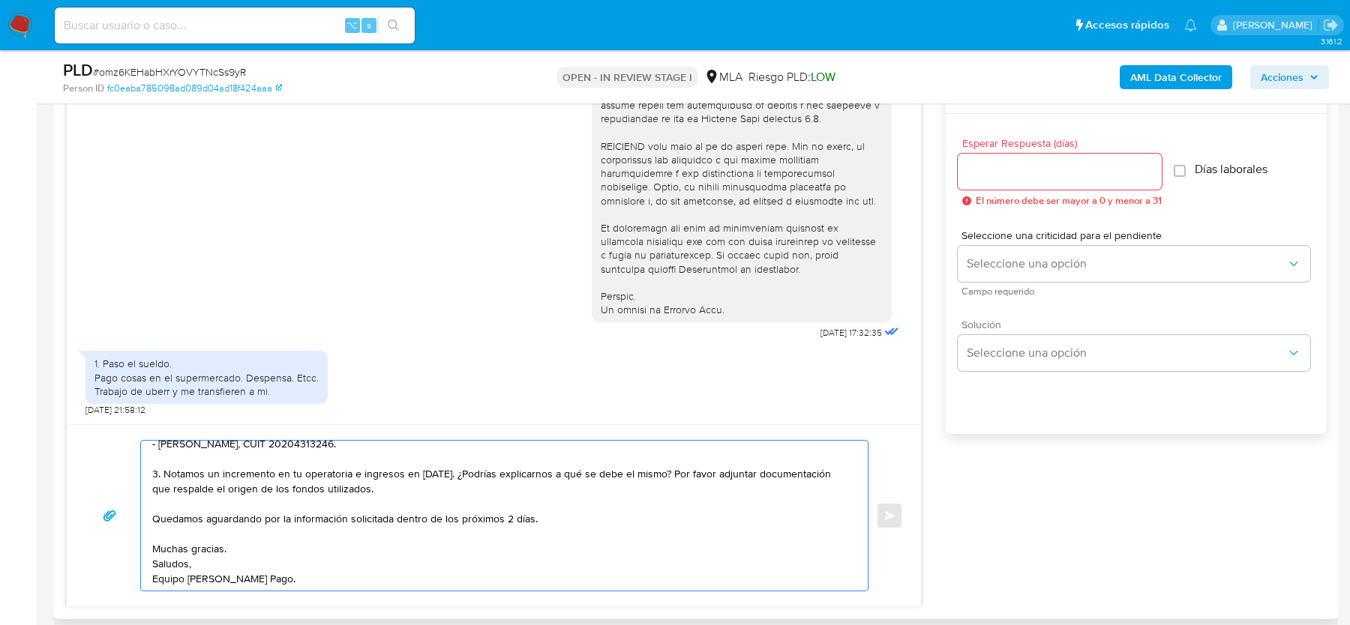
scroll to position [756, 0]
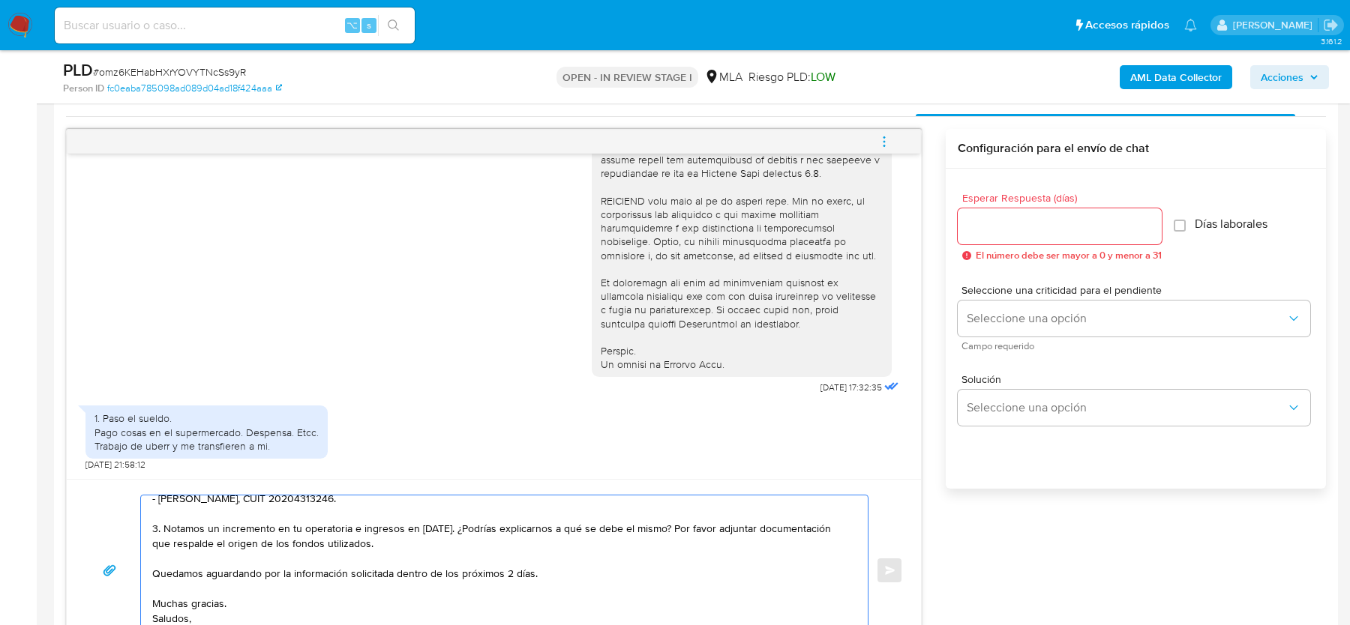
type textarea "Hola, Gracias por tu respuesta. Al respecto, ¿podrías enviarnos lo siguiente? 1…"
click at [1005, 234] on div at bounding box center [1060, 226] width 204 height 36
click at [1005, 232] on input "Esperar Respuesta (días)" at bounding box center [1060, 226] width 204 height 19
type input "2"
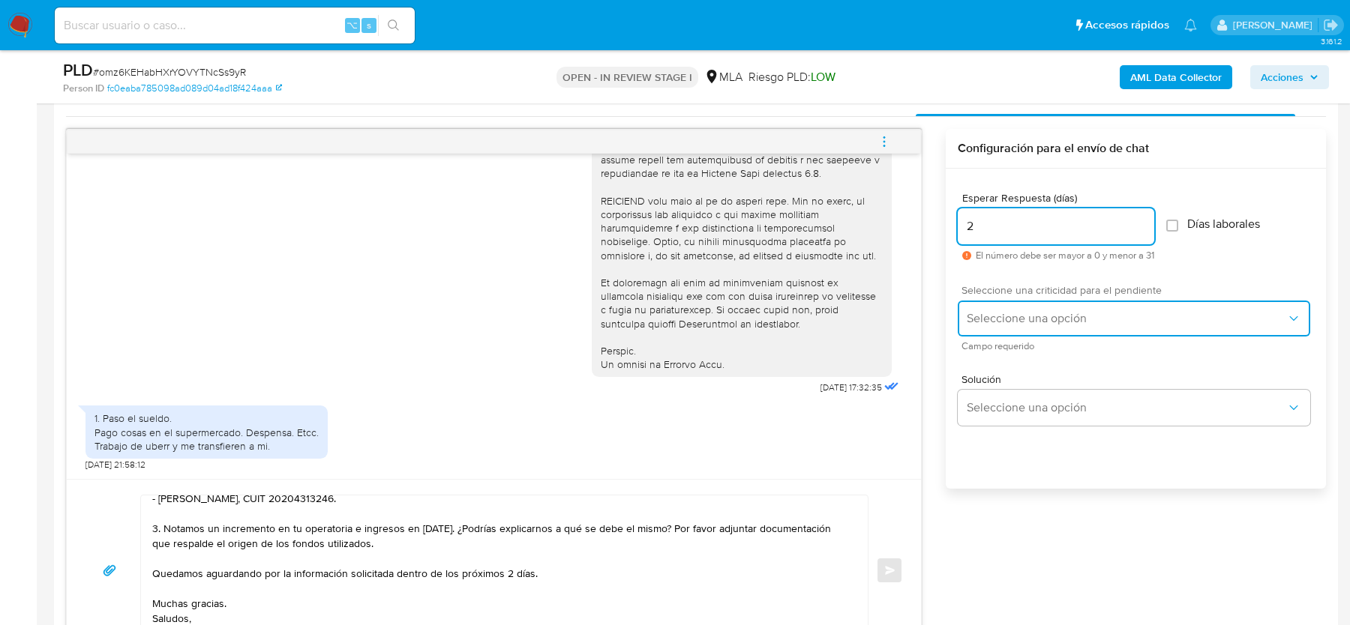
click at [996, 319] on span "Seleccione una opción" at bounding box center [1126, 318] width 319 height 15
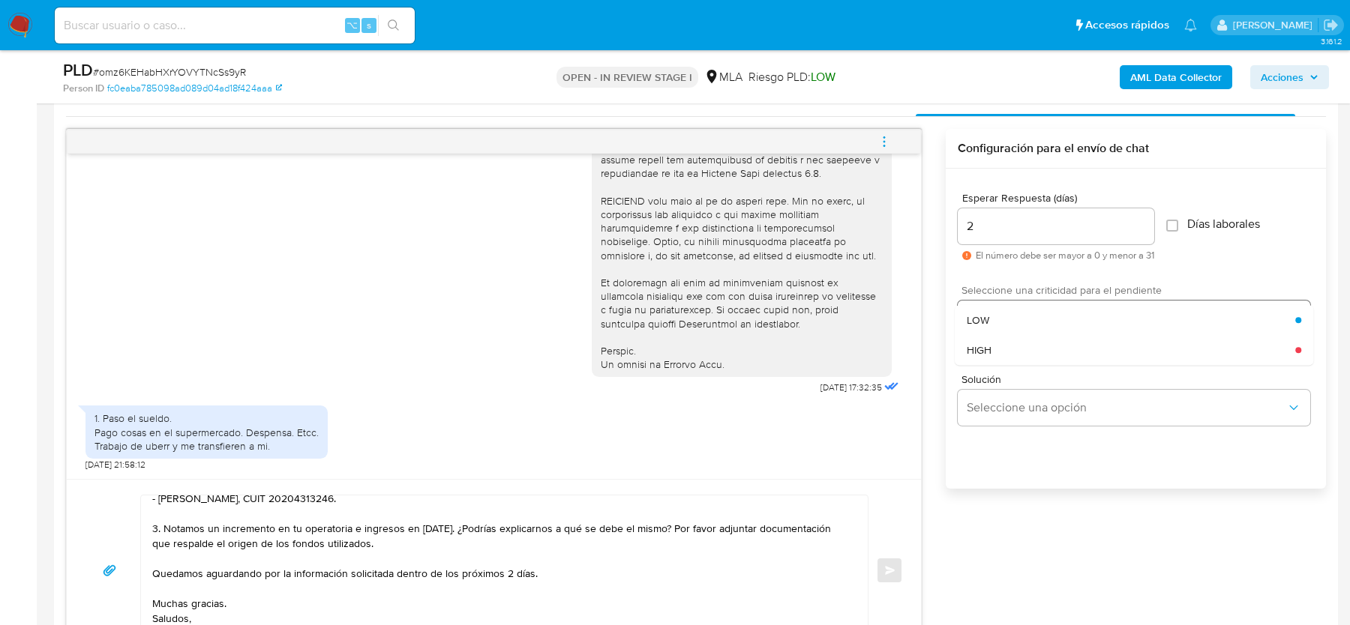
click at [992, 346] on div "HIGH" at bounding box center [1131, 350] width 328 height 30
click at [894, 566] on span "Enviar" at bounding box center [890, 570] width 10 height 9
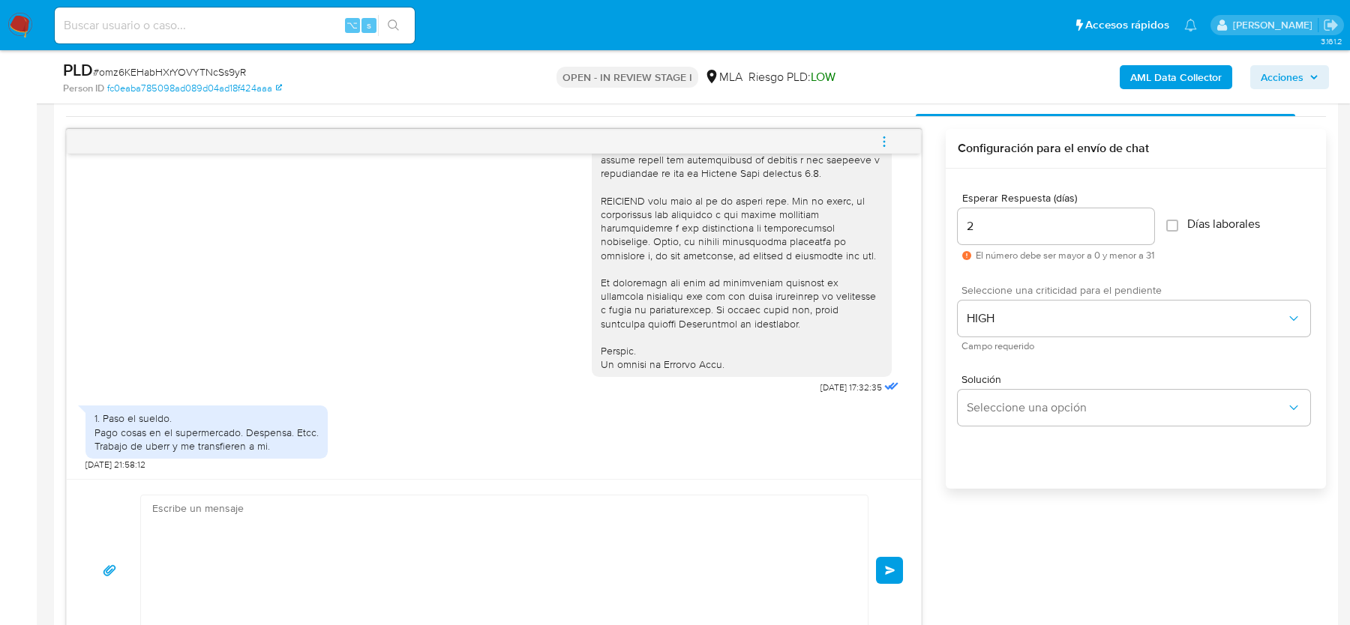
scroll to position [1050, 0]
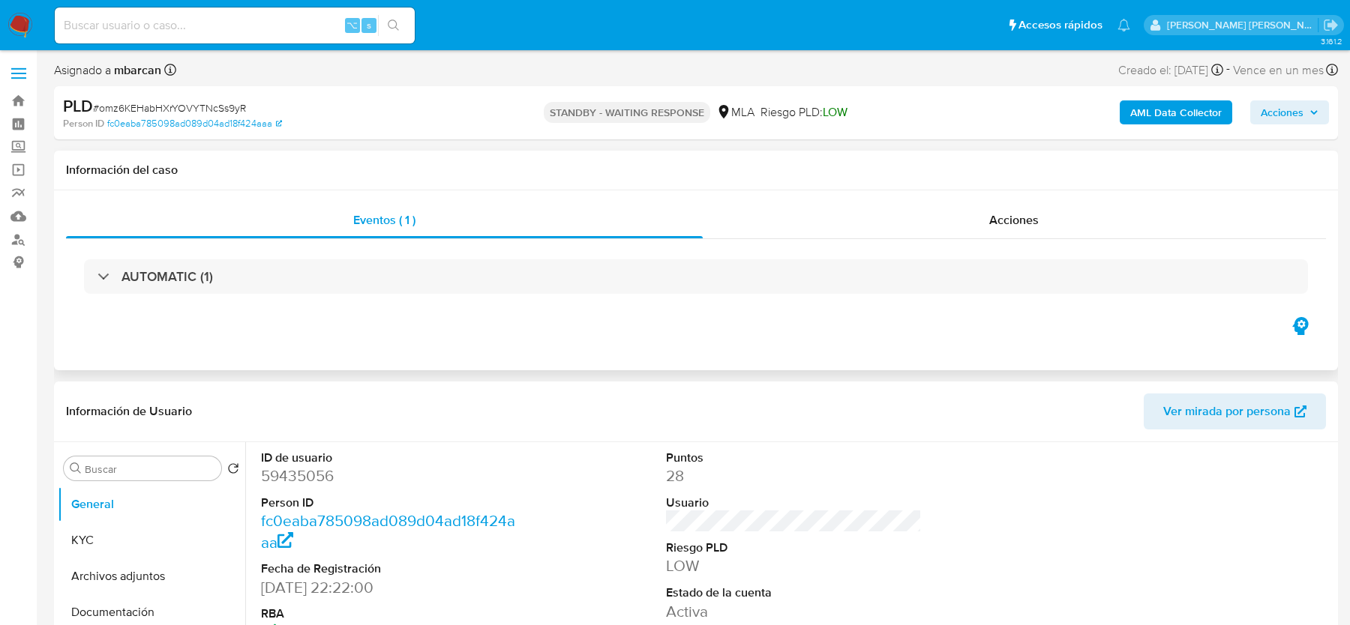
select select "10"
